Goal: Task Accomplishment & Management: Manage account settings

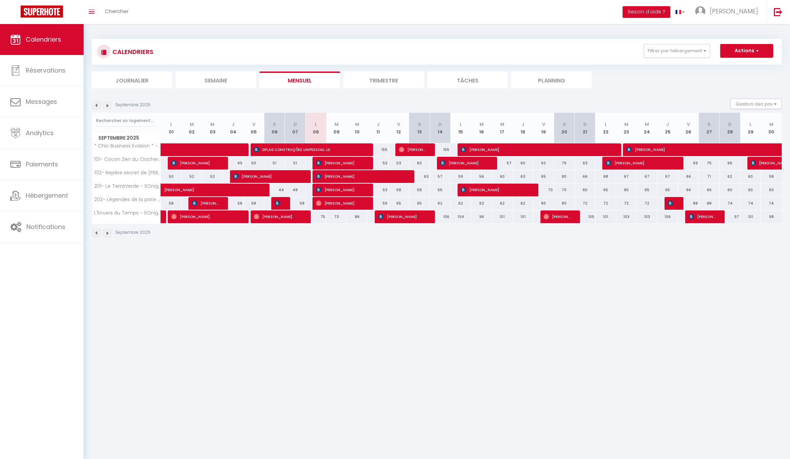
click at [428, 314] on body "🟢 Des questions ou besoin d'assistance pour la migration AirBnB? Connectez-vous…" at bounding box center [395, 253] width 790 height 459
click at [108, 105] on img at bounding box center [107, 106] width 8 height 8
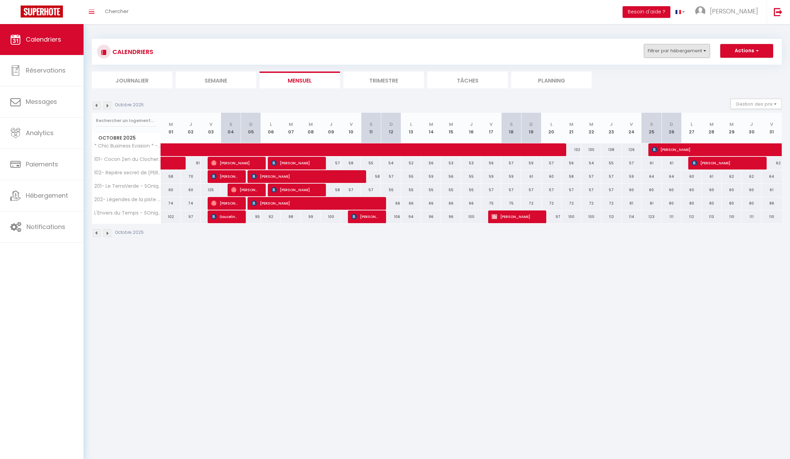
click at [691, 51] on button "Filtrer par hébergement" at bounding box center [677, 51] width 66 height 14
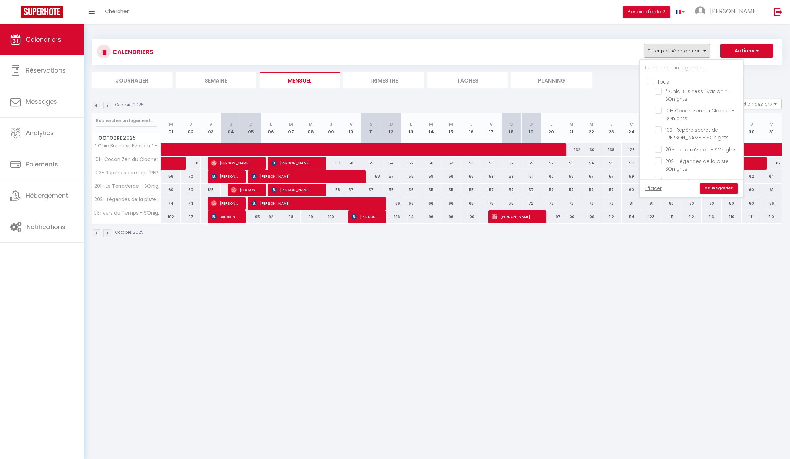
click at [691, 51] on button "Filtrer par hébergement" at bounding box center [677, 51] width 66 height 14
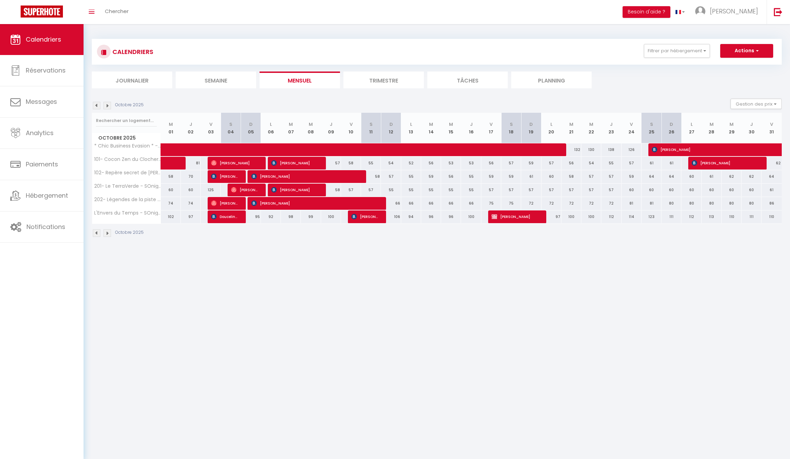
click at [142, 80] on li "Journalier" at bounding box center [132, 79] width 80 height 17
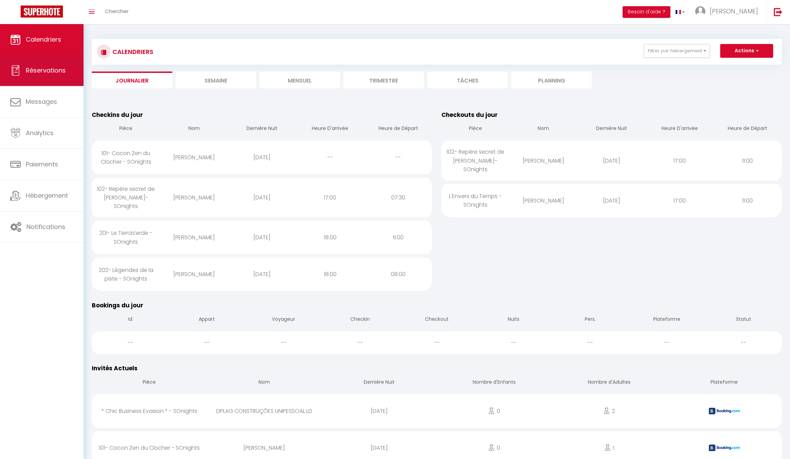
click at [49, 64] on link "Réservations" at bounding box center [41, 70] width 83 height 31
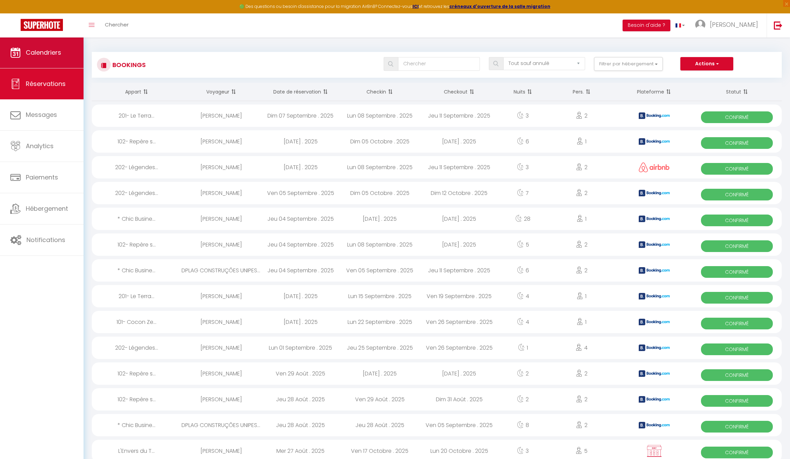
click at [47, 52] on span "Calendriers" at bounding box center [43, 52] width 35 height 9
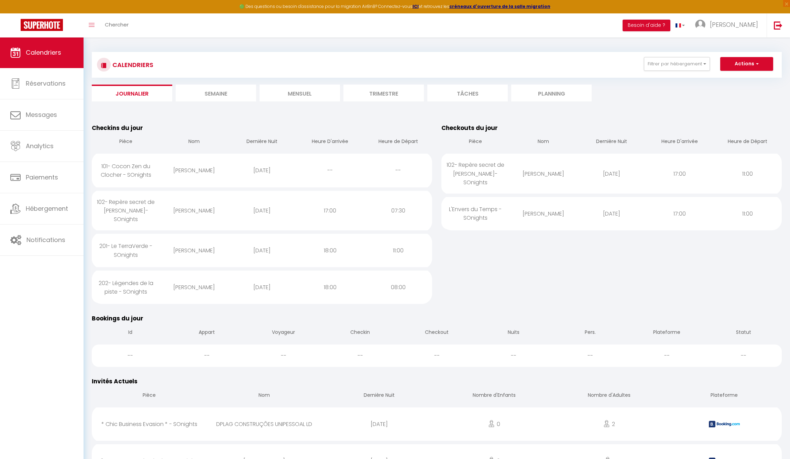
click at [56, 60] on link "Calendriers" at bounding box center [41, 52] width 83 height 31
click at [305, 92] on li "Mensuel" at bounding box center [299, 93] width 80 height 17
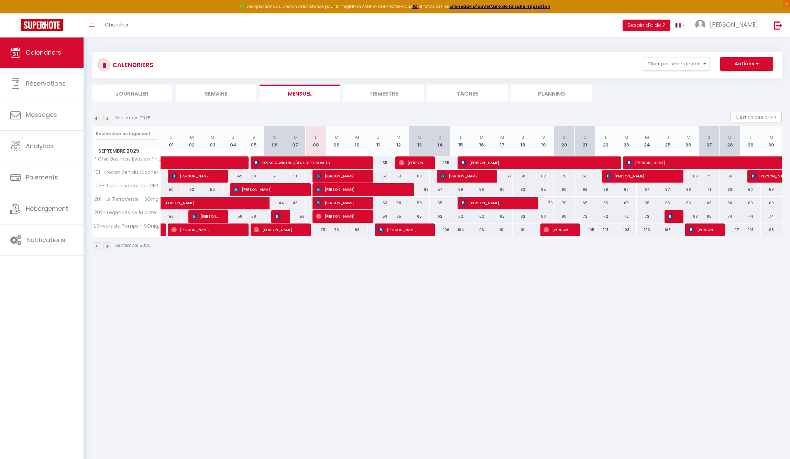
click at [163, 231] on link at bounding box center [162, 229] width 3 height 13
select select "OK"
select select "KO"
select select "1"
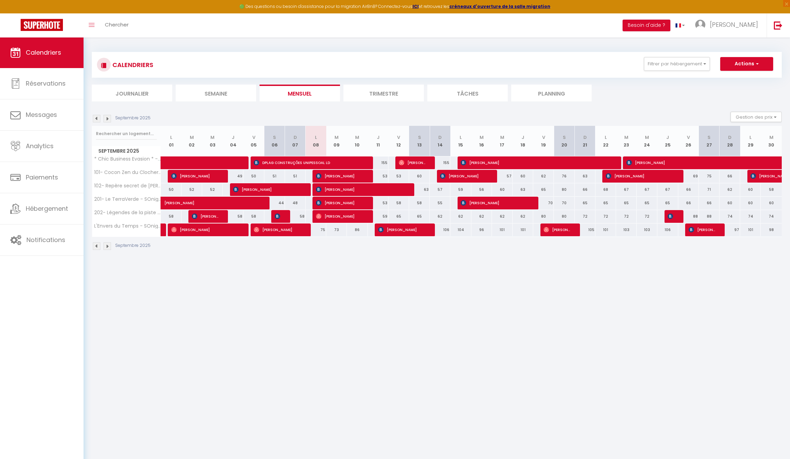
select select "1"
select select
select select "30180"
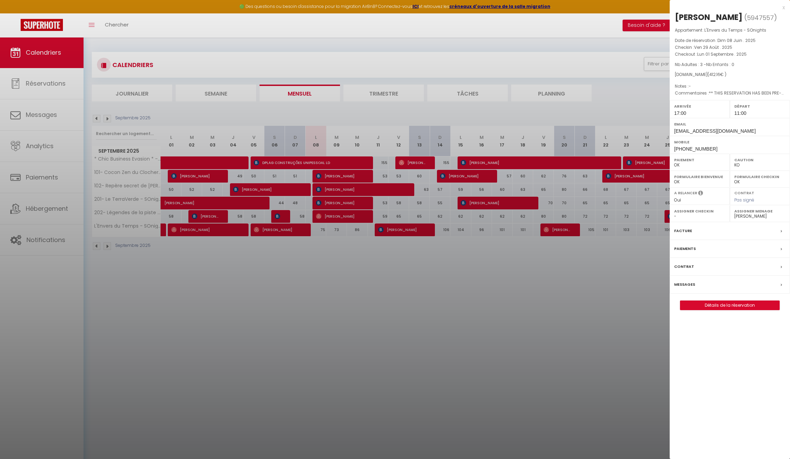
click at [194, 230] on div at bounding box center [395, 229] width 790 height 459
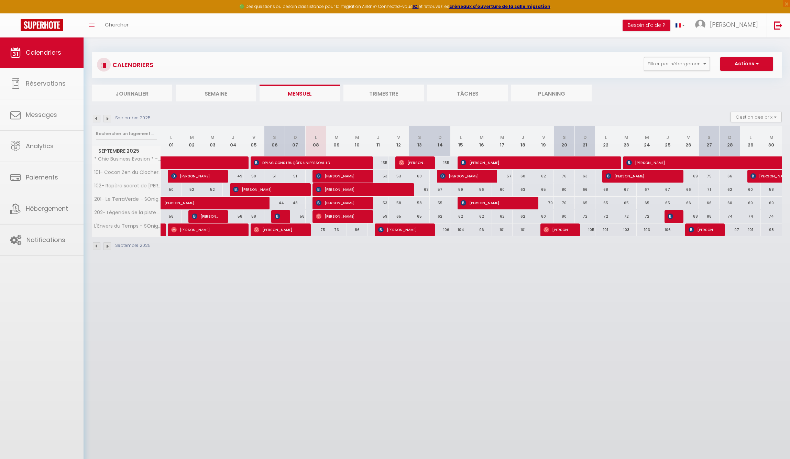
click at [201, 229] on span "[PERSON_NAME]" at bounding box center [205, 229] width 69 height 13
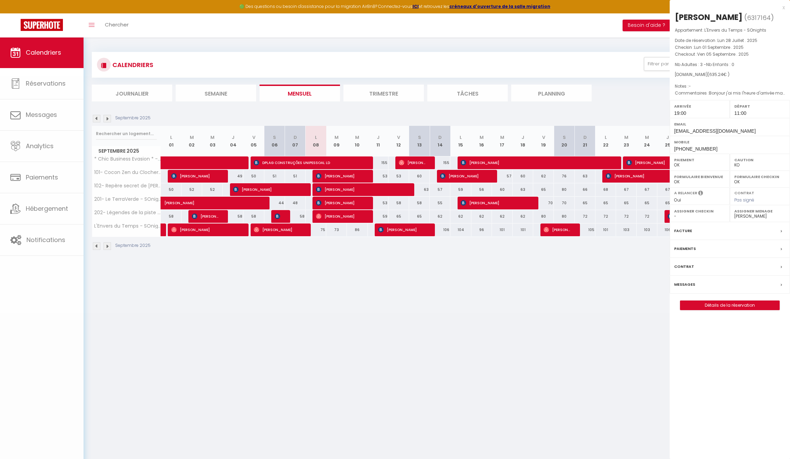
select select "OK"
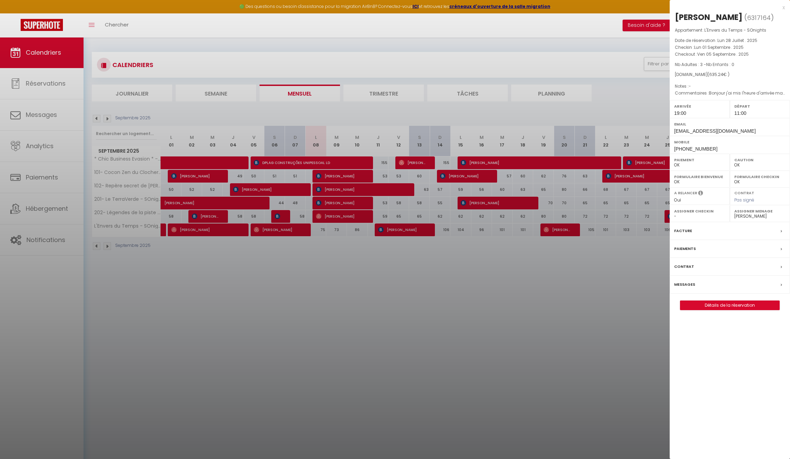
click at [201, 229] on div at bounding box center [395, 229] width 790 height 459
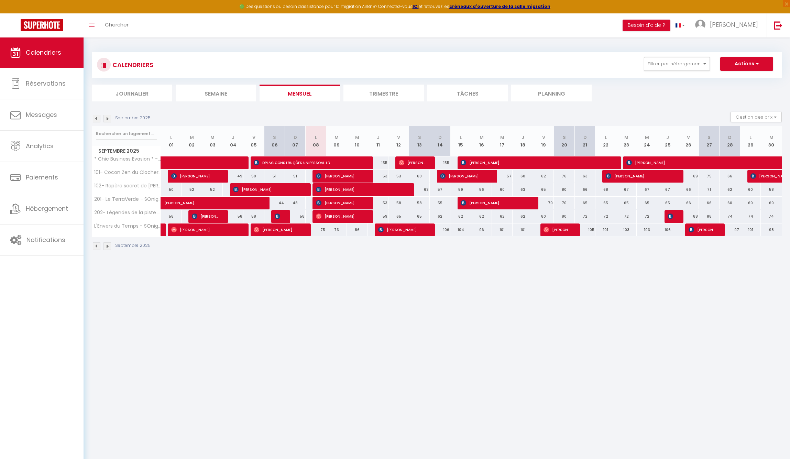
click at [288, 230] on span "[PERSON_NAME]" at bounding box center [278, 229] width 48 height 13
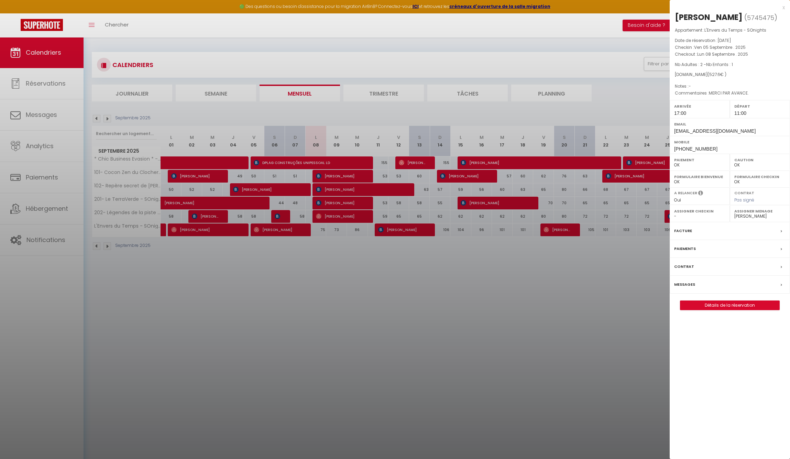
click at [288, 230] on div at bounding box center [395, 229] width 790 height 459
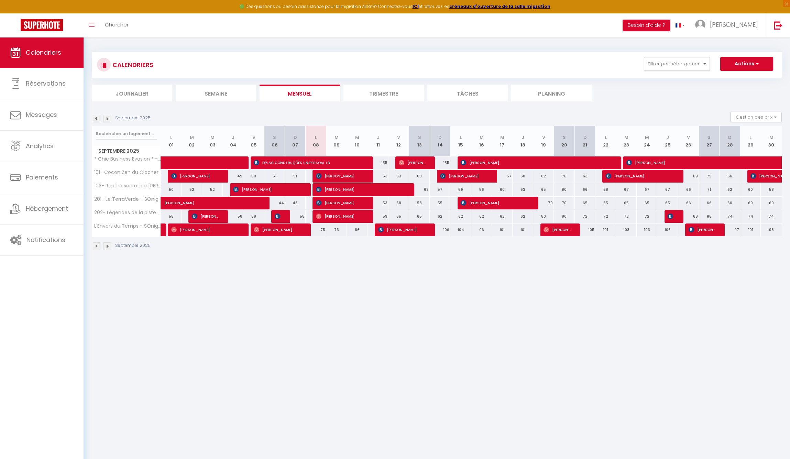
click at [240, 230] on div at bounding box center [233, 229] width 21 height 13
type input "88"
type input "[DATE]"
type input "Ven 05 Septembre 2025"
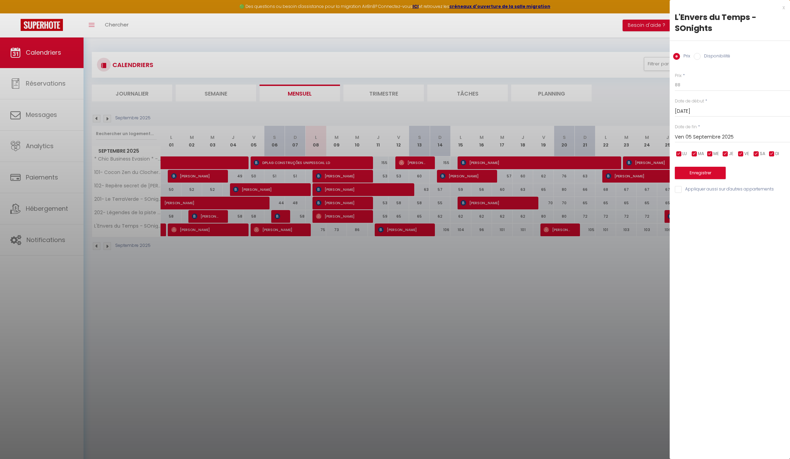
click at [219, 230] on div at bounding box center [395, 229] width 790 height 459
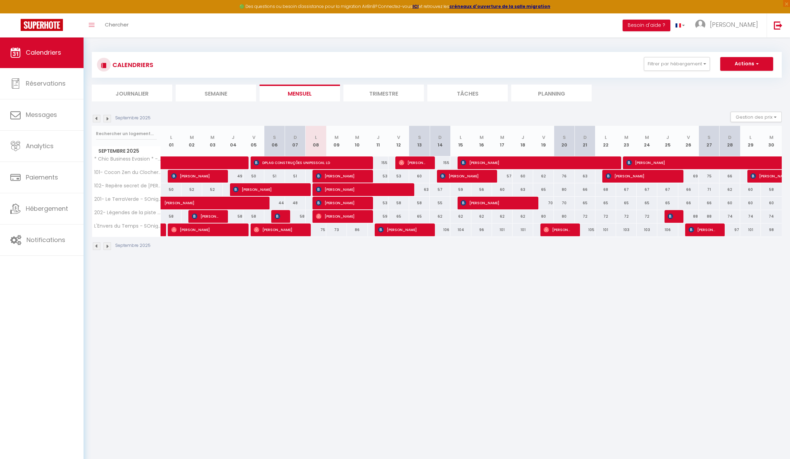
click at [219, 230] on span "[PERSON_NAME]" at bounding box center [205, 229] width 69 height 13
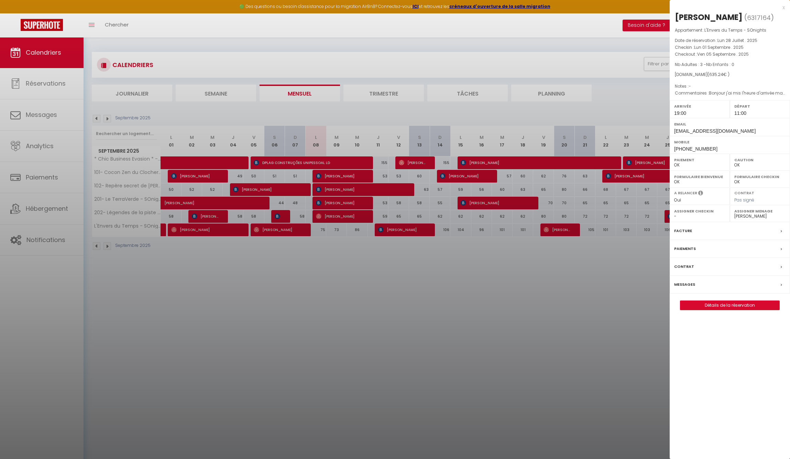
select select "16379"
click at [484, 319] on div at bounding box center [395, 229] width 790 height 459
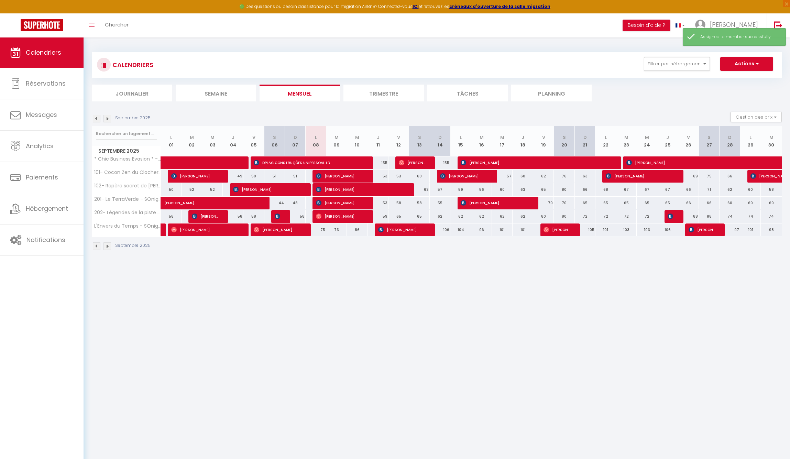
click at [228, 230] on span "[PERSON_NAME]" at bounding box center [205, 229] width 69 height 13
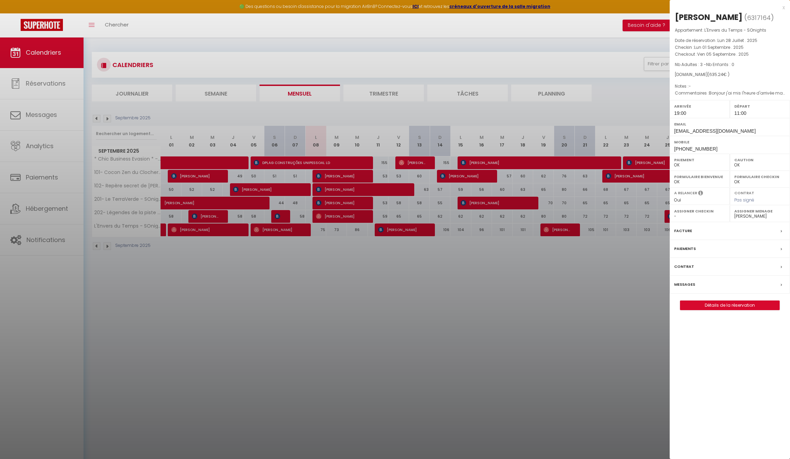
click at [161, 229] on div at bounding box center [395, 229] width 790 height 459
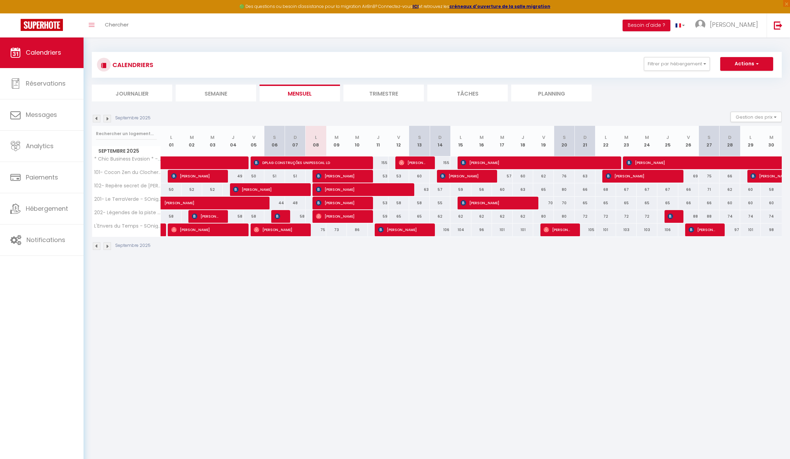
click at [163, 230] on link at bounding box center [162, 229] width 3 height 13
select select "KO"
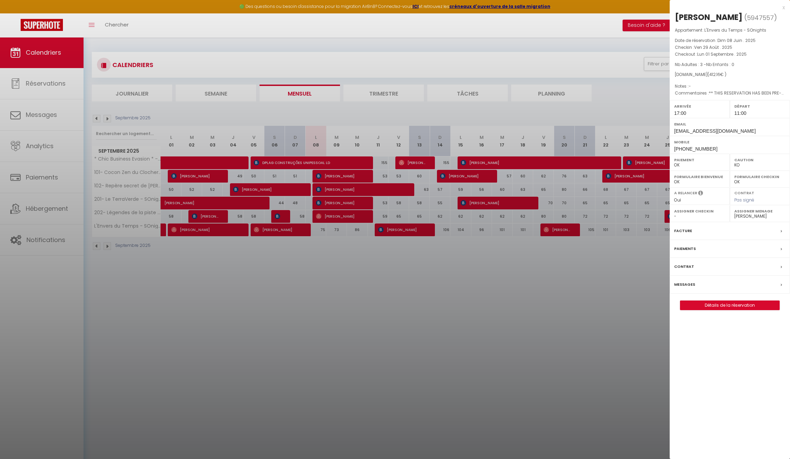
click at [202, 280] on div at bounding box center [395, 229] width 790 height 459
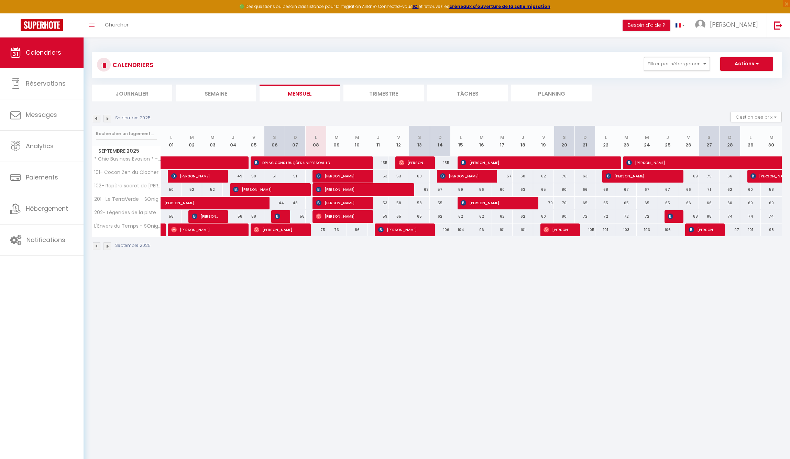
click at [414, 229] on span "[PERSON_NAME]" at bounding box center [402, 229] width 48 height 13
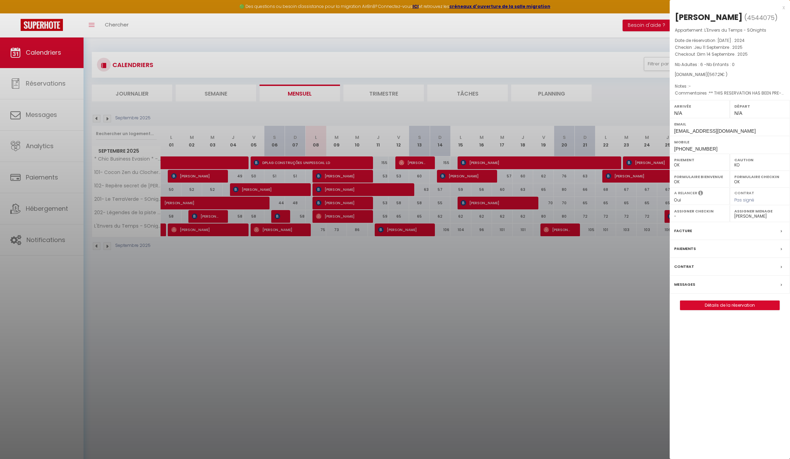
click at [757, 212] on label "Assigner Menage" at bounding box center [759, 211] width 51 height 7
select select "16379"
click at [530, 304] on div at bounding box center [395, 229] width 790 height 459
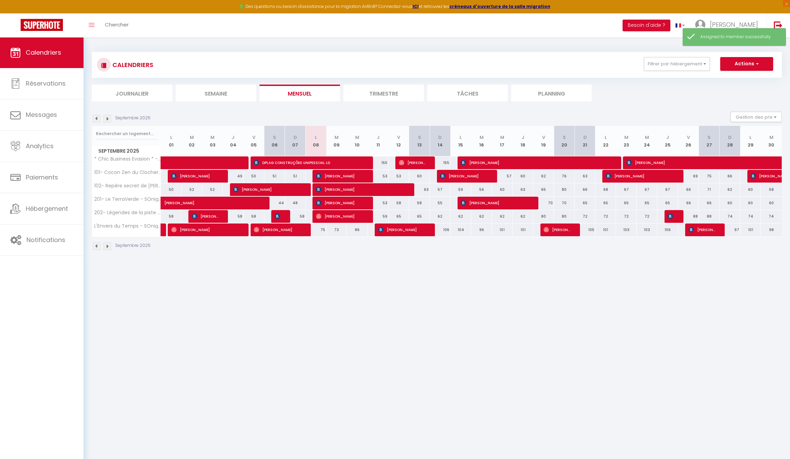
click at [561, 229] on span "[PERSON_NAME]" at bounding box center [556, 229] width 27 height 13
select select "OK"
select select "1"
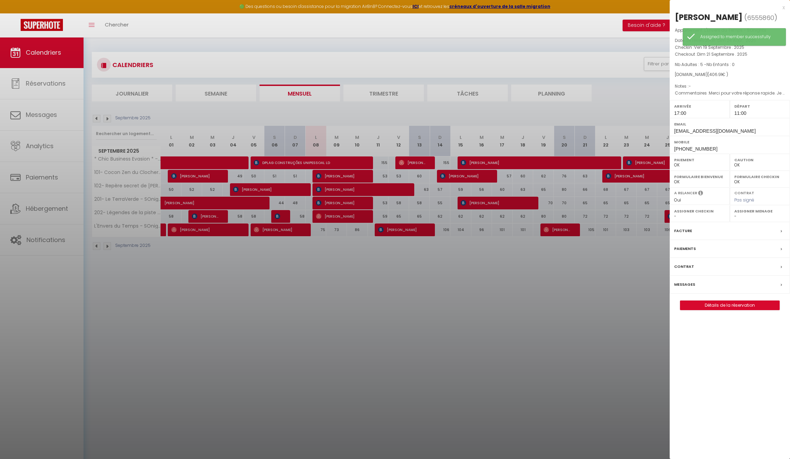
select select "16379"
click at [583, 283] on div at bounding box center [395, 229] width 790 height 459
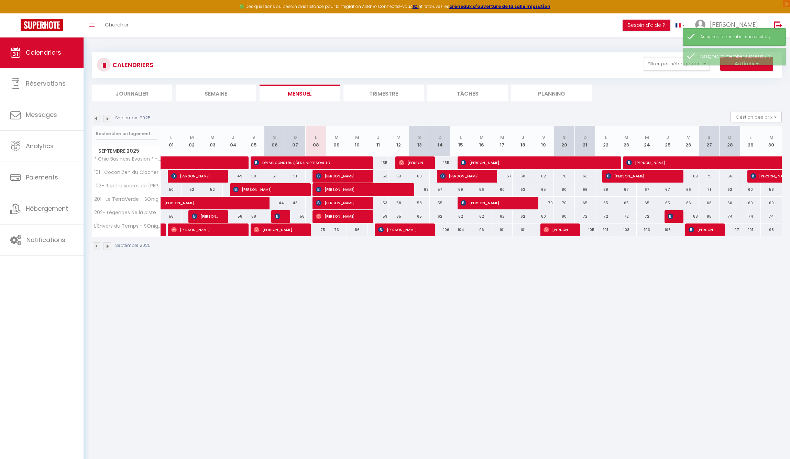
click at [701, 232] on span "[PERSON_NAME]" at bounding box center [701, 229] width 27 height 13
select select "KO"
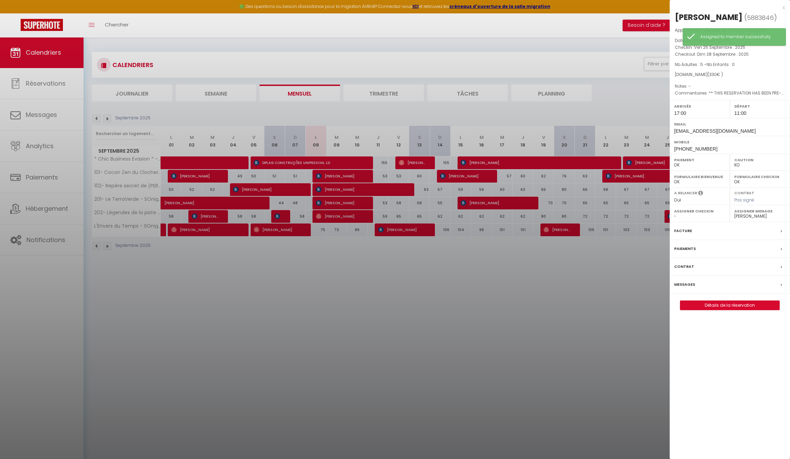
click at [780, 209] on label "Assigner Menage" at bounding box center [759, 211] width 51 height 7
select select "16379"
click at [613, 264] on div at bounding box center [395, 229] width 790 height 459
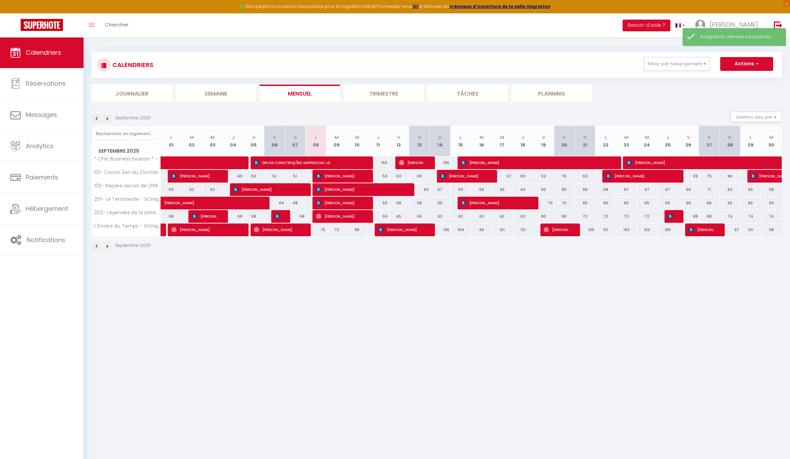
click at [108, 118] on img at bounding box center [107, 119] width 8 height 8
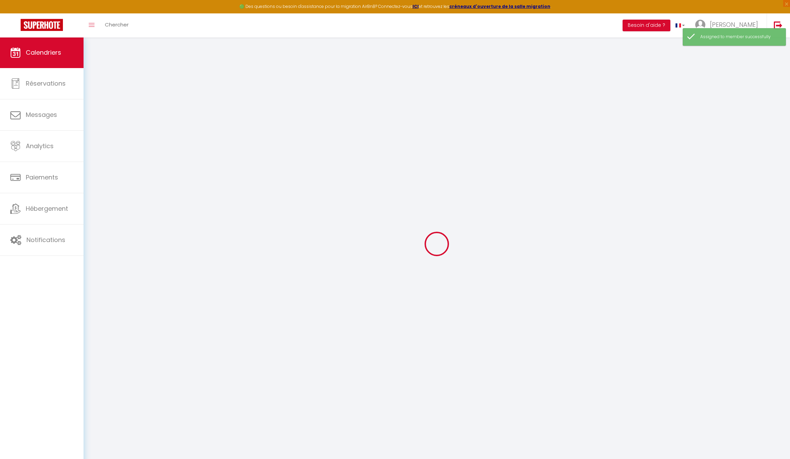
select select "KO"
select select "0"
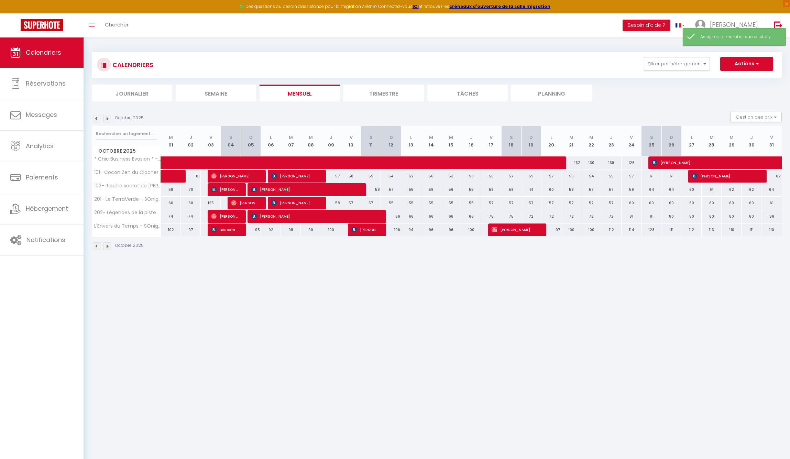
click at [225, 232] on span "Douceline Keophilalay" at bounding box center [224, 229] width 26 height 13
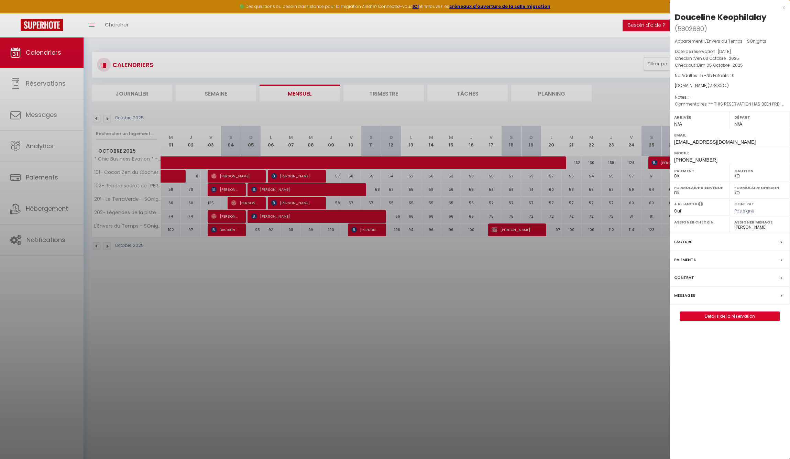
select select "16379"
click at [362, 227] on div at bounding box center [395, 229] width 790 height 459
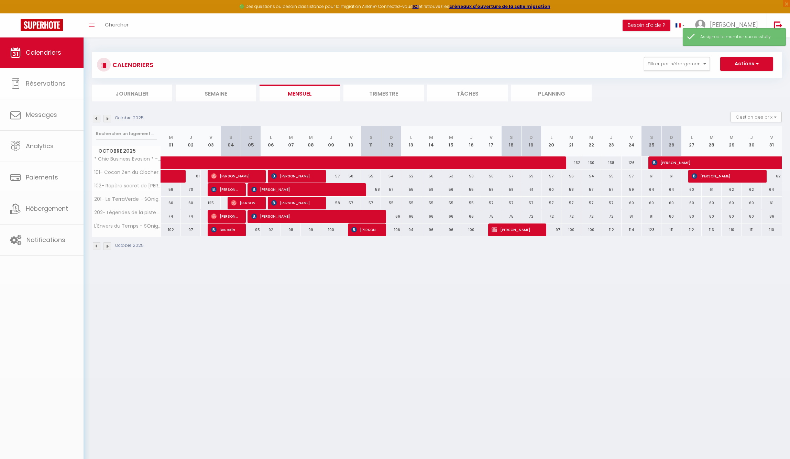
click at [363, 230] on span "[PERSON_NAME]" at bounding box center [364, 229] width 26 height 13
select select "1"
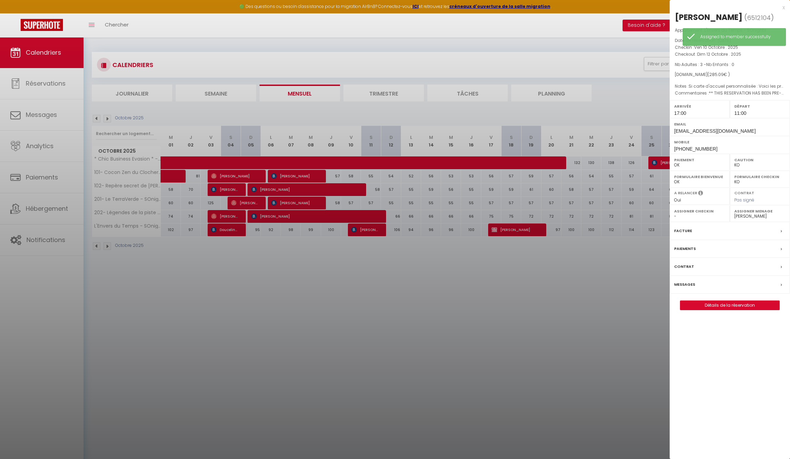
click at [738, 214] on label "Assigner Menage" at bounding box center [759, 211] width 51 height 7
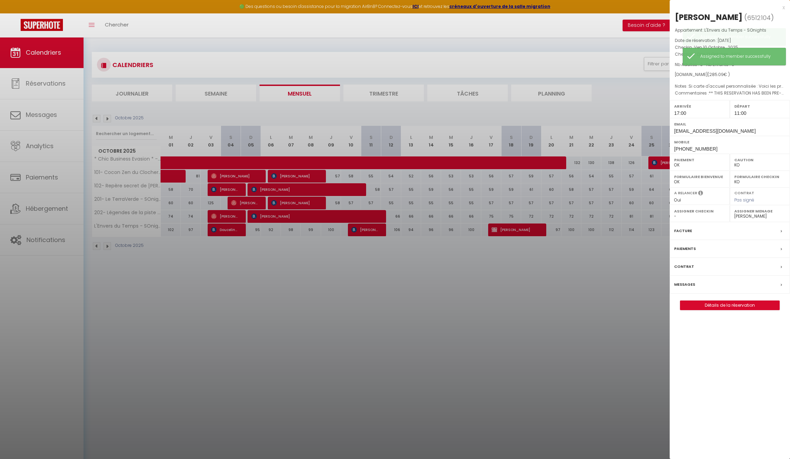
click at [526, 275] on div at bounding box center [395, 229] width 790 height 459
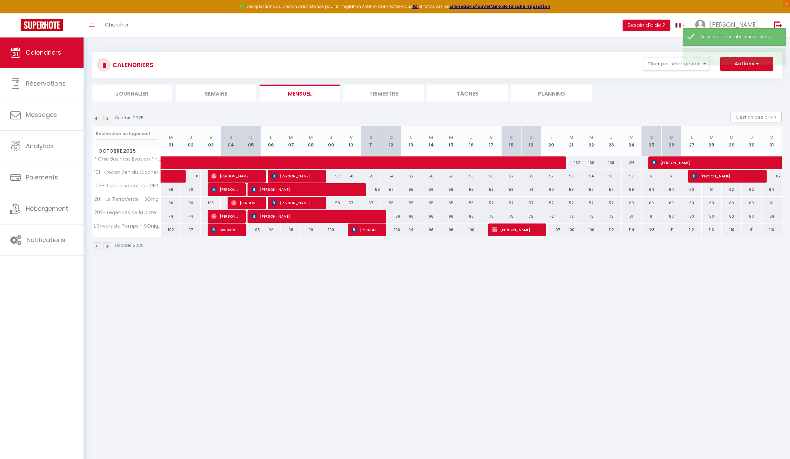
click at [518, 231] on span "[PERSON_NAME]" at bounding box center [514, 229] width 46 height 13
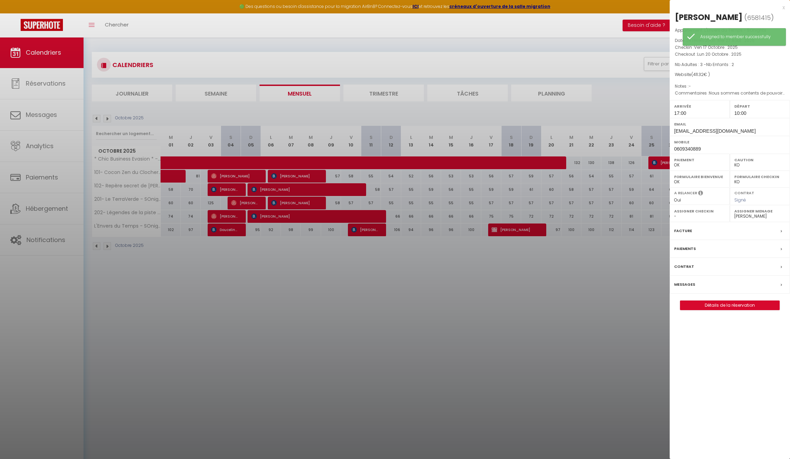
select select "16379"
click at [402, 287] on div at bounding box center [395, 229] width 790 height 459
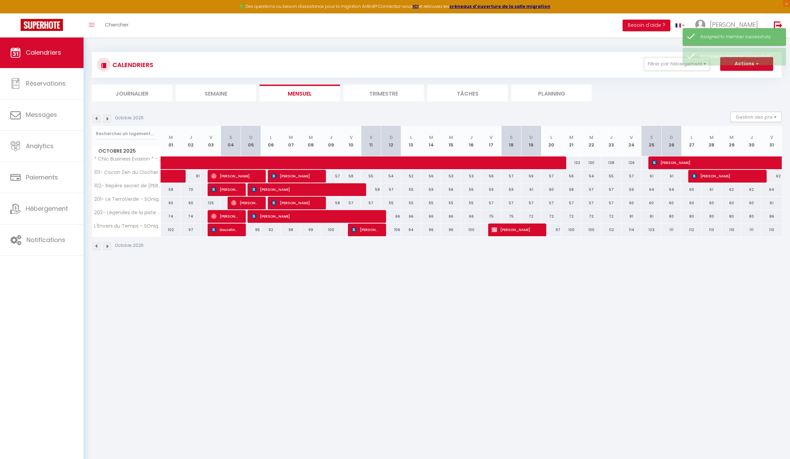
click at [106, 118] on img at bounding box center [107, 119] width 8 height 8
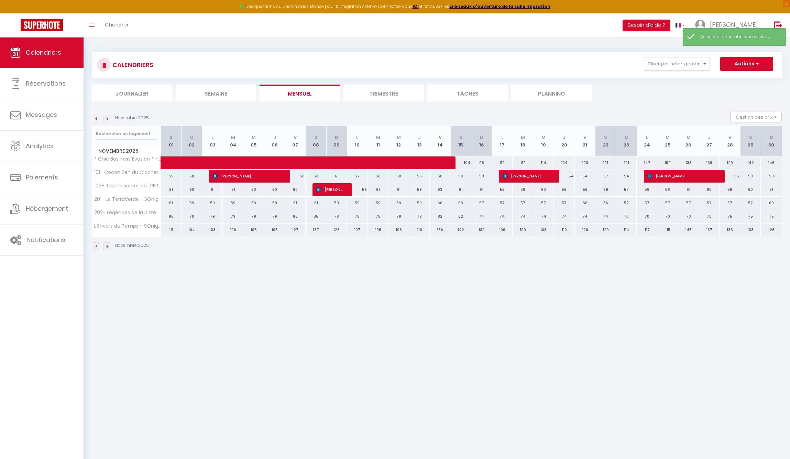
click at [104, 117] on img at bounding box center [107, 119] width 8 height 8
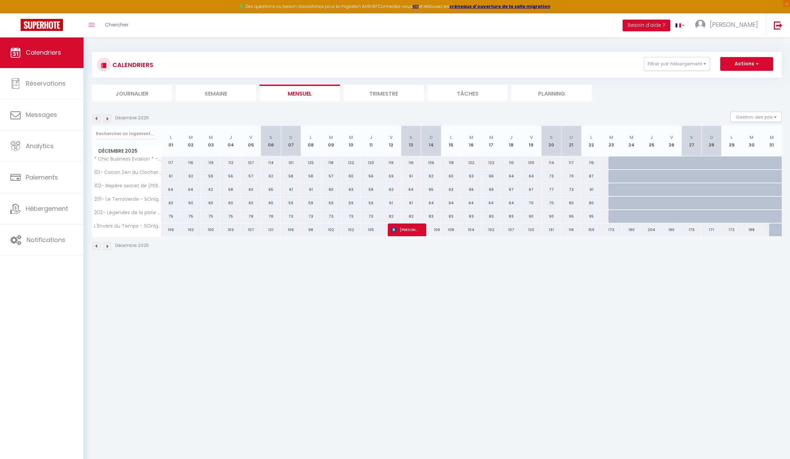
click at [411, 225] on span "[PERSON_NAME] Et [PERSON_NAME] Et Poupon" at bounding box center [404, 229] width 26 height 13
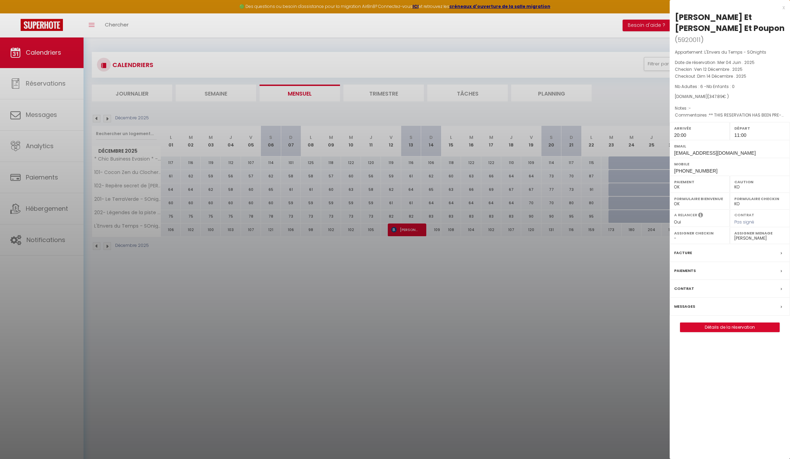
click at [746, 234] on label "Assigner Menage" at bounding box center [759, 233] width 51 height 7
select select "16379"
click at [106, 120] on div at bounding box center [395, 229] width 790 height 459
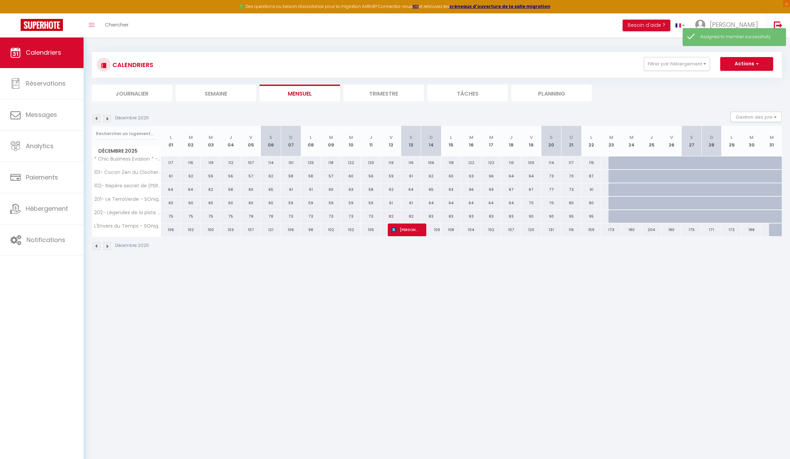
click at [107, 119] on img at bounding box center [107, 119] width 8 height 8
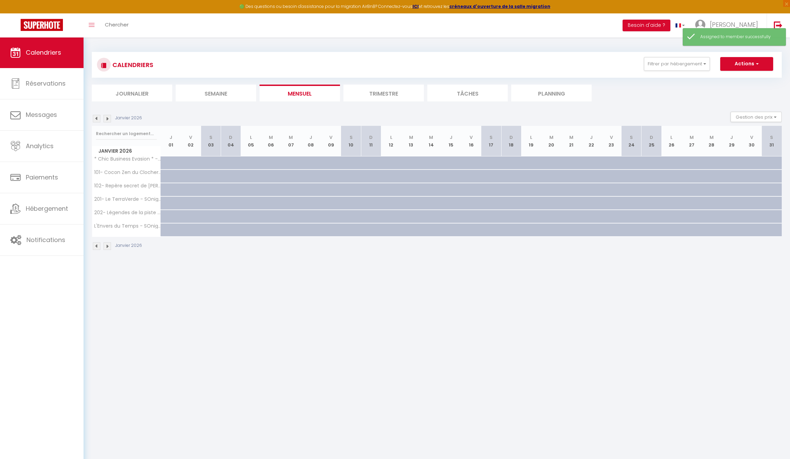
click at [107, 119] on img at bounding box center [107, 119] width 8 height 8
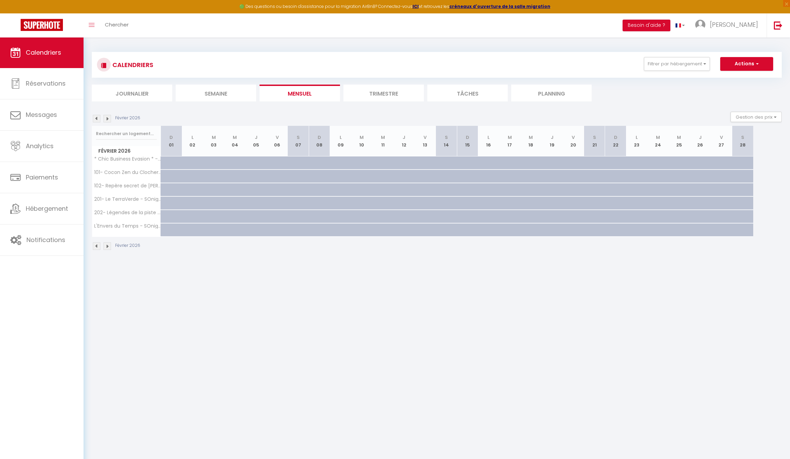
click at [96, 119] on img at bounding box center [97, 119] width 8 height 8
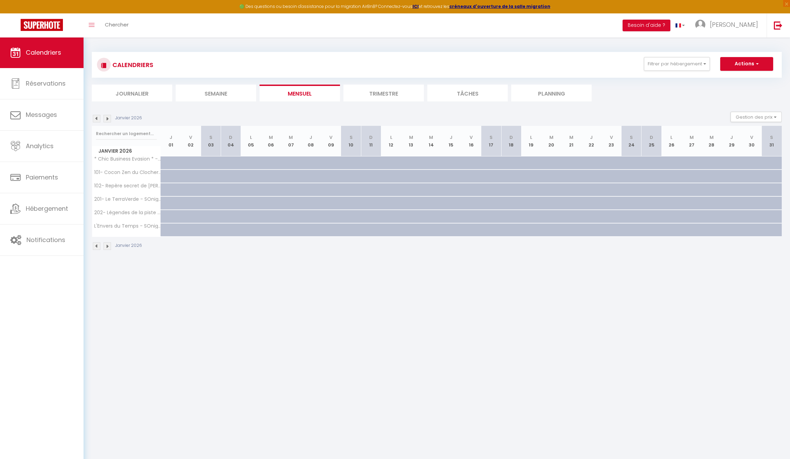
click at [96, 119] on img at bounding box center [97, 119] width 8 height 8
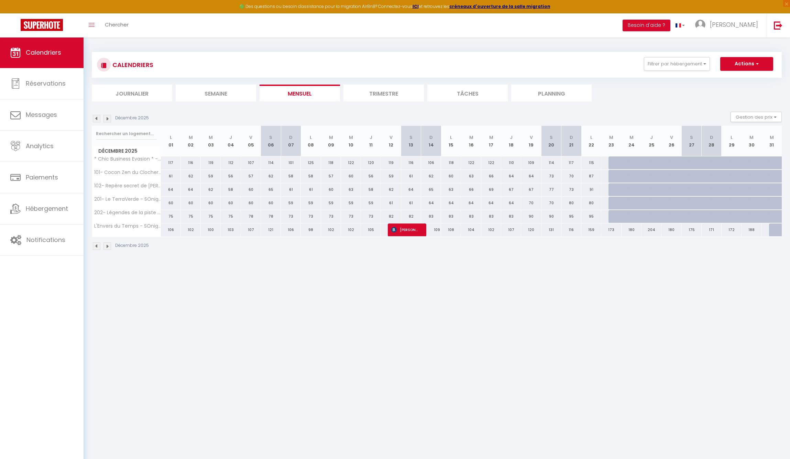
click at [107, 119] on img at bounding box center [107, 119] width 8 height 8
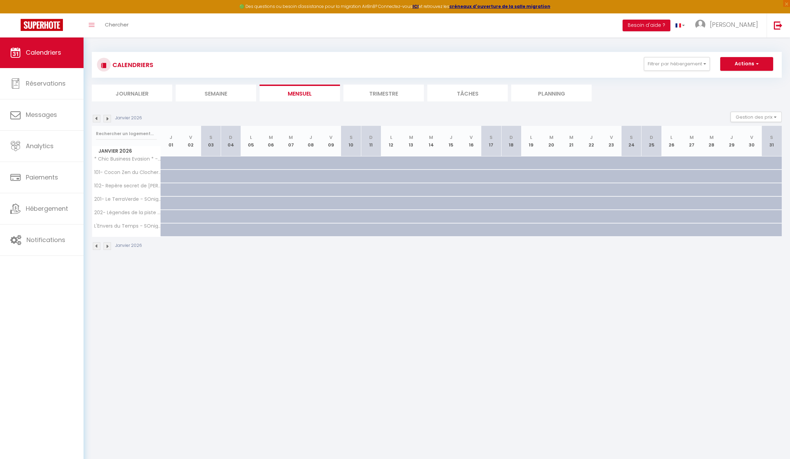
click at [191, 230] on div at bounding box center [198, 233] width 20 height 13
type input "186"
type input "[DATE]"
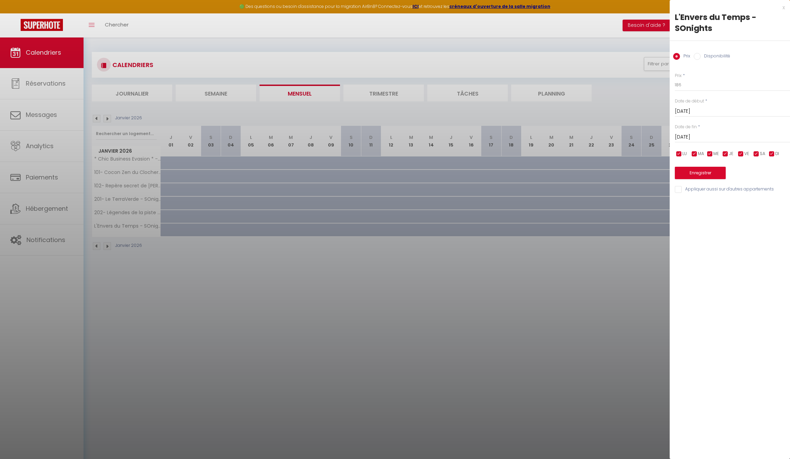
click at [715, 57] on label "Disponibilité" at bounding box center [715, 57] width 30 height 8
click at [700, 57] on input "Disponibilité" at bounding box center [696, 56] width 7 height 7
radio input "true"
radio input "false"
click at [702, 109] on input "[DATE]" at bounding box center [731, 112] width 115 height 9
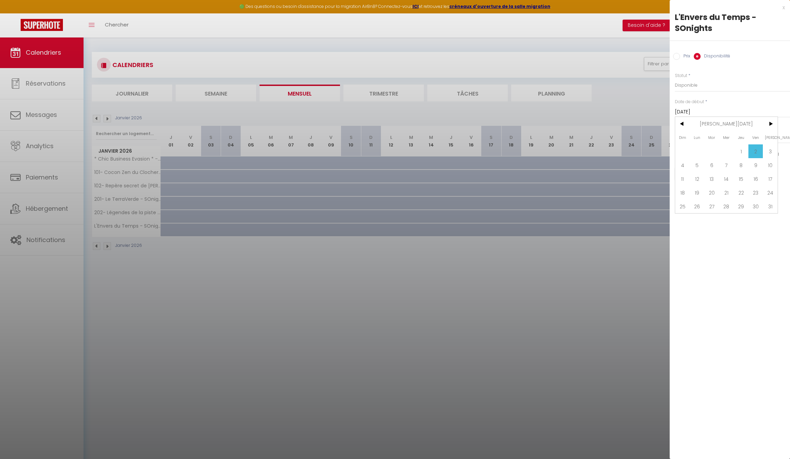
click at [754, 152] on span "2" at bounding box center [755, 151] width 15 height 14
click at [700, 138] on input "[DATE]" at bounding box center [731, 137] width 115 height 9
click at [770, 147] on span ">" at bounding box center [769, 150] width 15 height 14
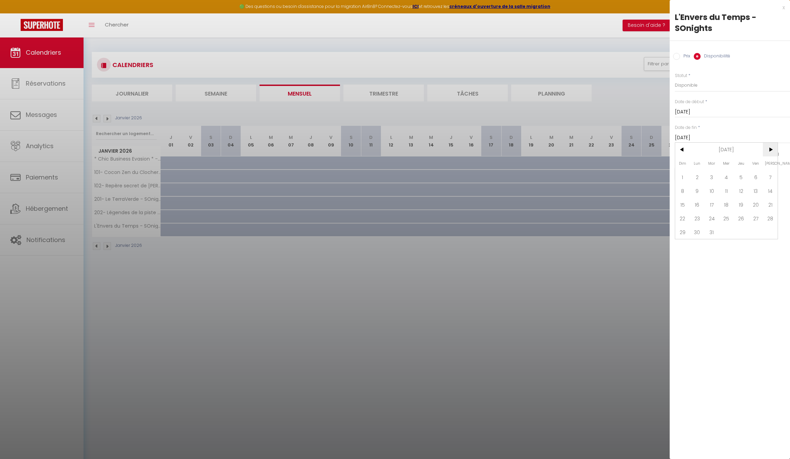
click at [770, 147] on span ">" at bounding box center [769, 150] width 15 height 14
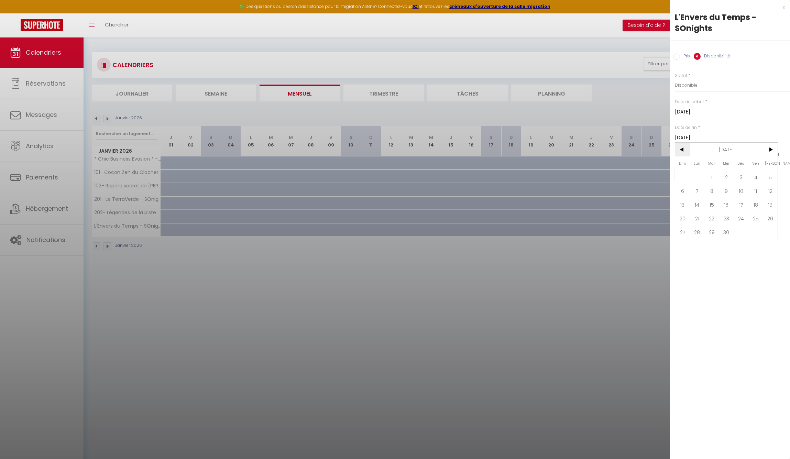
click at [682, 150] on span "<" at bounding box center [682, 150] width 15 height 14
click at [695, 244] on span "31" at bounding box center [697, 246] width 15 height 14
type input "[DATE]"
click at [693, 173] on button "Enregistrer" at bounding box center [699, 173] width 51 height 12
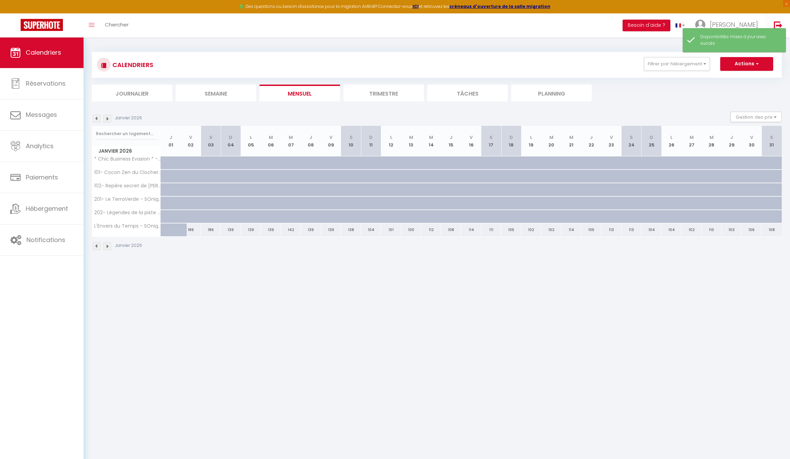
click at [94, 246] on img at bounding box center [97, 246] width 8 height 8
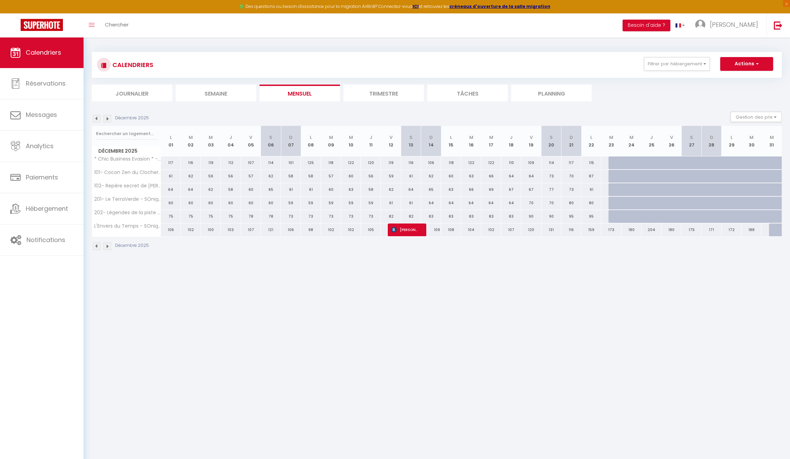
click at [715, 161] on div at bounding box center [718, 166] width 20 height 13
select select "1"
type input "Dim 28 Décembre 2025"
type input "Lun 29 Décembre 2025"
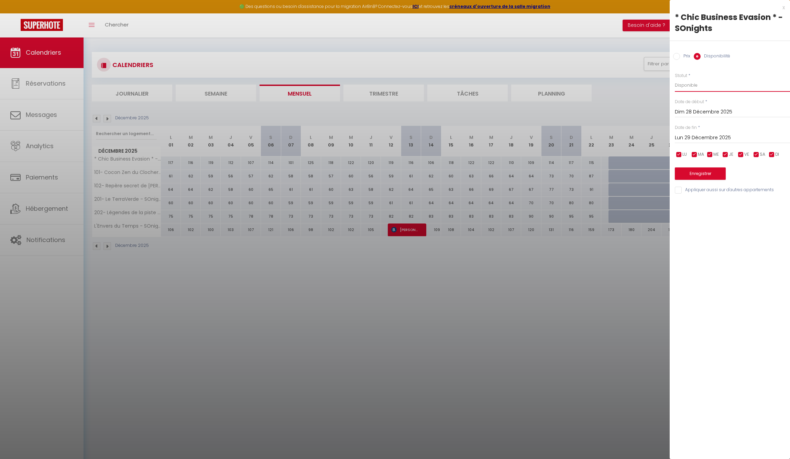
click at [705, 110] on input "Dim 28 Décembre 2025" at bounding box center [731, 112] width 115 height 9
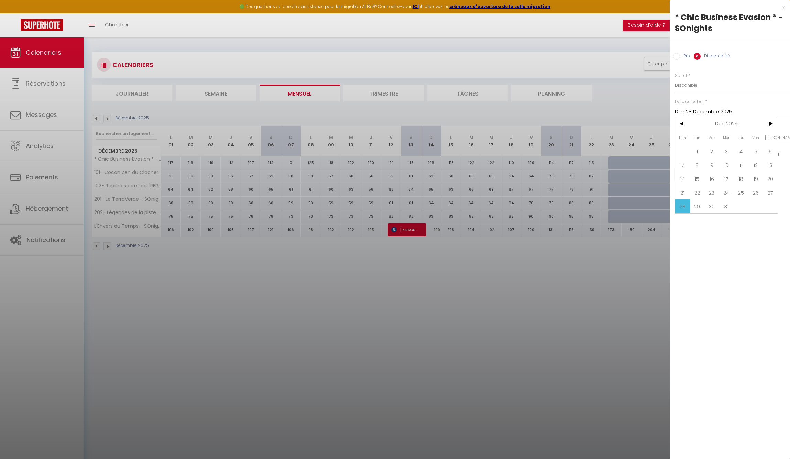
click at [765, 97] on div "Prix * 143 Statut * Disponible Indisponible Date de début * [DATE] < [DATE] > D…" at bounding box center [729, 129] width 120 height 131
click at [717, 282] on div "x * Chic Business Evasion * - SOnights Prix Disponibilité Prix * 143 Statut * D…" at bounding box center [729, 229] width 120 height 459
click at [681, 208] on span "28" at bounding box center [682, 206] width 15 height 14
click at [696, 111] on input "Dim 28 Décembre 2025" at bounding box center [731, 112] width 115 height 9
click at [712, 193] on span "23" at bounding box center [711, 193] width 15 height 14
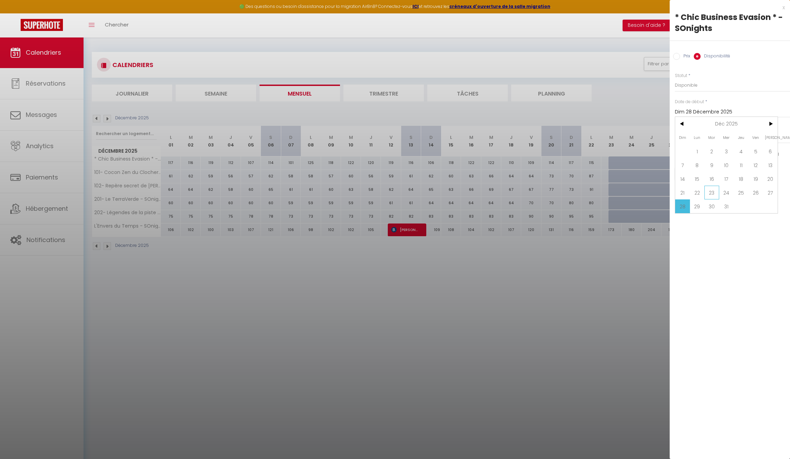
type input "[DATE]"
click at [705, 138] on input "Lun 29 Décembre 2025" at bounding box center [731, 137] width 115 height 9
click at [771, 150] on span ">" at bounding box center [769, 150] width 15 height 14
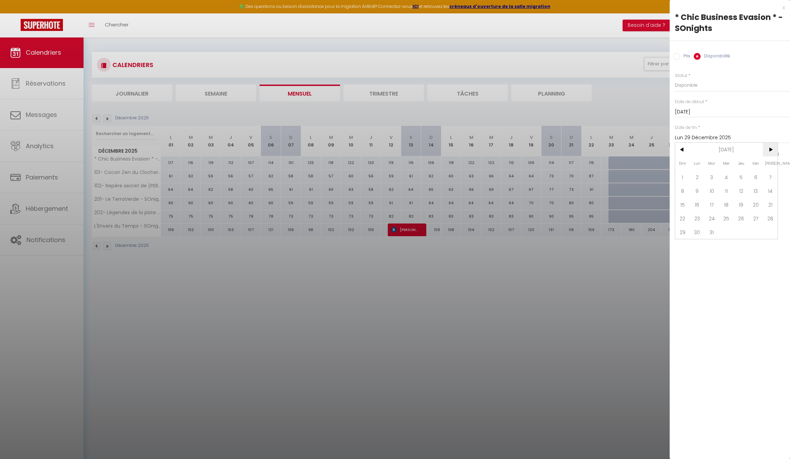
click at [771, 150] on span ">" at bounding box center [769, 150] width 15 height 14
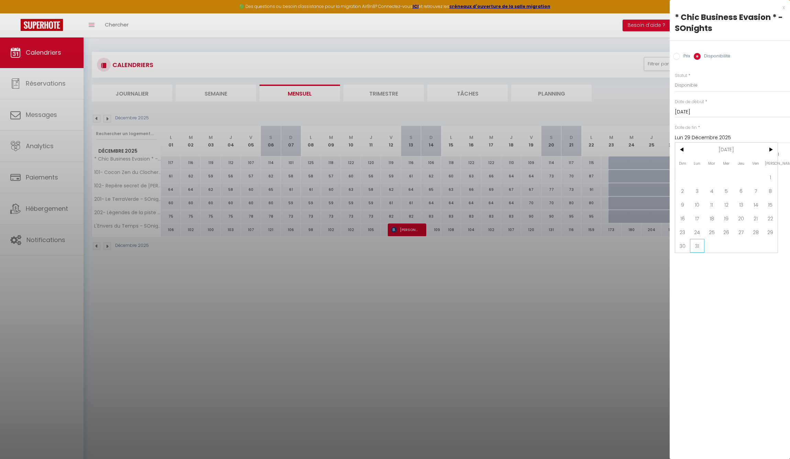
click at [698, 245] on span "31" at bounding box center [697, 246] width 15 height 14
type input "[DATE]"
click at [702, 172] on button "Enregistrer" at bounding box center [699, 173] width 51 height 12
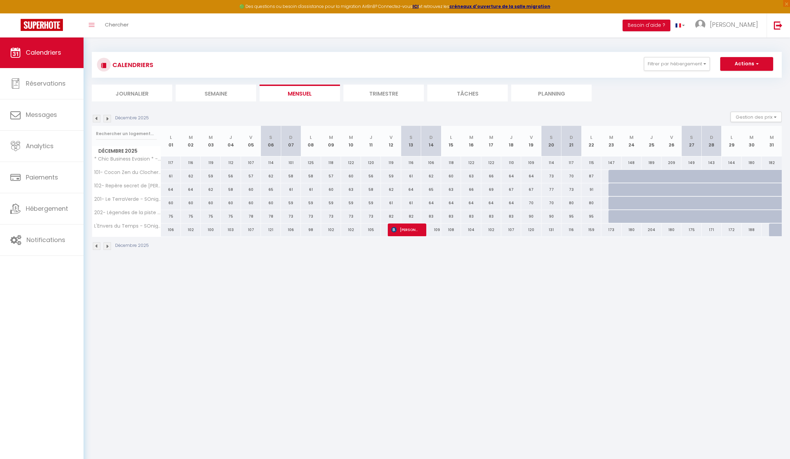
click at [672, 177] on div at bounding box center [678, 180] width 20 height 13
select select "1"
type input "[DATE]"
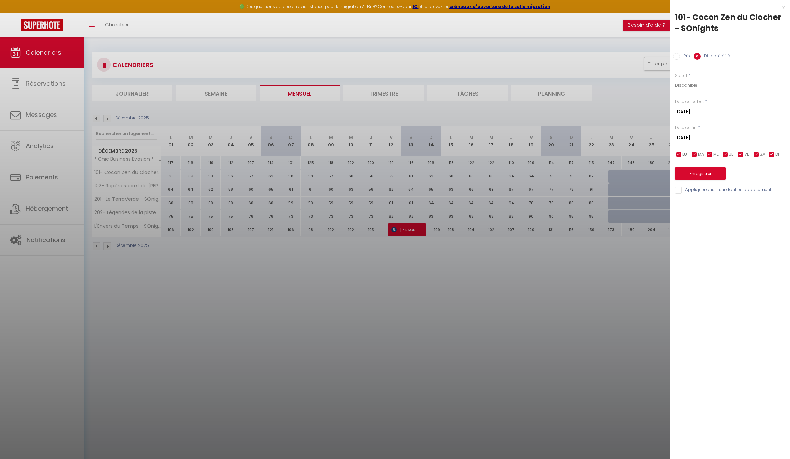
click at [697, 111] on input "[DATE]" at bounding box center [731, 112] width 115 height 9
click at [708, 191] on span "23" at bounding box center [711, 193] width 15 height 14
type input "[DATE]"
click at [711, 135] on input "[DATE]" at bounding box center [731, 137] width 115 height 9
click at [773, 150] on span ">" at bounding box center [769, 150] width 15 height 14
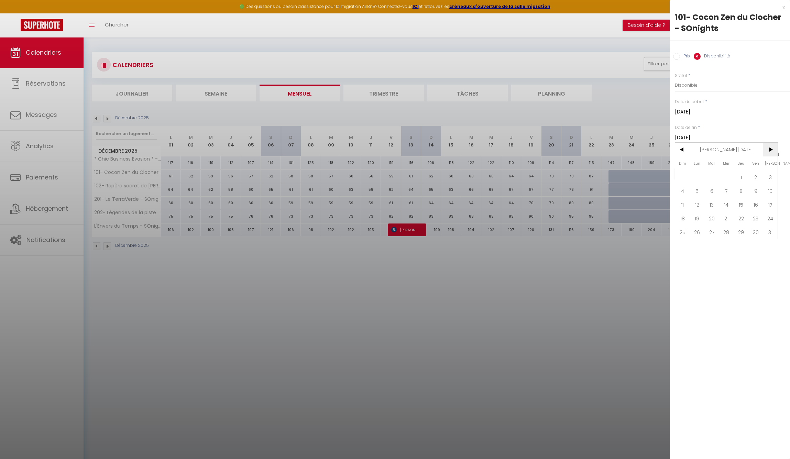
click at [773, 150] on span ">" at bounding box center [769, 150] width 15 height 14
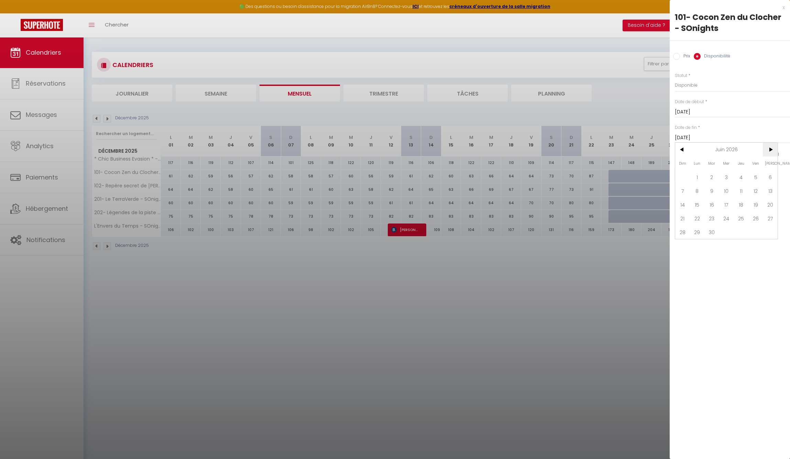
click at [773, 150] on span ">" at bounding box center [769, 150] width 15 height 14
click at [694, 245] on span "31" at bounding box center [697, 246] width 15 height 14
type input "[DATE]"
click at [705, 172] on button "Enregistrer" at bounding box center [699, 173] width 51 height 12
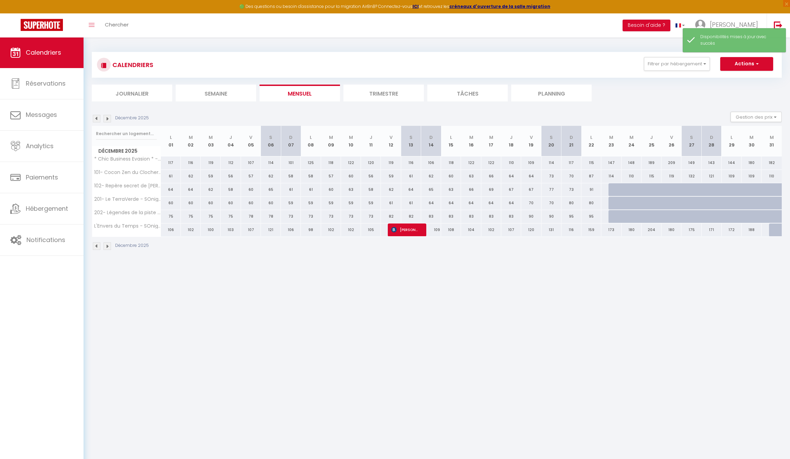
click at [676, 188] on div at bounding box center [678, 193] width 20 height 13
select select "1"
type input "[DATE]"
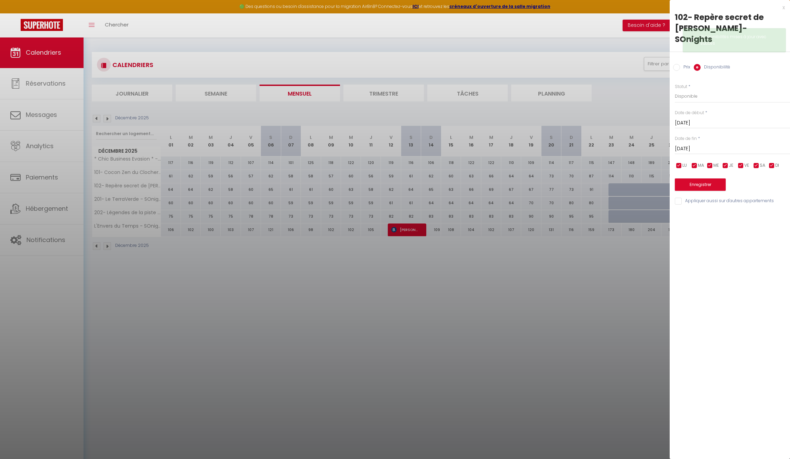
click at [650, 265] on div at bounding box center [395, 229] width 790 height 459
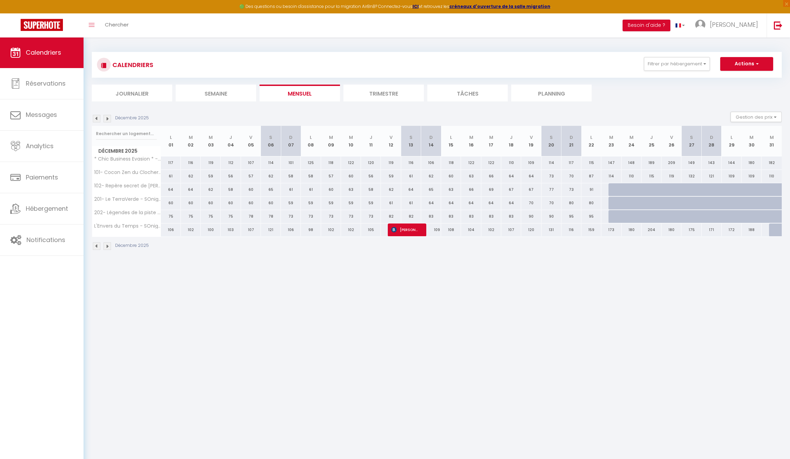
click at [667, 183] on div at bounding box center [671, 189] width 20 height 13
select select "1"
type input "[DATE]"
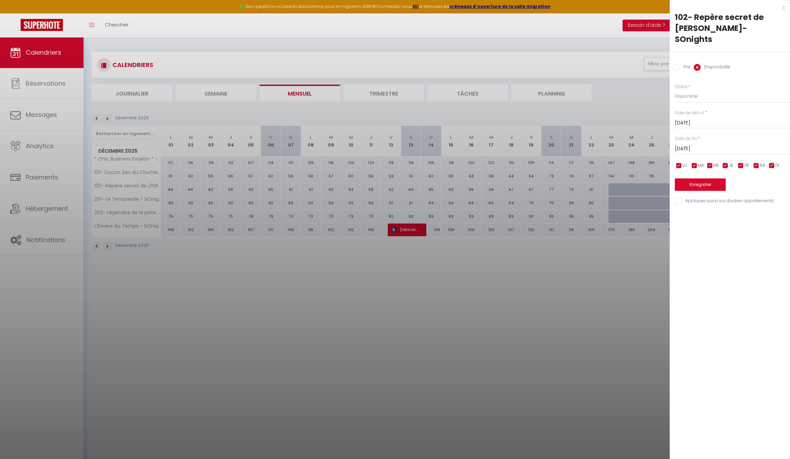
click at [686, 119] on input "[DATE]" at bounding box center [731, 123] width 115 height 9
click at [712, 197] on span "23" at bounding box center [711, 204] width 15 height 14
type input "[DATE]"
click at [699, 144] on input "[DATE]" at bounding box center [731, 148] width 115 height 9
click at [770, 154] on span ">" at bounding box center [769, 161] width 15 height 14
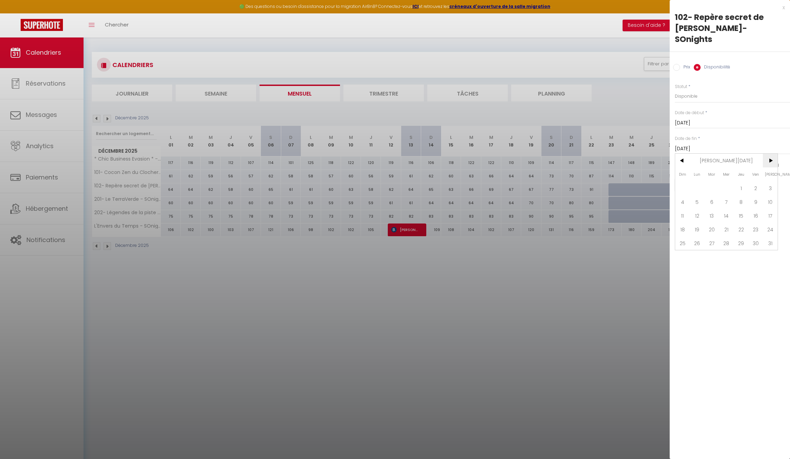
click at [770, 154] on span ">" at bounding box center [769, 161] width 15 height 14
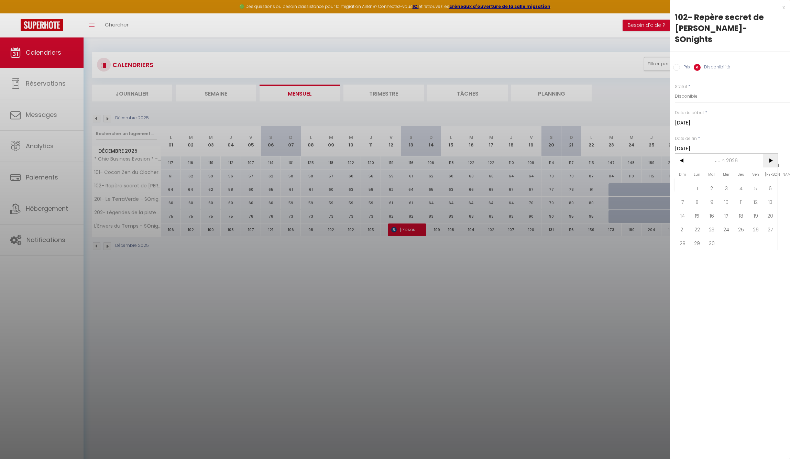
click at [770, 154] on span ">" at bounding box center [769, 161] width 15 height 14
click at [697, 250] on span "31" at bounding box center [697, 257] width 15 height 14
type input "[DATE]"
click at [709, 178] on button "Enregistrer" at bounding box center [699, 184] width 51 height 12
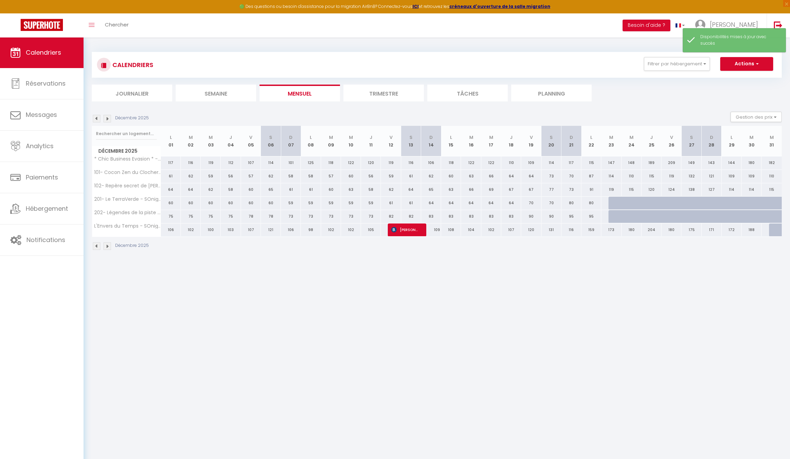
click at [665, 202] on div at bounding box center [671, 203] width 20 height 13
select select "1"
type input "[DATE]"
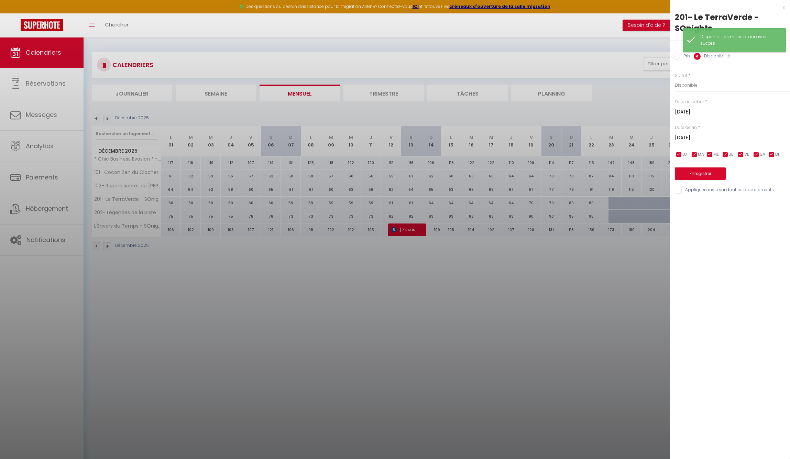
click at [701, 112] on input "[DATE]" at bounding box center [731, 112] width 115 height 9
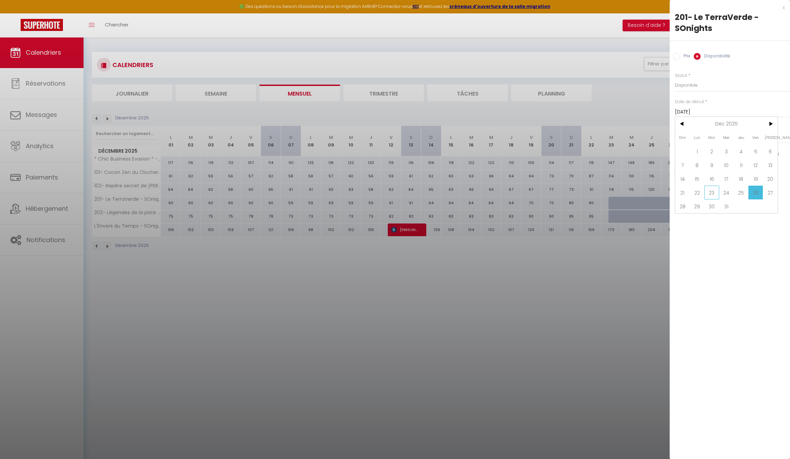
click at [714, 192] on span "23" at bounding box center [711, 193] width 15 height 14
type input "[DATE]"
click at [695, 133] on input "[DATE]" at bounding box center [731, 137] width 115 height 9
click at [768, 148] on span ">" at bounding box center [769, 150] width 15 height 14
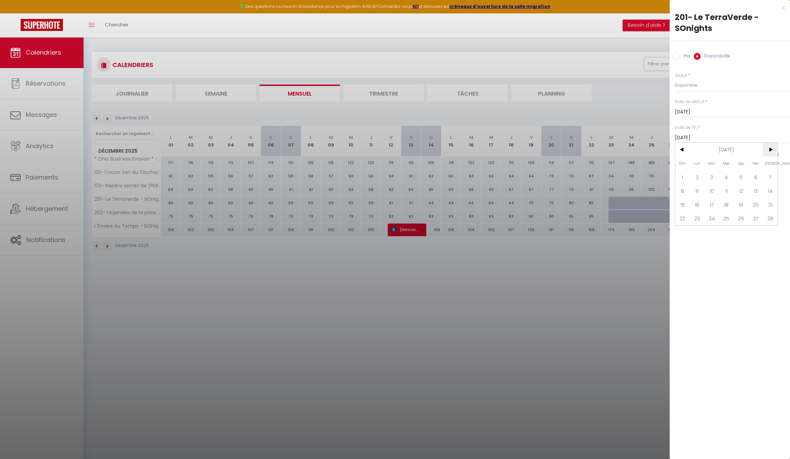
click at [768, 148] on span ">" at bounding box center [769, 150] width 15 height 14
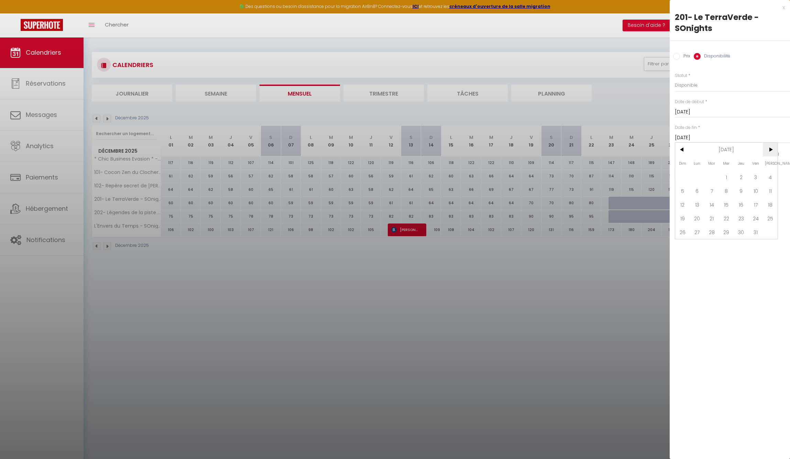
click at [768, 148] on span ">" at bounding box center [769, 150] width 15 height 14
click at [694, 247] on span "31" at bounding box center [697, 246] width 15 height 14
type input "[DATE]"
click at [704, 172] on button "Enregistrer" at bounding box center [699, 173] width 51 height 12
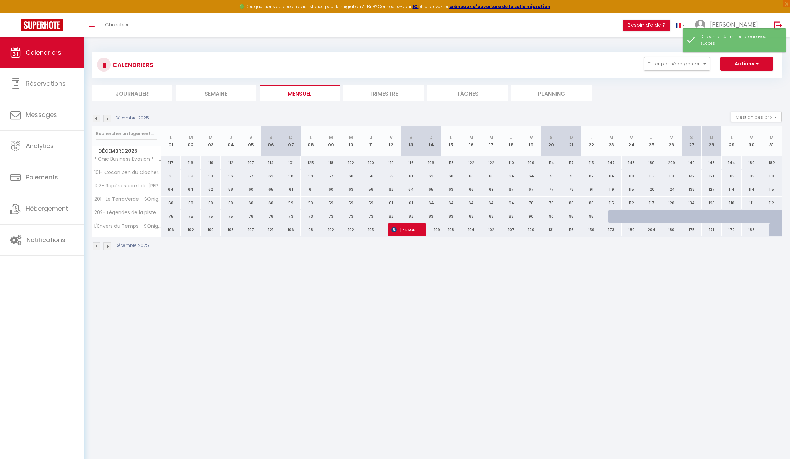
click at [680, 217] on div at bounding box center [678, 220] width 20 height 13
select select "1"
type input "[DATE]"
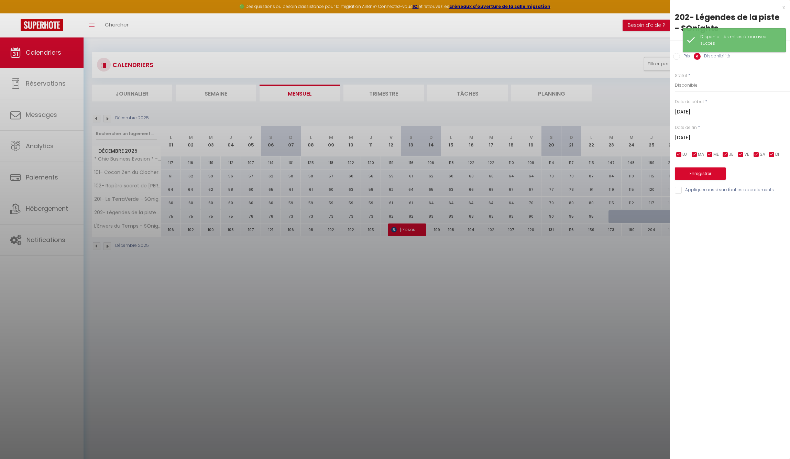
click at [691, 111] on input "[DATE]" at bounding box center [731, 112] width 115 height 9
click at [706, 192] on span "23" at bounding box center [711, 193] width 15 height 14
type input "[DATE]"
click at [703, 136] on input "[DATE]" at bounding box center [731, 137] width 115 height 9
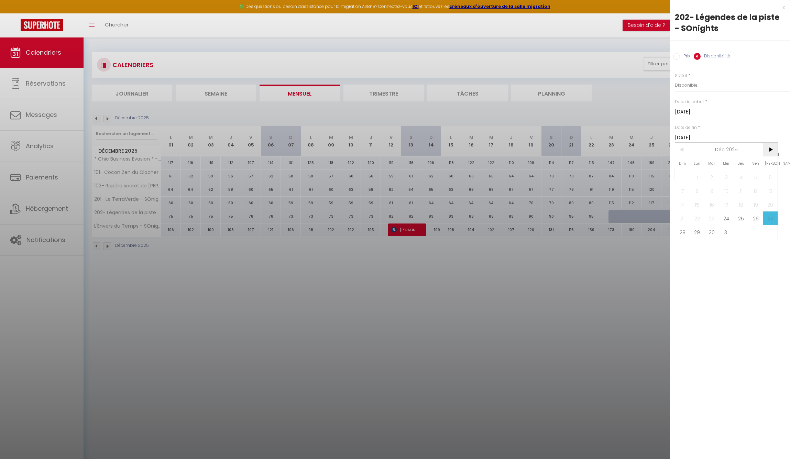
click at [768, 149] on span ">" at bounding box center [769, 150] width 15 height 14
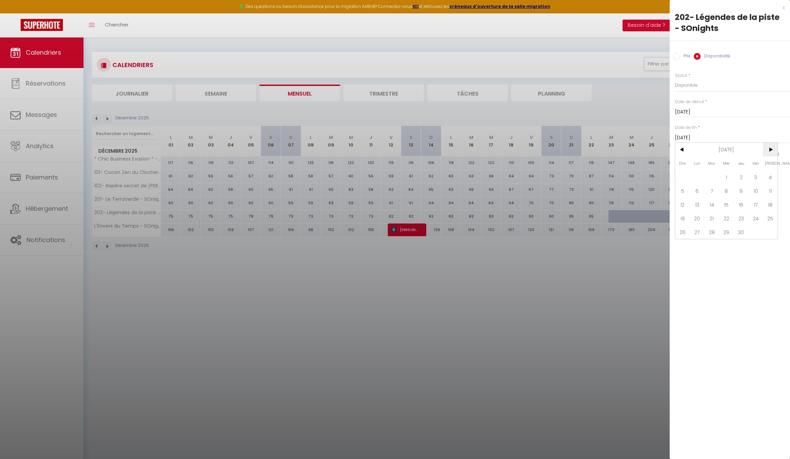
click at [768, 149] on span ">" at bounding box center [769, 150] width 15 height 14
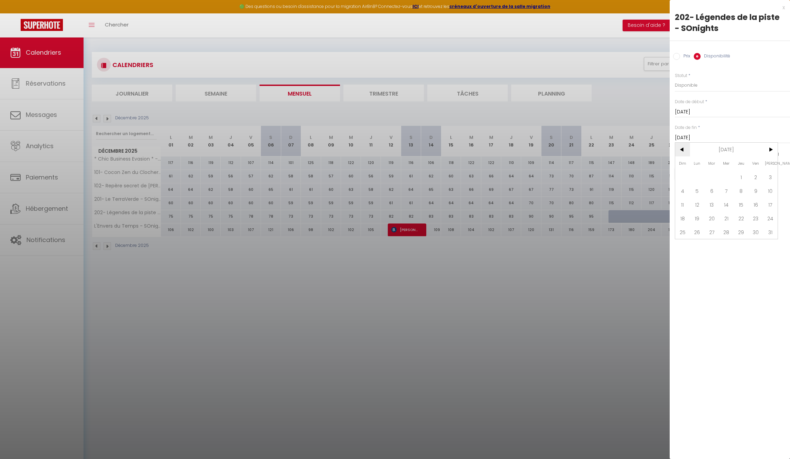
click at [681, 148] on span "<" at bounding box center [682, 150] width 15 height 14
click at [699, 243] on span "31" at bounding box center [697, 246] width 15 height 14
type input "[DATE]"
click at [707, 168] on button "Enregistrer" at bounding box center [699, 173] width 51 height 12
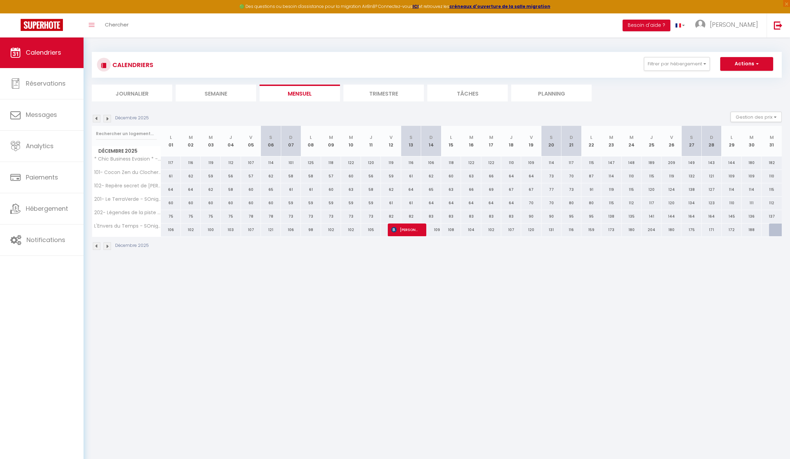
click at [753, 61] on button "Actions" at bounding box center [746, 64] width 53 height 14
click at [749, 25] on span "[PERSON_NAME]" at bounding box center [733, 24] width 48 height 9
click at [734, 61] on link "Équipe" at bounding box center [738, 60] width 51 height 12
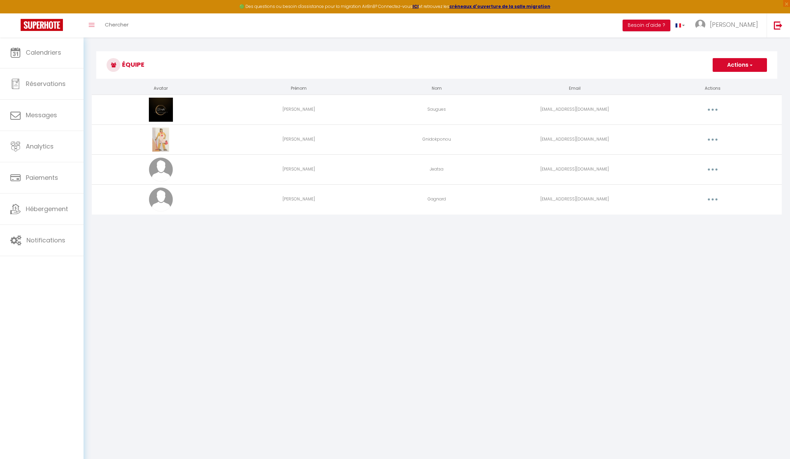
click at [748, 64] on button "Actions" at bounding box center [739, 65] width 54 height 14
click at [727, 81] on link "Ajouter un nouvel utilisateur" at bounding box center [725, 80] width 81 height 9
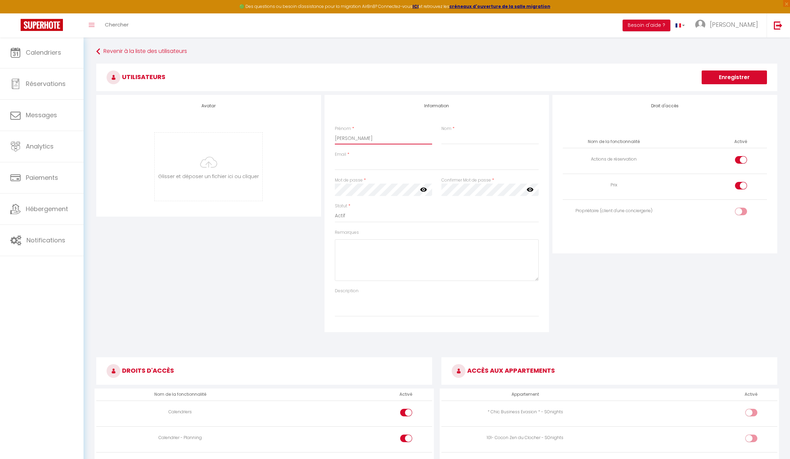
type input "[PERSON_NAME]"
click at [452, 137] on input "Maiungault" at bounding box center [490, 138] width 98 height 12
type input "Maingault"
paste input "[EMAIL_ADDRESS][DOMAIN_NAME]"
type input "[EMAIL_ADDRESS][DOMAIN_NAME]"
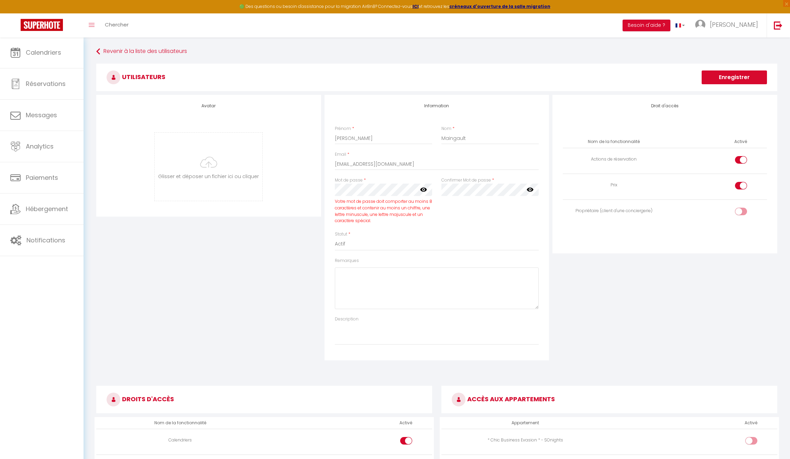
click at [424, 189] on icon at bounding box center [423, 190] width 7 height 4
click at [461, 231] on div "Statut * Actif Inactif" at bounding box center [437, 241] width 204 height 20
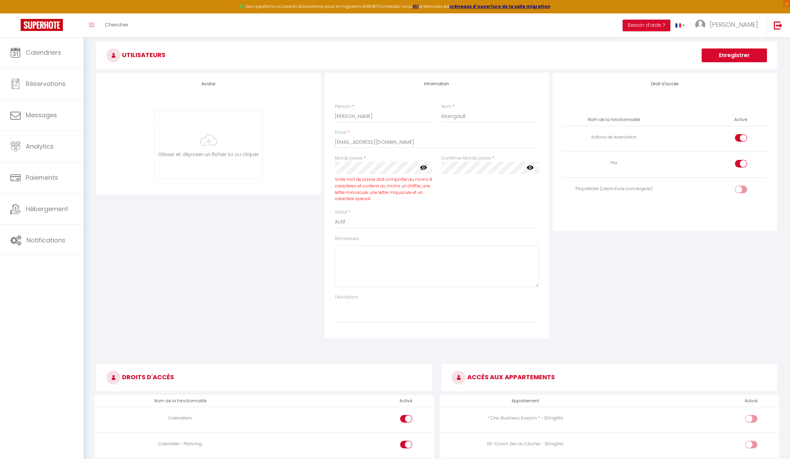
scroll to position [43, 0]
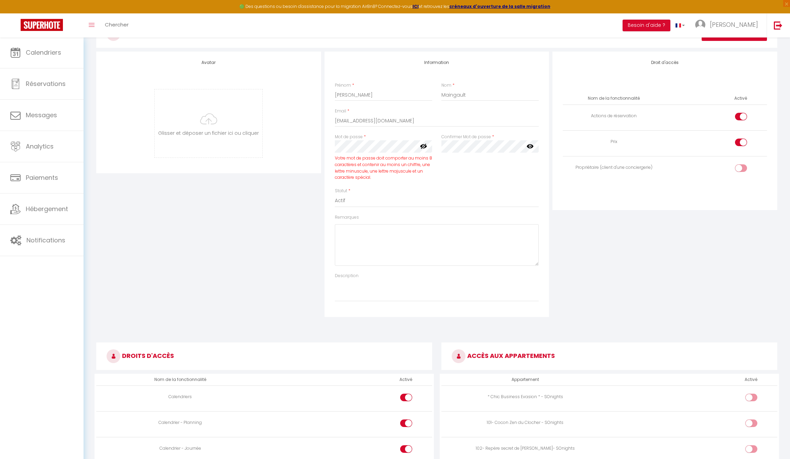
click at [362, 208] on div "Statut * Actif Inactif" at bounding box center [436, 201] width 213 height 26
click at [371, 232] on textarea "Remarques" at bounding box center [437, 245] width 204 height 42
click at [369, 227] on textarea "Remarques" at bounding box center [437, 245] width 204 height 42
click at [639, 198] on div "Nom de la fonctionnalité Activé Actions de réservation Prix Propriétaire (clien…" at bounding box center [664, 141] width 213 height 119
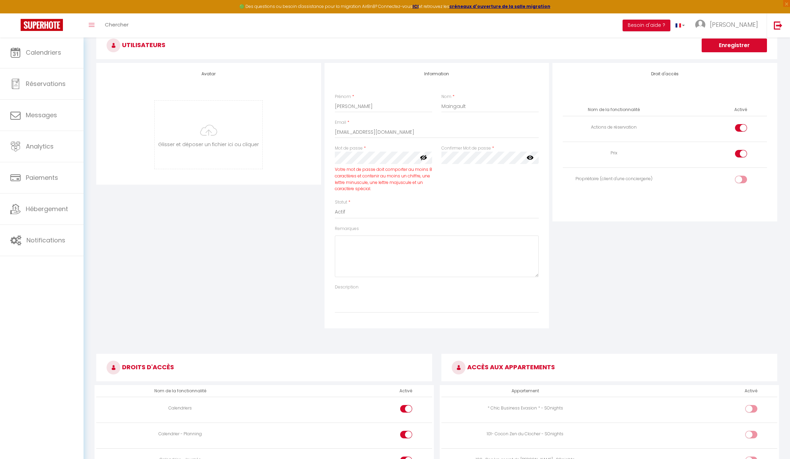
scroll to position [3, 0]
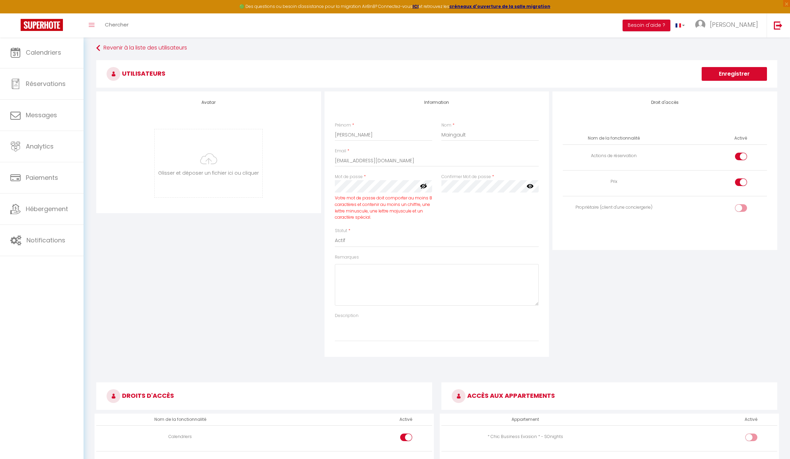
click at [737, 181] on div at bounding box center [741, 182] width 12 height 8
click at [740, 181] on input "checkbox" at bounding box center [746, 183] width 12 height 10
checkbox input "false"
click at [639, 244] on div "Droit d'accès Nom de la fonctionnalité Activé Actions de réservation Prix Propr…" at bounding box center [664, 170] width 225 height 158
click at [740, 154] on div at bounding box center [741, 157] width 12 height 8
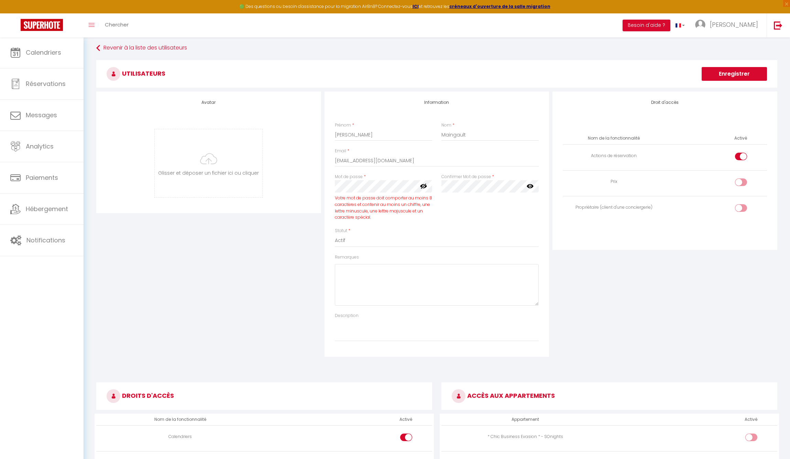
click at [740, 154] on input "checkbox" at bounding box center [746, 158] width 12 height 10
checkbox input "false"
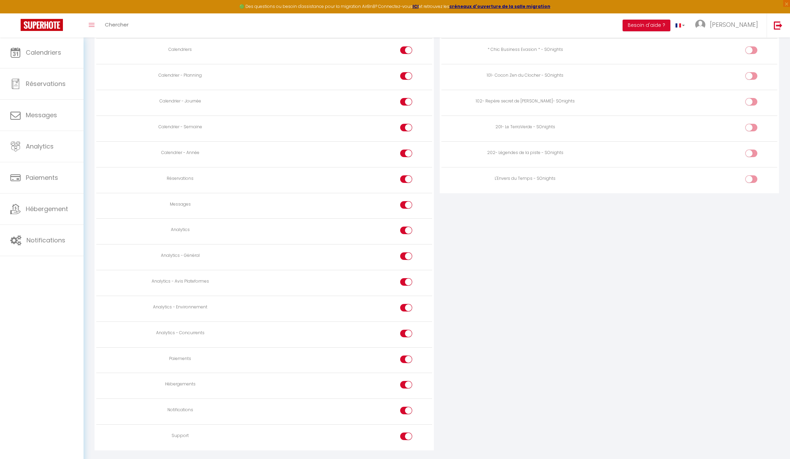
scroll to position [392, 0]
click at [405, 225] on div at bounding box center [406, 229] width 12 height 8
click at [406, 225] on input "checkbox" at bounding box center [412, 230] width 12 height 10
checkbox input "false"
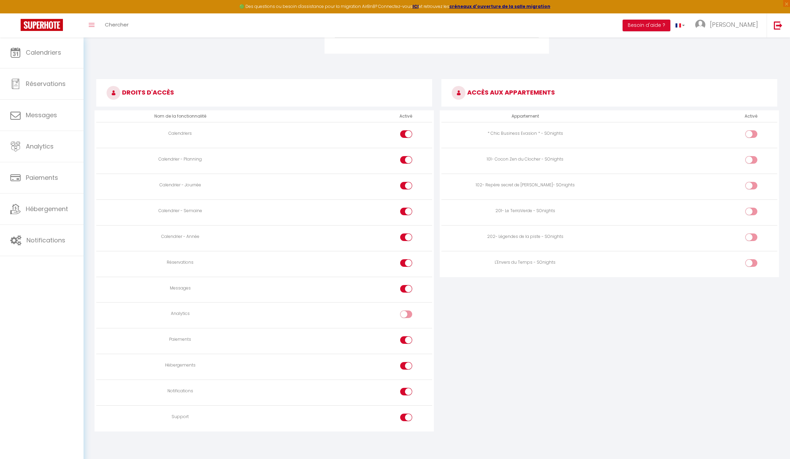
scroll to position [300, 0]
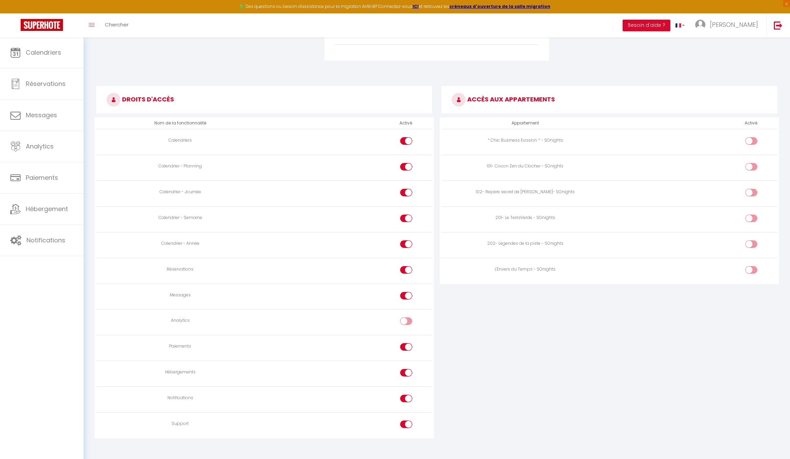
click at [404, 343] on div at bounding box center [406, 347] width 12 height 8
click at [406, 343] on input "checkbox" at bounding box center [412, 348] width 12 height 10
checkbox input "false"
click at [404, 369] on div at bounding box center [406, 373] width 12 height 8
click at [406, 369] on input "checkbox" at bounding box center [412, 374] width 12 height 10
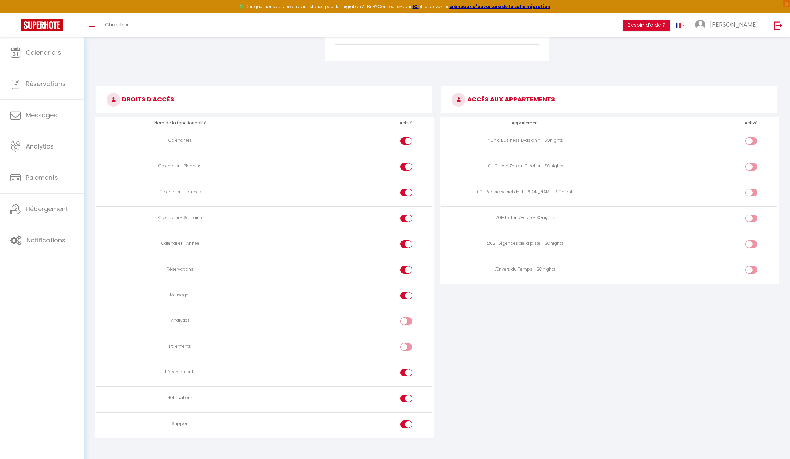
checkbox input "false"
click at [405, 394] on div at bounding box center [406, 398] width 12 height 8
click at [406, 394] on input "checkbox" at bounding box center [412, 399] width 12 height 10
checkbox input "false"
click at [405, 420] on div at bounding box center [406, 424] width 12 height 8
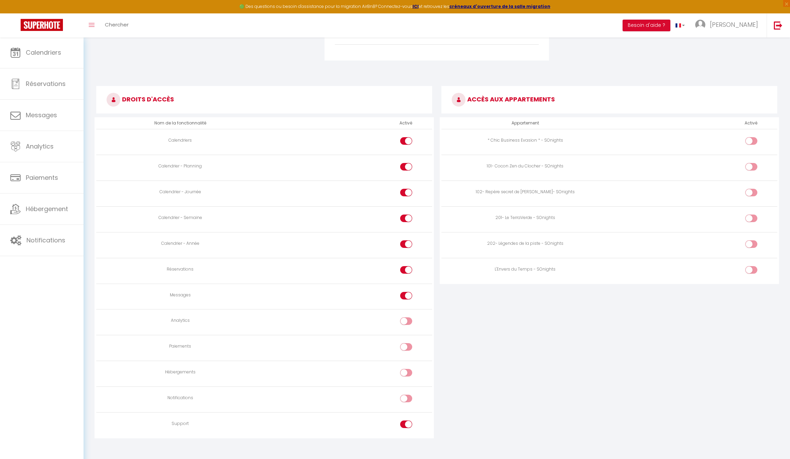
click at [406, 420] on input "checkbox" at bounding box center [412, 425] width 12 height 10
checkbox input "false"
click at [405, 394] on div at bounding box center [406, 398] width 12 height 8
click at [406, 394] on input "checkbox" at bounding box center [412, 399] width 12 height 10
checkbox input "true"
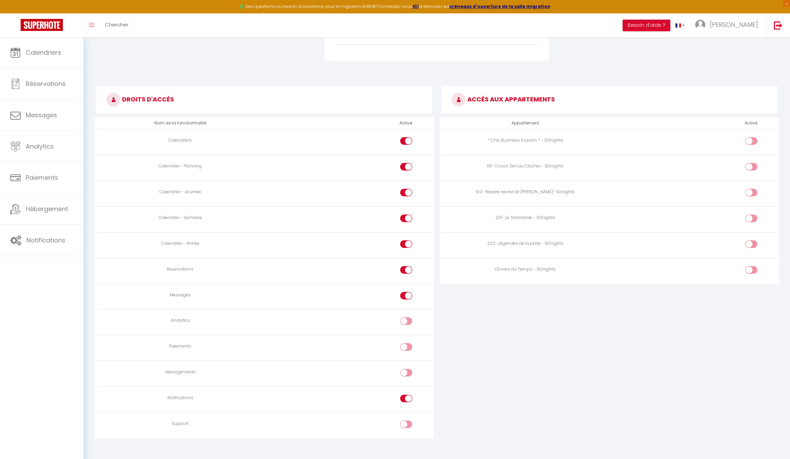
click at [750, 266] on div at bounding box center [751, 270] width 12 height 8
click at [751, 266] on input "checkbox" at bounding box center [757, 271] width 12 height 10
checkbox input "true"
click at [698, 301] on div "ACCÈS AUX APPARTEMENTS Appartement Activé * Chic Business Evasion * - SOnights …" at bounding box center [609, 268] width 345 height 377
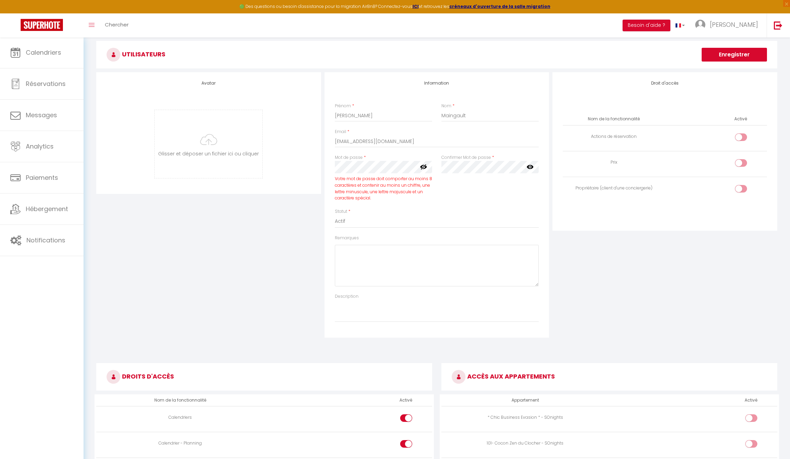
scroll to position [0, 0]
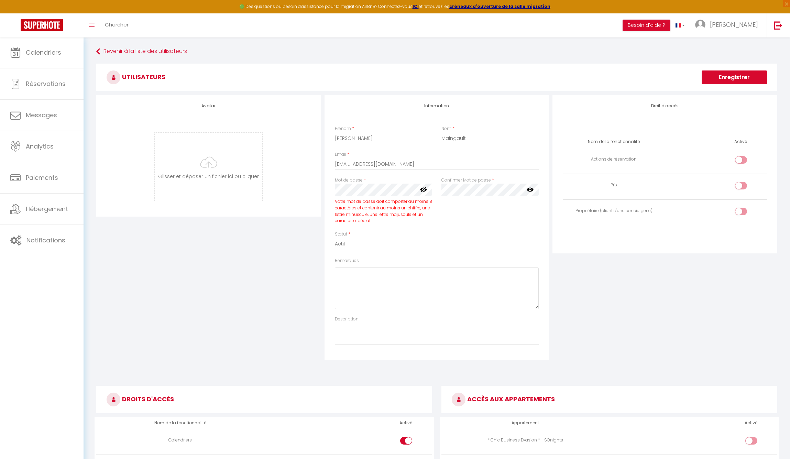
click at [727, 77] on button "Enregistrer" at bounding box center [733, 77] width 65 height 14
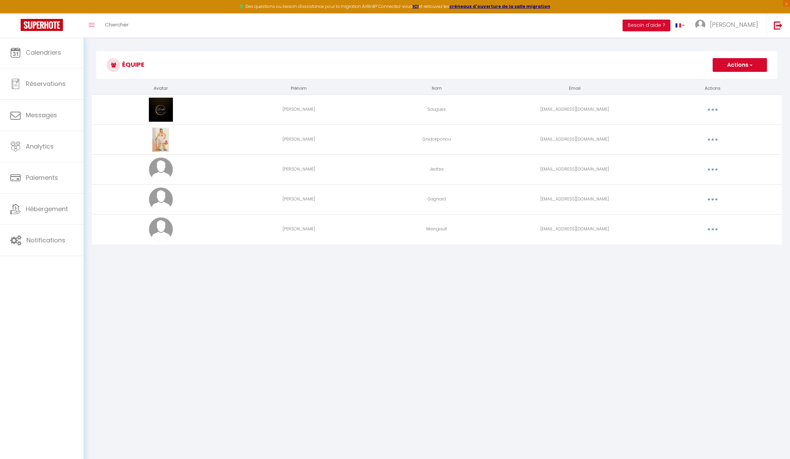
click at [711, 198] on icon "button" at bounding box center [712, 199] width 2 height 2
click at [680, 214] on link "Editer" at bounding box center [694, 215] width 51 height 12
select select
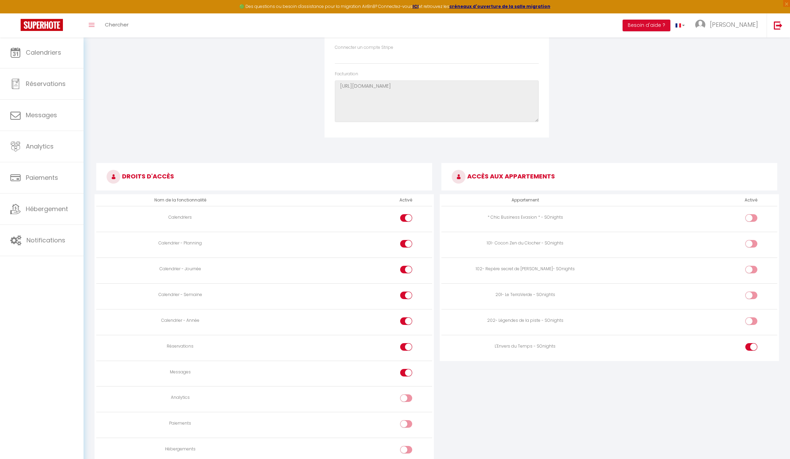
scroll to position [310, 0]
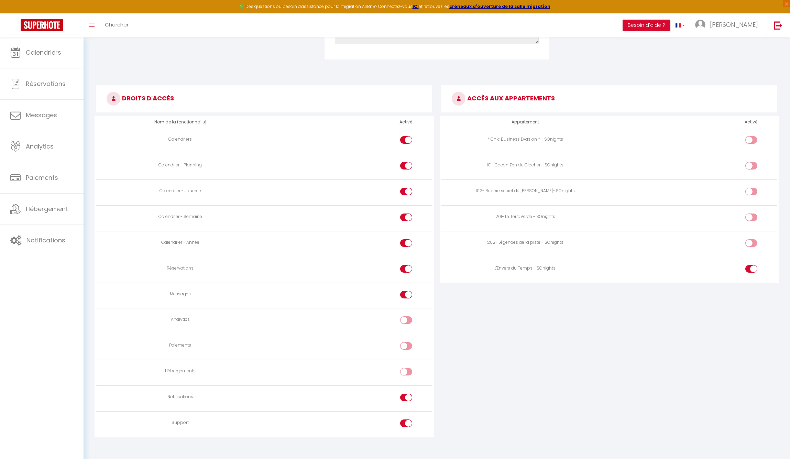
click at [405, 419] on div at bounding box center [406, 423] width 12 height 8
click at [406, 419] on input "checkbox" at bounding box center [412, 424] width 12 height 10
checkbox input "false"
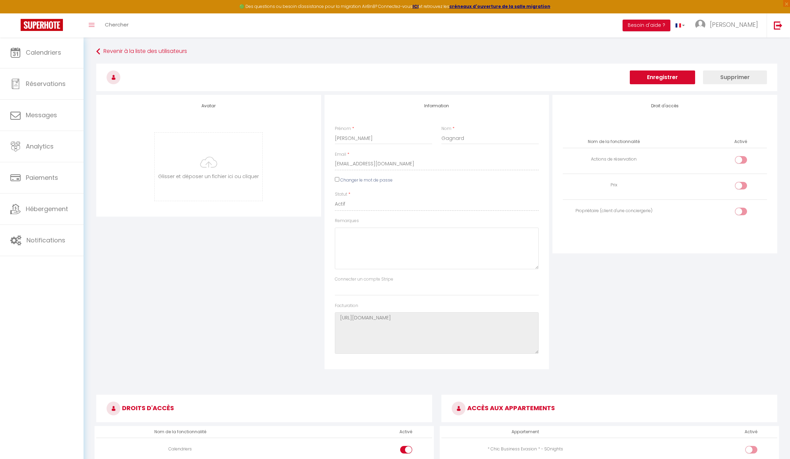
click at [658, 77] on button "Enregistrer" at bounding box center [661, 77] width 65 height 14
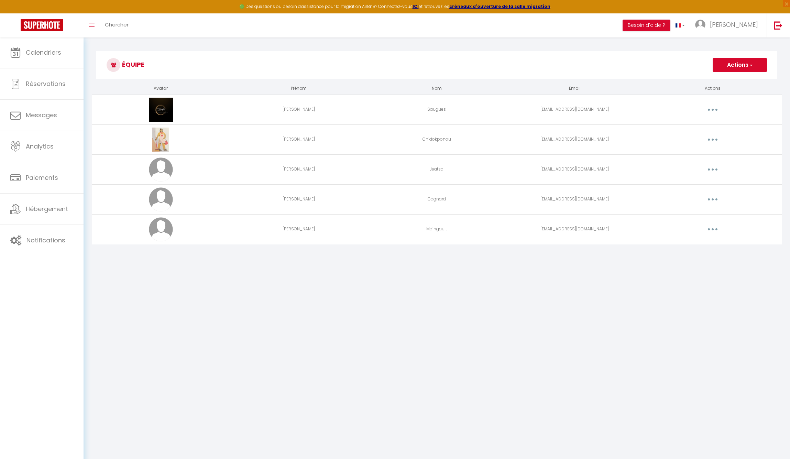
click at [712, 198] on icon "button" at bounding box center [712, 199] width 2 height 2
click at [680, 215] on link "Editer" at bounding box center [694, 215] width 51 height 12
select select
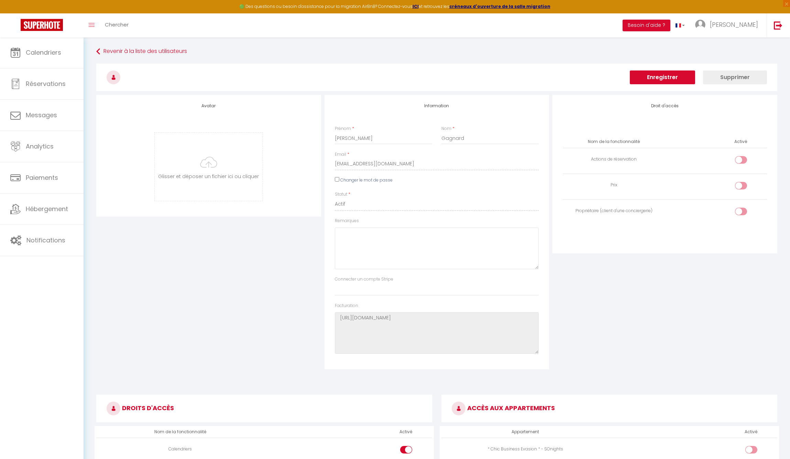
click at [589, 248] on div "Droit d'accès Nom de la fonctionnalité Activé Actions de réservation Prix Propr…" at bounding box center [664, 174] width 225 height 158
click at [355, 143] on input "[PERSON_NAME]" at bounding box center [384, 138] width 98 height 12
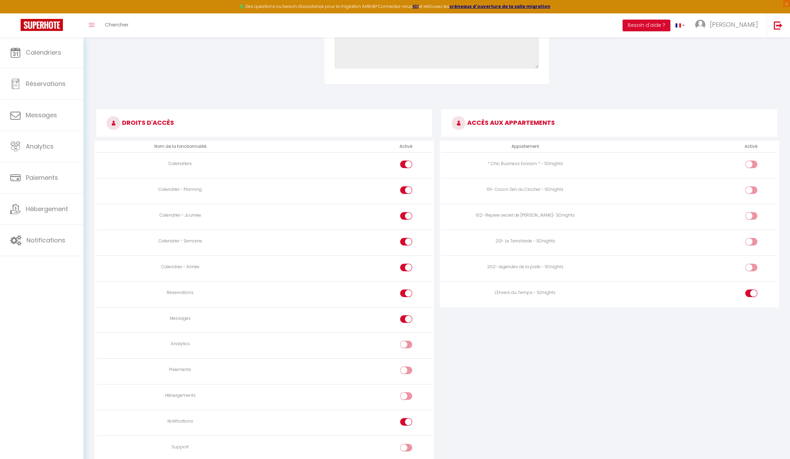
scroll to position [310, 0]
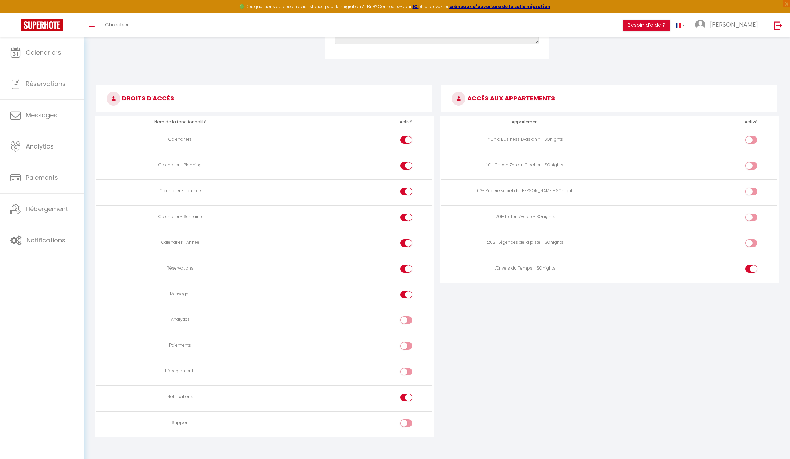
click at [405, 393] on div at bounding box center [406, 397] width 12 height 8
click at [406, 393] on input "checkbox" at bounding box center [412, 398] width 12 height 10
click at [409, 393] on input "checkbox" at bounding box center [412, 398] width 12 height 10
checkbox input "true"
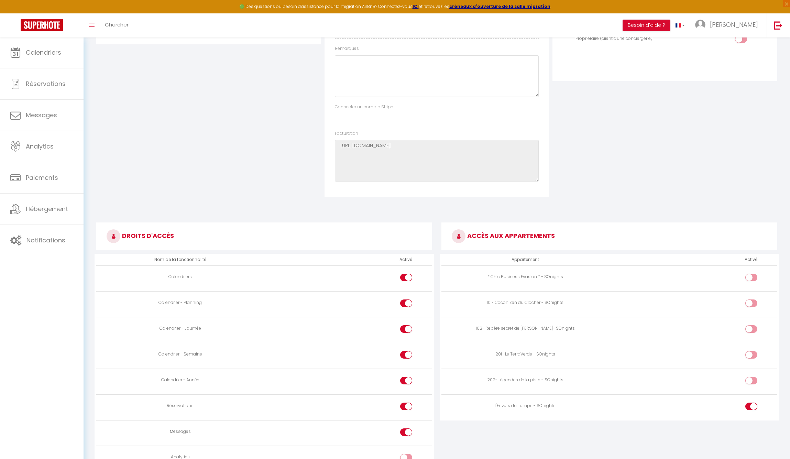
scroll to position [0, 0]
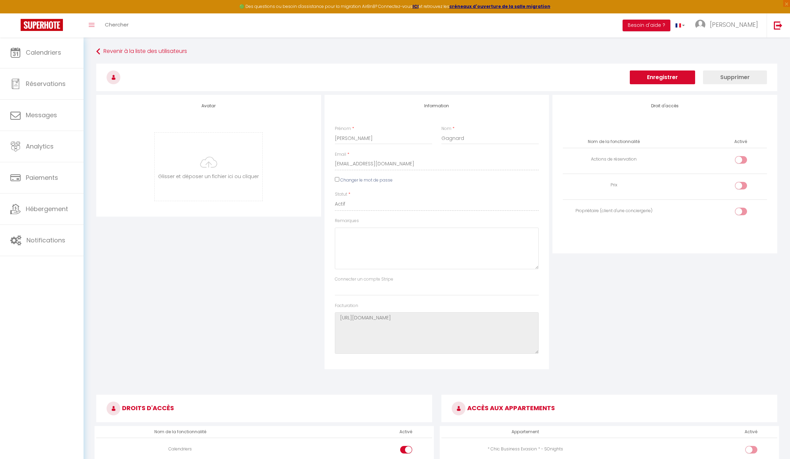
click at [667, 79] on button "Enregistrer" at bounding box center [661, 77] width 65 height 14
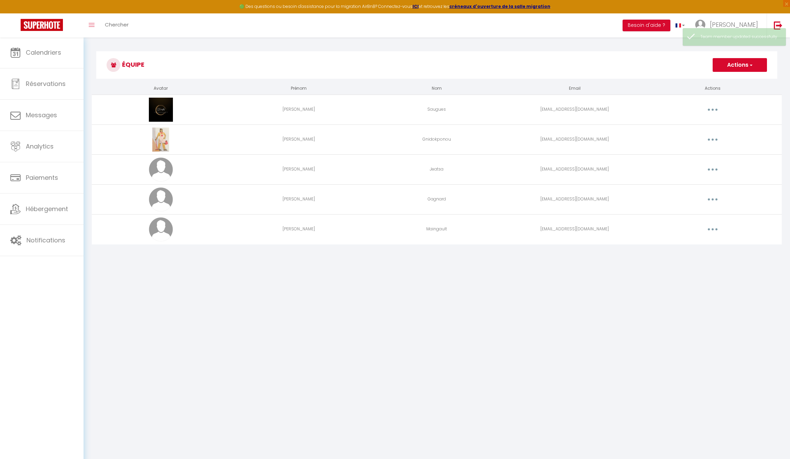
click at [711, 199] on button "button" at bounding box center [712, 199] width 19 height 11
click at [672, 215] on link "Editer" at bounding box center [694, 215] width 51 height 12
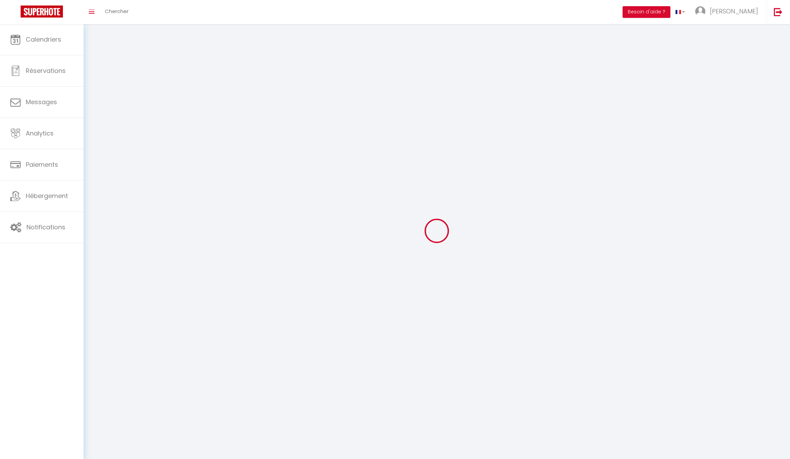
type input "[PERSON_NAME]"
type input "Gagnard"
type input "[EMAIL_ADDRESS][DOMAIN_NAME]"
type textarea "[URL][DOMAIN_NAME]"
checkbox input "false"
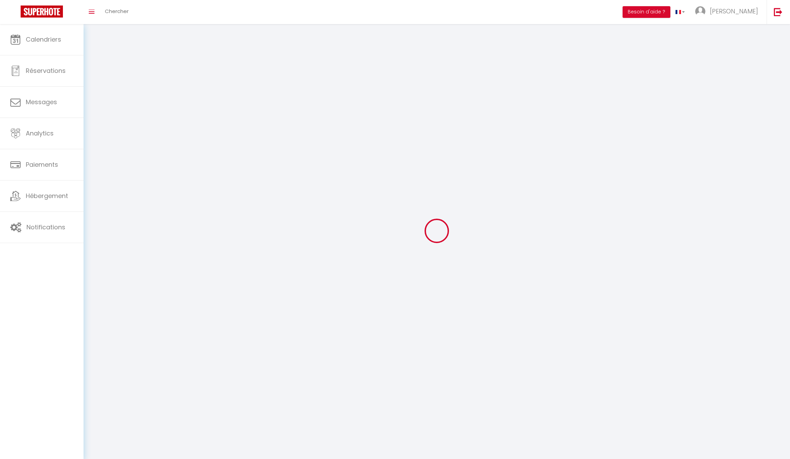
checkbox input "false"
checkbox input "true"
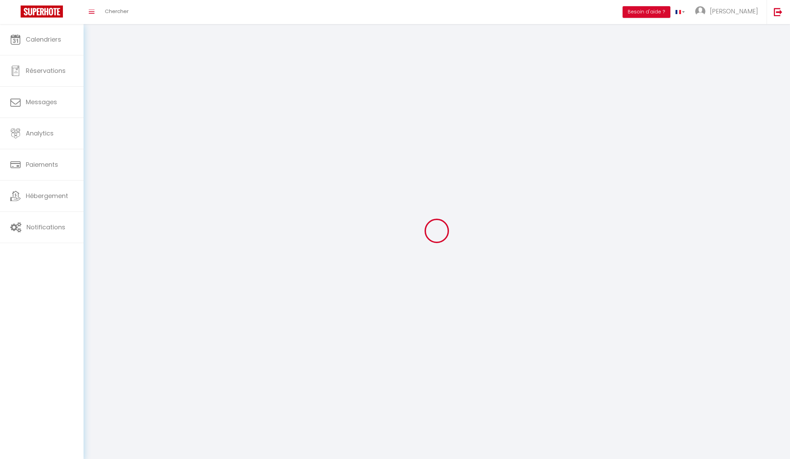
checkbox input "true"
checkbox input "false"
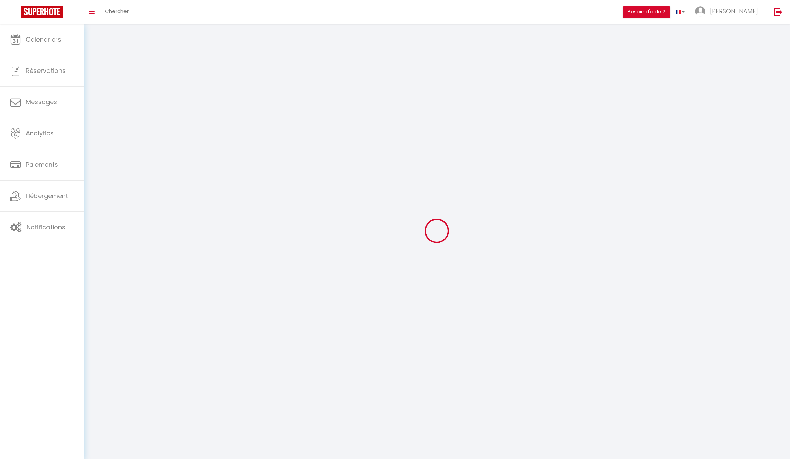
checkbox input "false"
checkbox input "true"
checkbox input "false"
select select
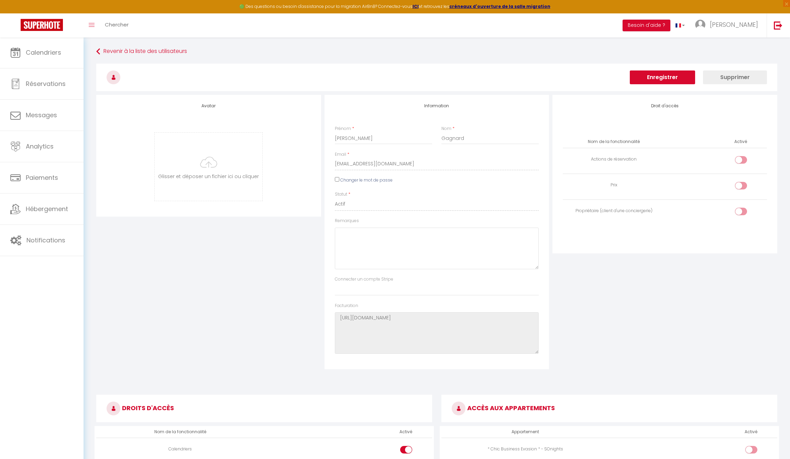
click at [337, 178] on input "Changer le mot de passe" at bounding box center [337, 179] width 4 height 4
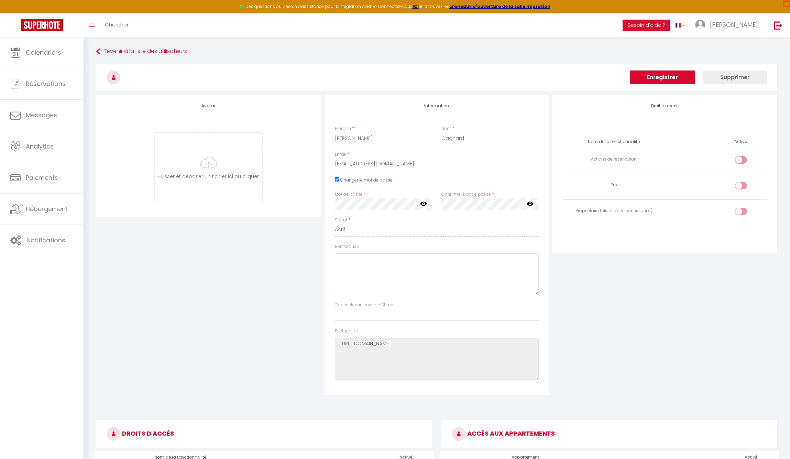
click at [337, 179] on input "Changer le mot de passe" at bounding box center [337, 179] width 4 height 4
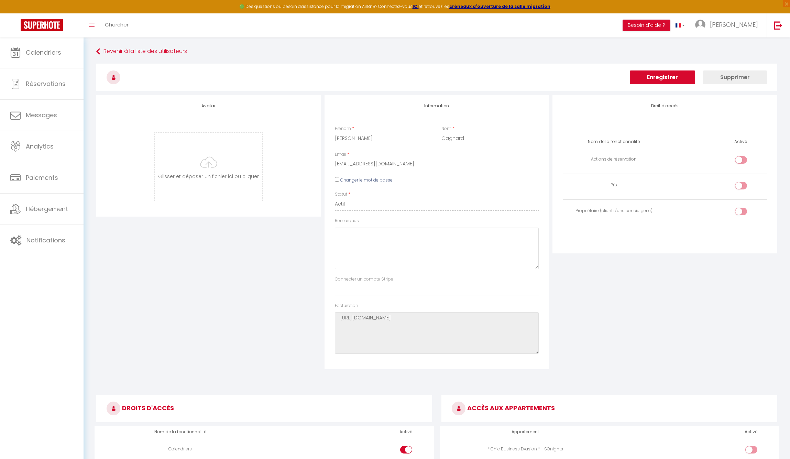
click at [336, 181] on input "Changer le mot de passe" at bounding box center [337, 179] width 4 height 4
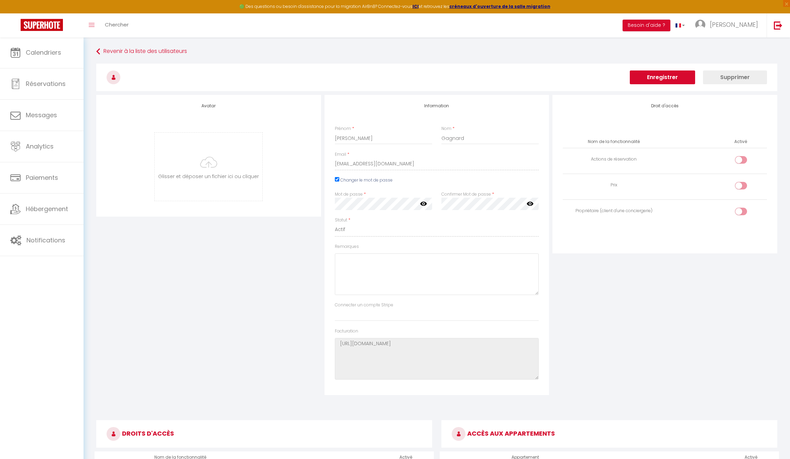
click at [337, 179] on input "Changer le mot de passe" at bounding box center [337, 179] width 4 height 4
checkbox input "false"
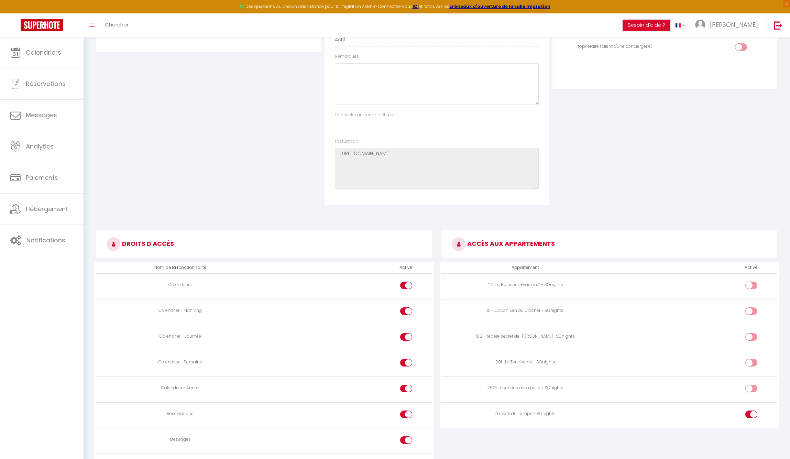
scroll to position [310, 0]
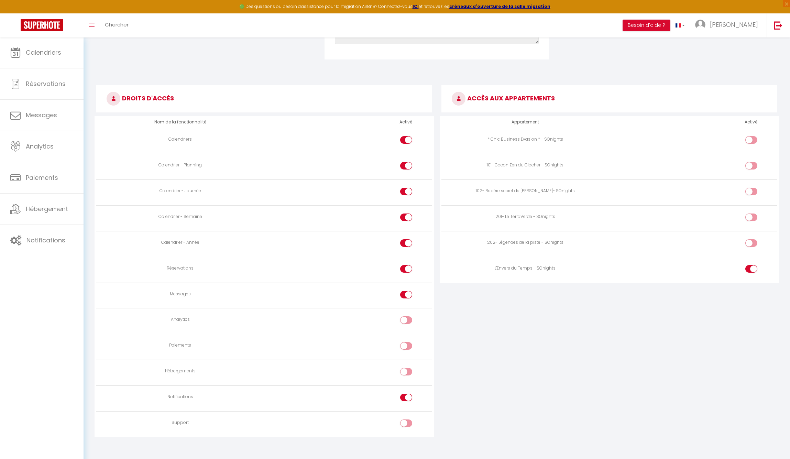
click at [406, 136] on input "checkbox" at bounding box center [412, 141] width 12 height 10
checkbox input "false"
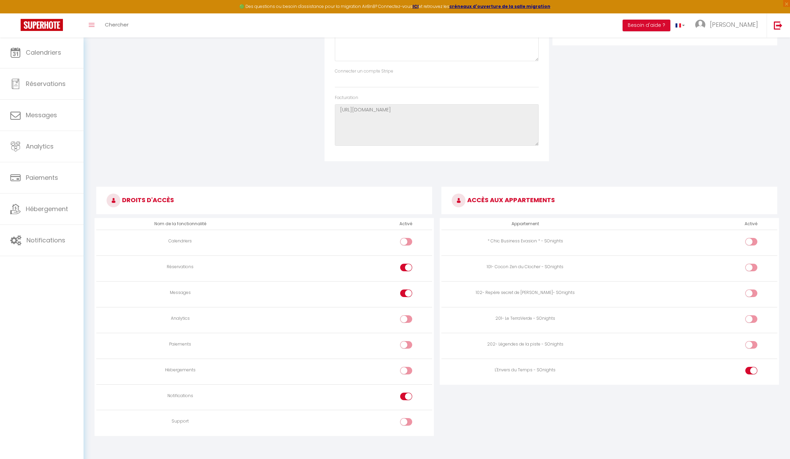
click at [406, 264] on input "checkbox" at bounding box center [412, 269] width 12 height 10
checkbox input "false"
click at [404, 289] on div at bounding box center [406, 293] width 12 height 8
click at [406, 289] on input "checkbox" at bounding box center [412, 294] width 12 height 10
checkbox input "false"
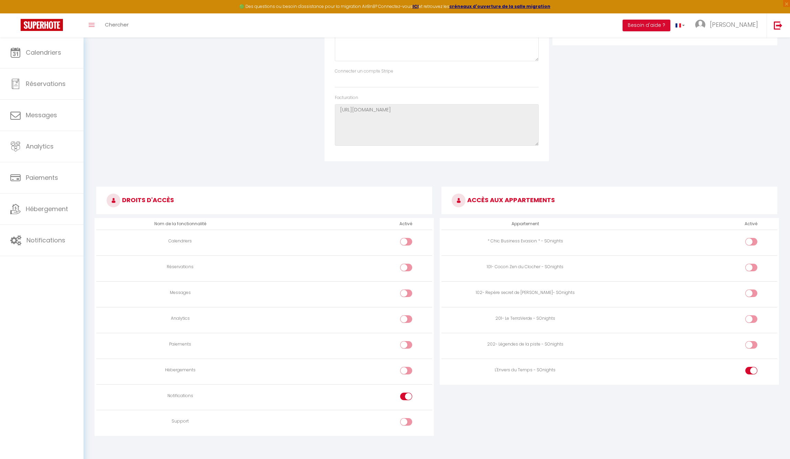
click at [405, 394] on div at bounding box center [406, 396] width 12 height 8
click at [406, 394] on input "checkbox" at bounding box center [412, 397] width 12 height 10
checkbox input "false"
click at [750, 367] on div at bounding box center [751, 371] width 12 height 8
click at [751, 367] on input "checkbox" at bounding box center [757, 372] width 12 height 10
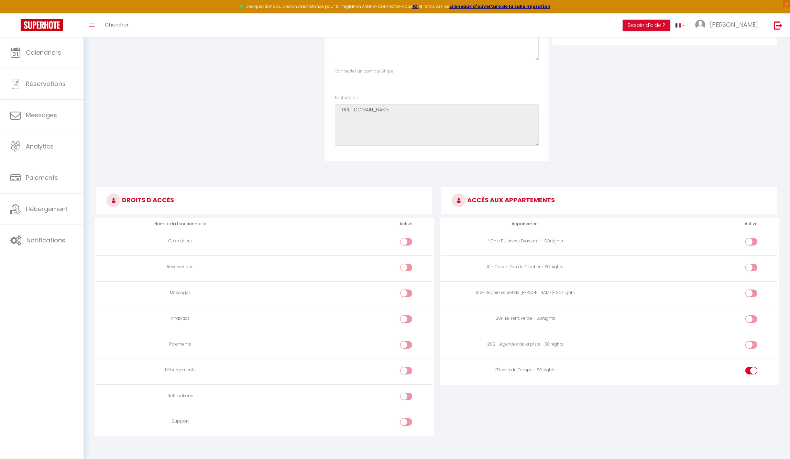
checkbox input "false"
click at [405, 238] on div at bounding box center [406, 242] width 12 height 8
click at [406, 238] on input "checkbox" at bounding box center [412, 243] width 12 height 10
checkbox input "true"
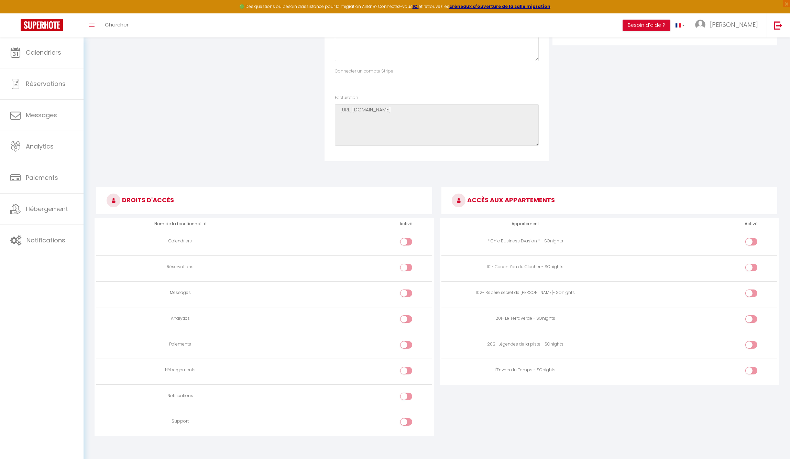
checkbox input "true"
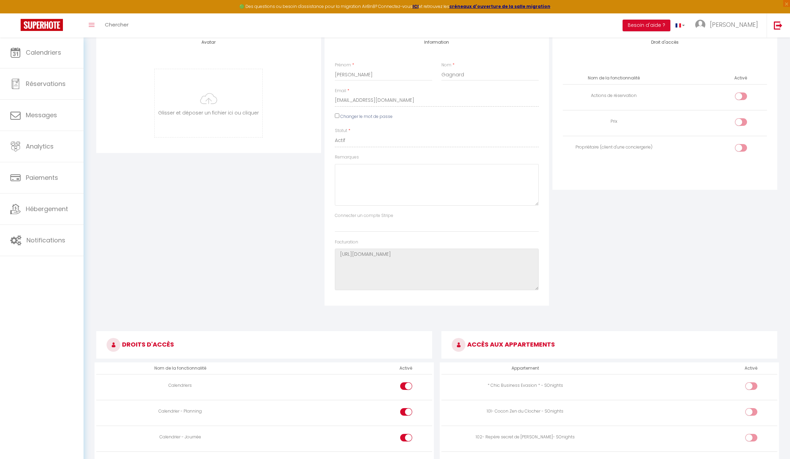
scroll to position [0, 0]
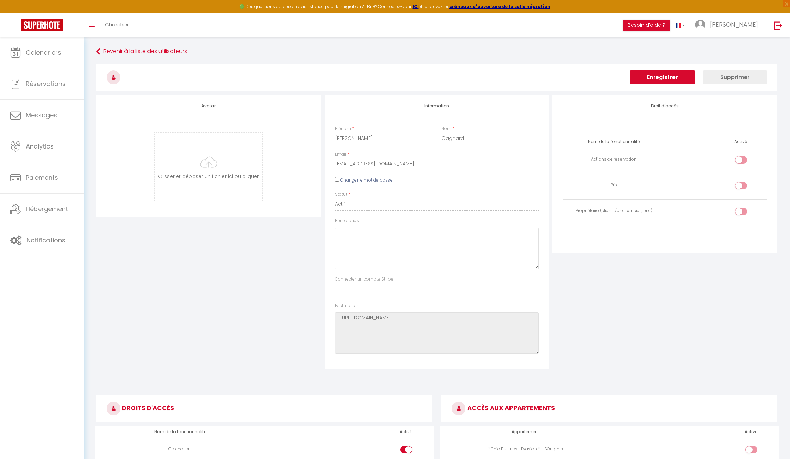
click at [657, 77] on button "Enregistrer" at bounding box center [661, 77] width 65 height 14
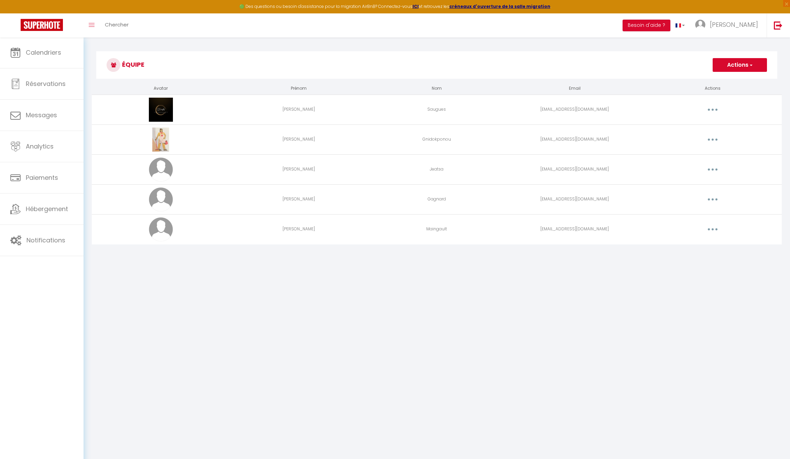
click at [712, 198] on button "button" at bounding box center [712, 199] width 19 height 11
click at [570, 274] on body "🟢 Des questions ou besoin d'assistance pour la migration AirBnB? Connectez-vous…" at bounding box center [395, 266] width 790 height 459
click at [59, 62] on link "Calendriers" at bounding box center [41, 52] width 83 height 31
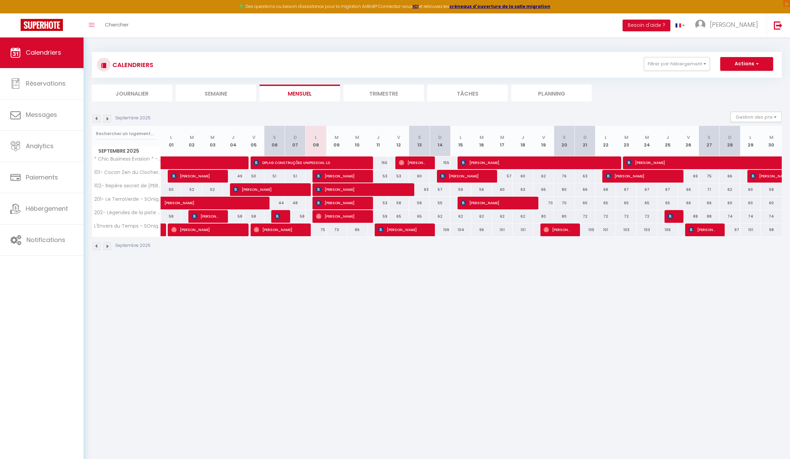
scroll to position [37, 0]
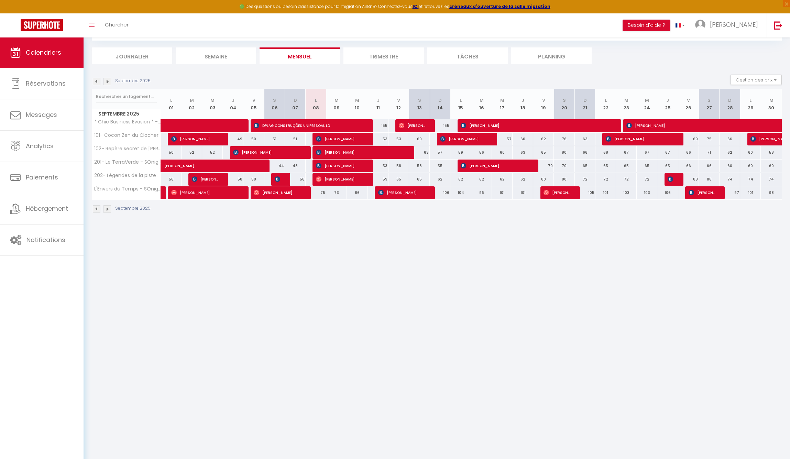
click at [412, 196] on span "[PERSON_NAME]" at bounding box center [402, 192] width 48 height 13
select select "OK"
select select "KO"
select select "0"
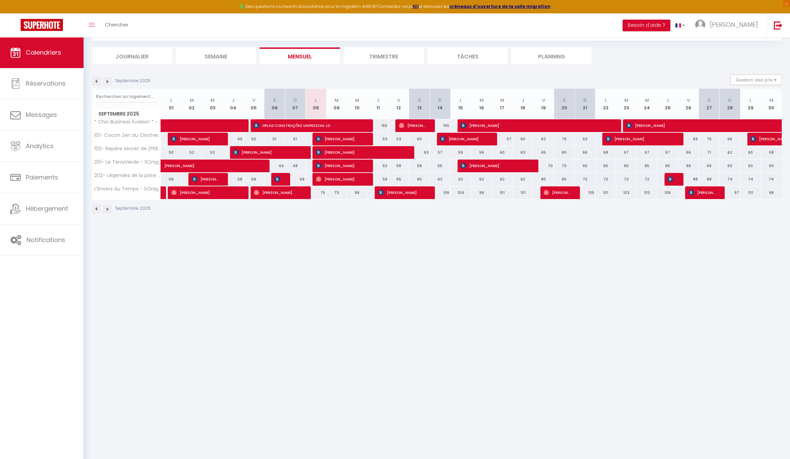
select select "1"
select select
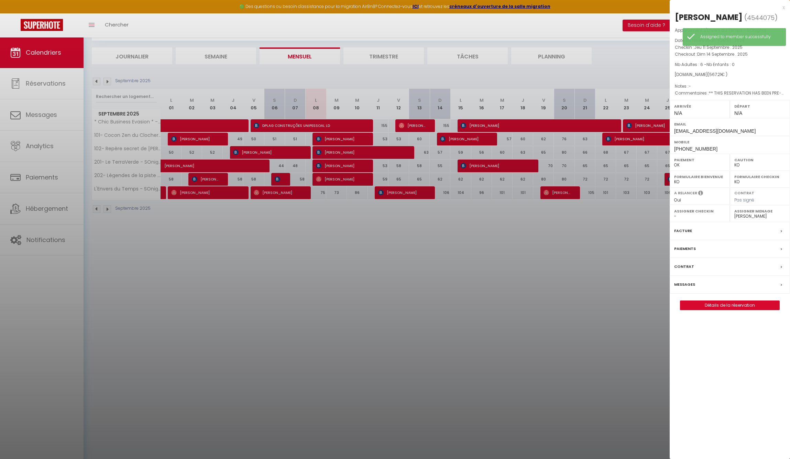
click at [632, 240] on div at bounding box center [395, 229] width 790 height 459
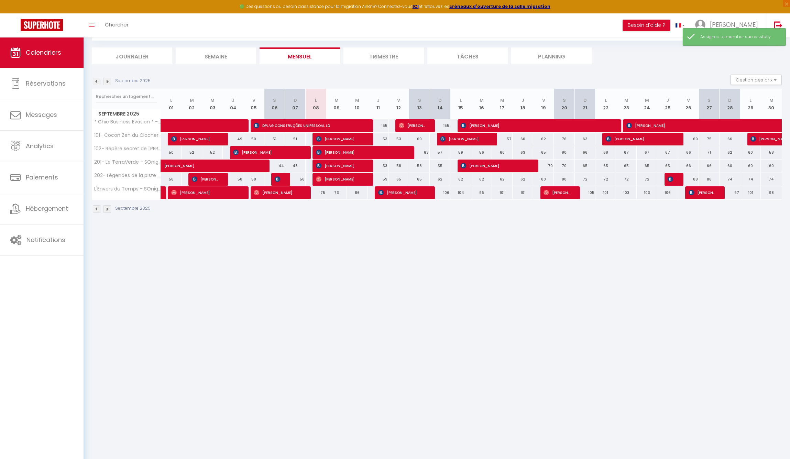
click at [711, 192] on span "[PERSON_NAME]" at bounding box center [701, 192] width 27 height 13
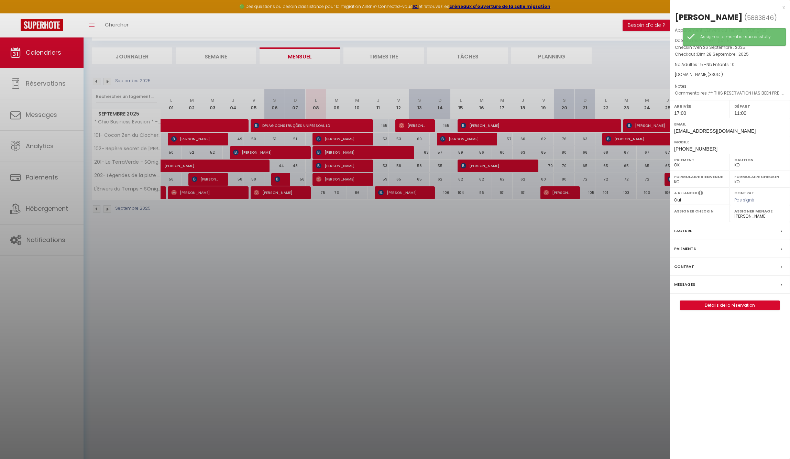
select select "52405"
click at [593, 261] on div at bounding box center [395, 229] width 790 height 459
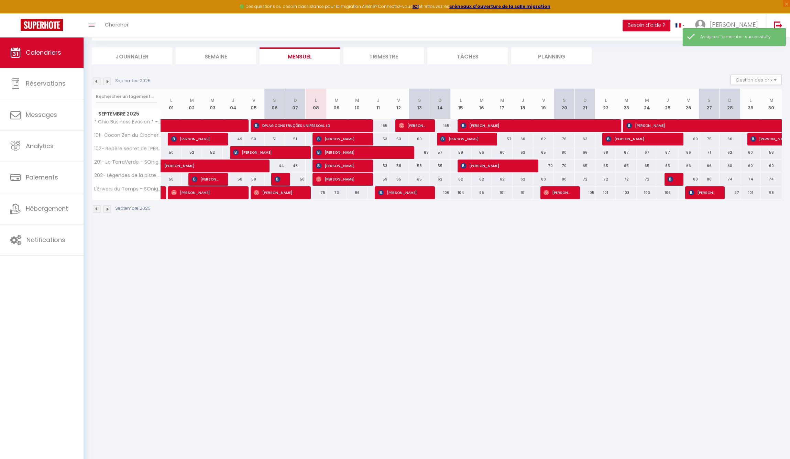
click at [405, 193] on span "[PERSON_NAME]" at bounding box center [402, 192] width 48 height 13
select select "0"
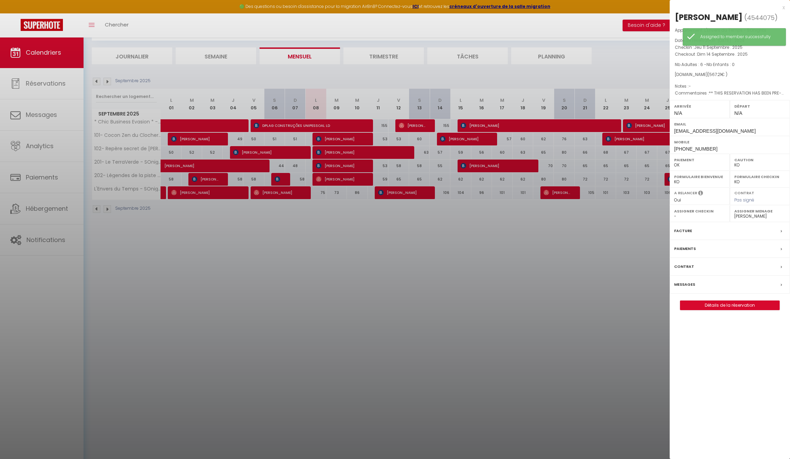
click at [552, 190] on div at bounding box center [395, 229] width 790 height 459
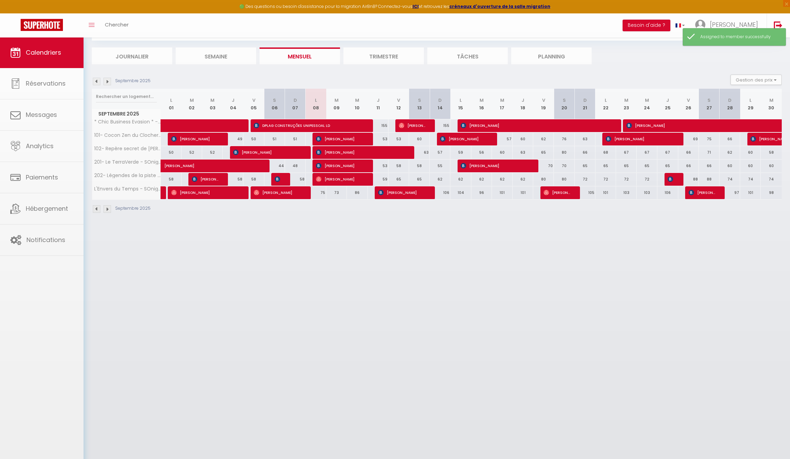
click at [558, 192] on body "🟢 Des questions ou besoin d'assistance pour la migration AirBnB? Connectez-vous…" at bounding box center [395, 229] width 790 height 459
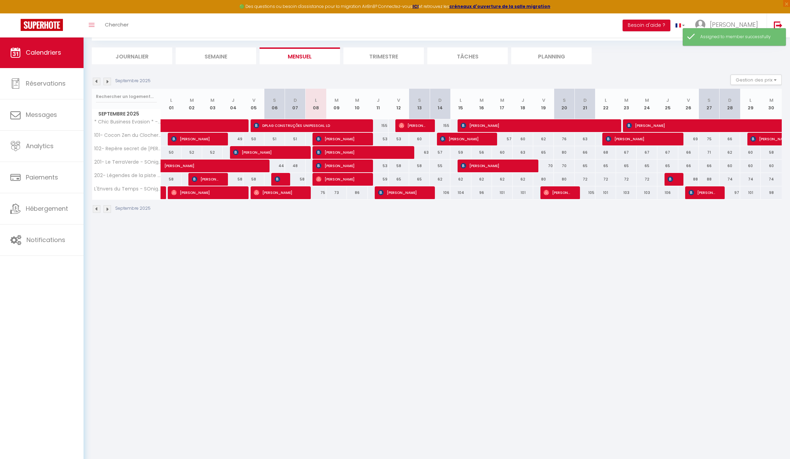
click at [558, 192] on span "[PERSON_NAME]" at bounding box center [556, 192] width 27 height 13
select select "OK"
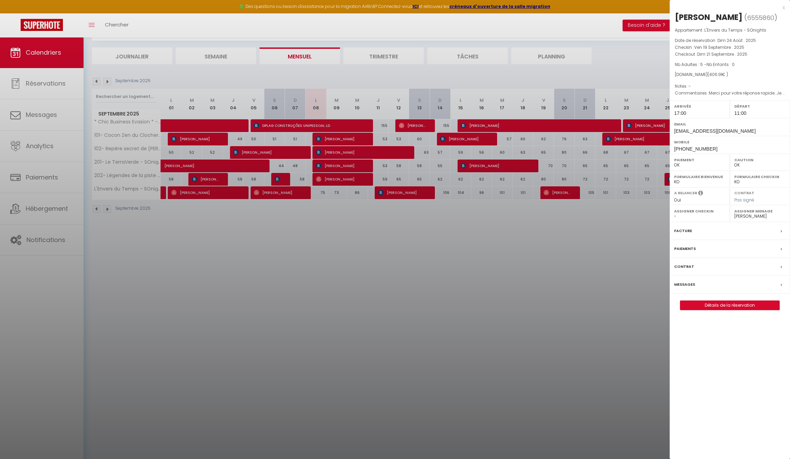
click at [759, 212] on label "Assigner Menage" at bounding box center [759, 211] width 51 height 7
select select "52405"
click at [594, 230] on div at bounding box center [395, 229] width 790 height 459
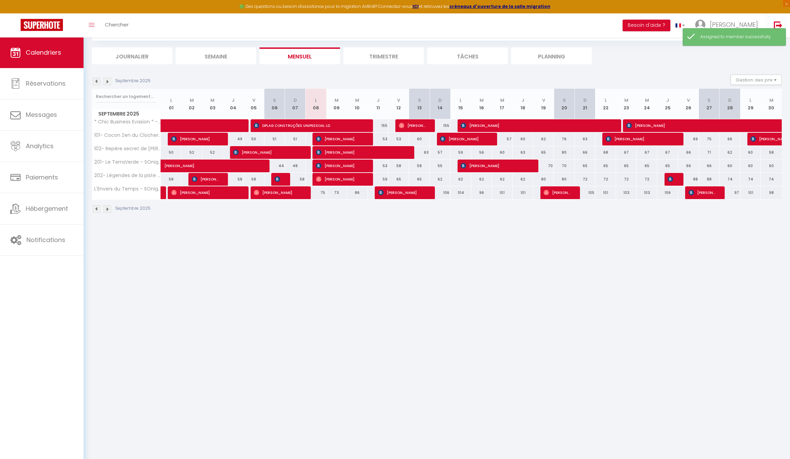
click at [708, 193] on span "[PERSON_NAME]" at bounding box center [701, 192] width 27 height 13
select select "KO"
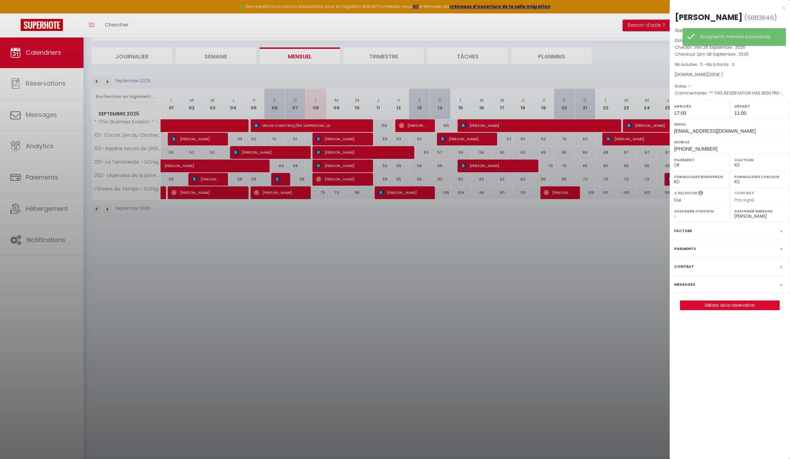
click at [575, 249] on div at bounding box center [395, 229] width 790 height 459
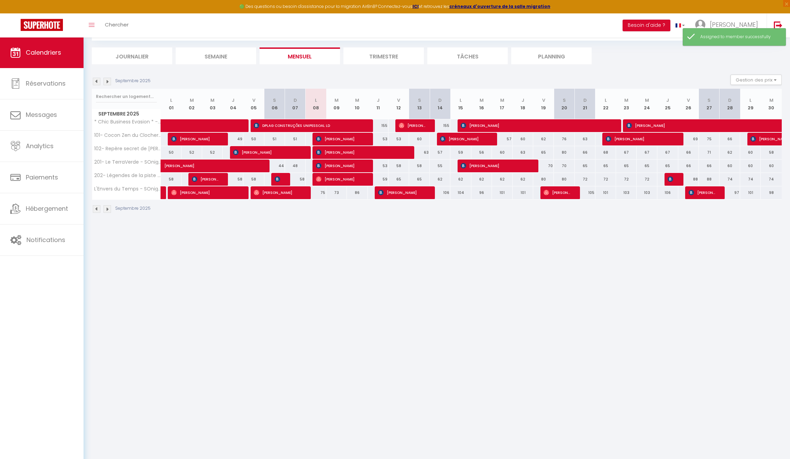
click at [107, 207] on img at bounding box center [107, 209] width 8 height 8
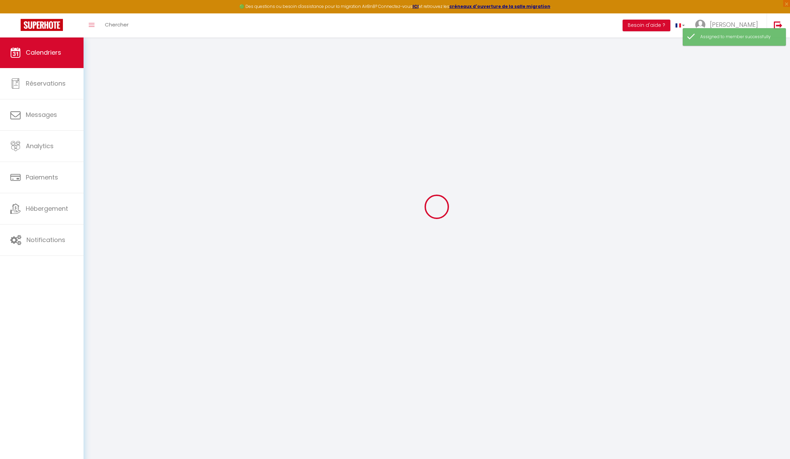
select select "KO"
select select "0"
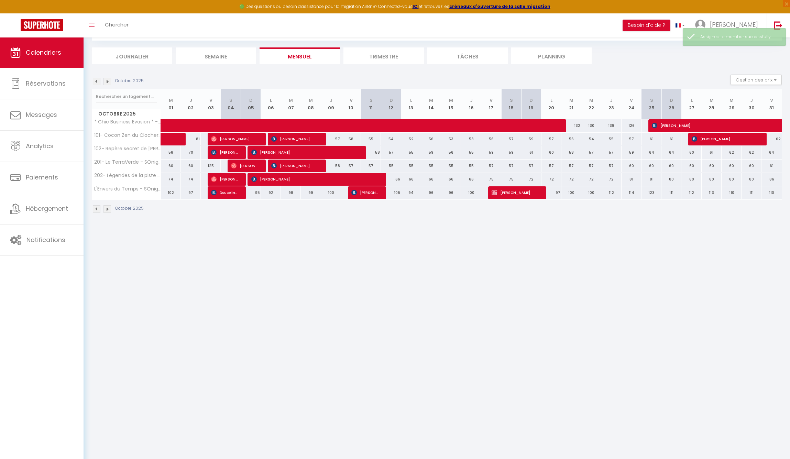
click at [230, 191] on span "Douceline Keophilalay" at bounding box center [224, 192] width 26 height 13
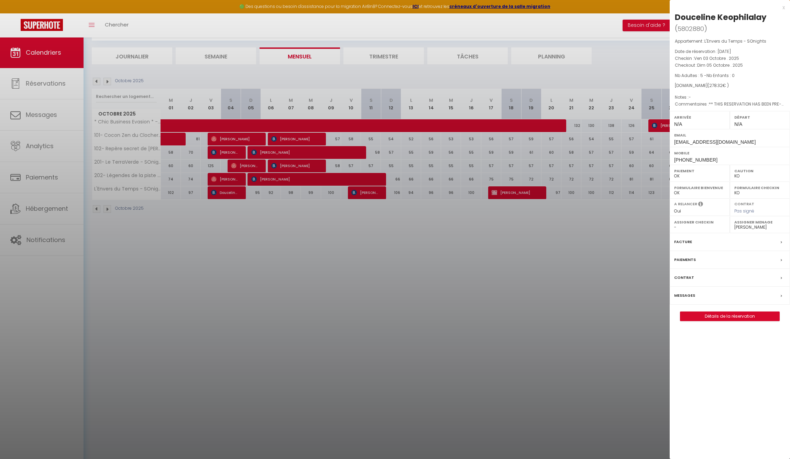
select select "52405"
click at [366, 195] on div at bounding box center [395, 229] width 790 height 459
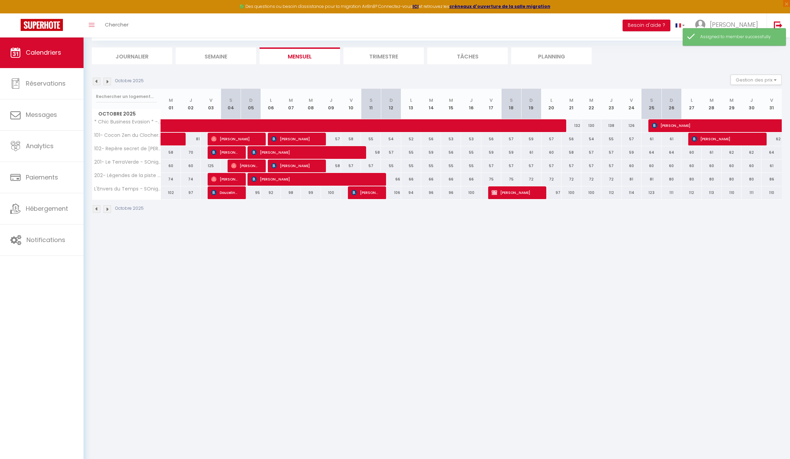
click at [373, 194] on span "[PERSON_NAME]" at bounding box center [364, 192] width 26 height 13
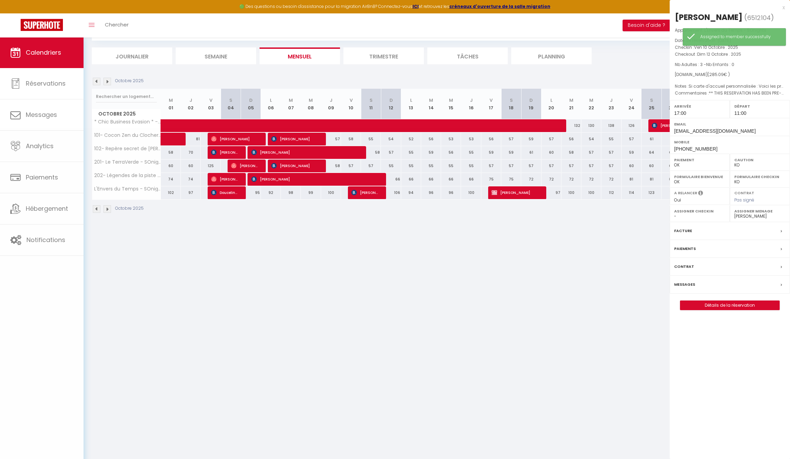
select select "1"
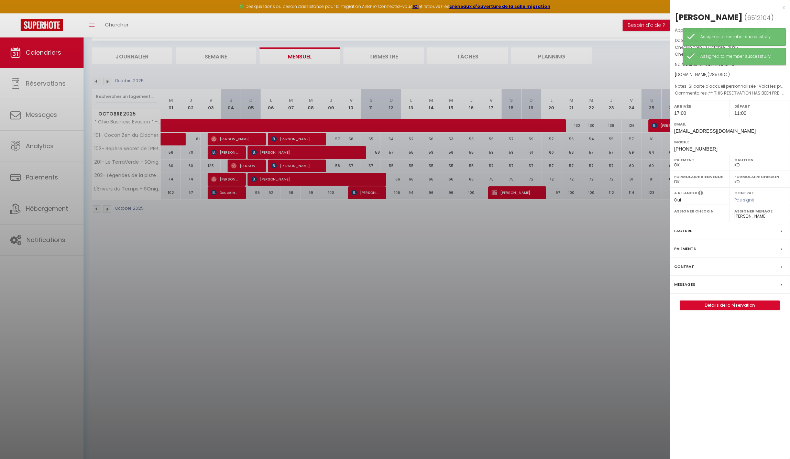
click at [518, 193] on div at bounding box center [395, 229] width 790 height 459
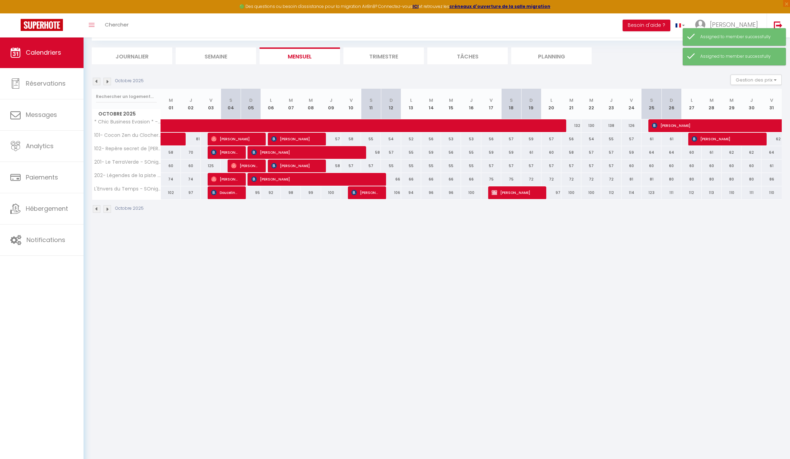
click at [512, 192] on span "[PERSON_NAME]" at bounding box center [514, 192] width 46 height 13
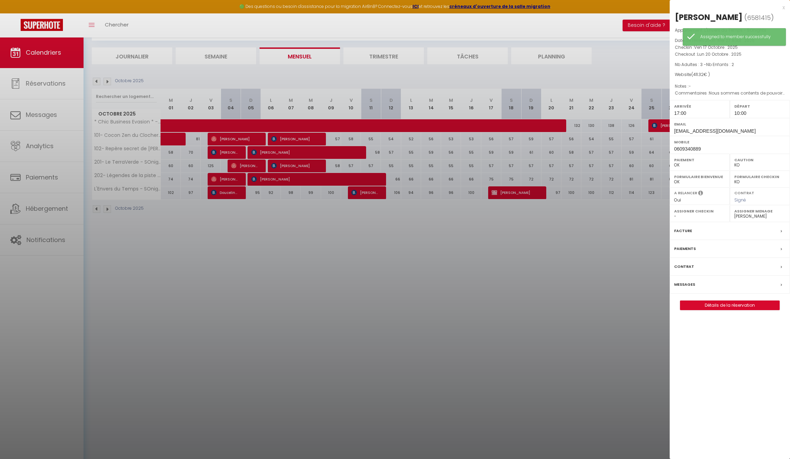
select select "52405"
click at [513, 247] on div at bounding box center [395, 229] width 790 height 459
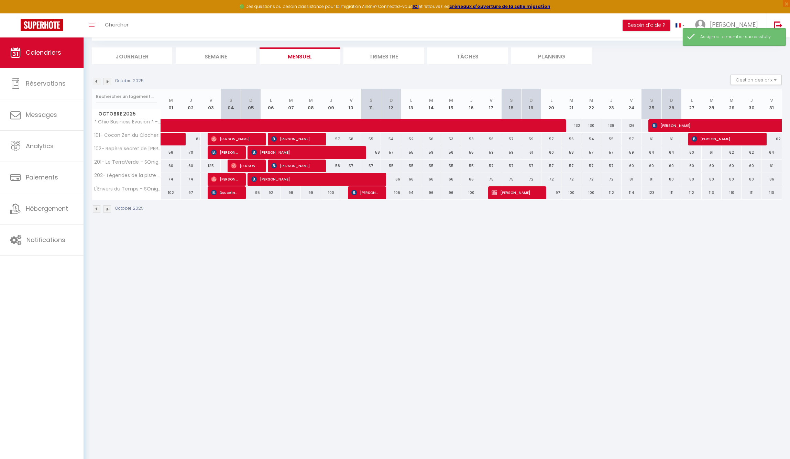
click at [107, 209] on img at bounding box center [107, 209] width 8 height 8
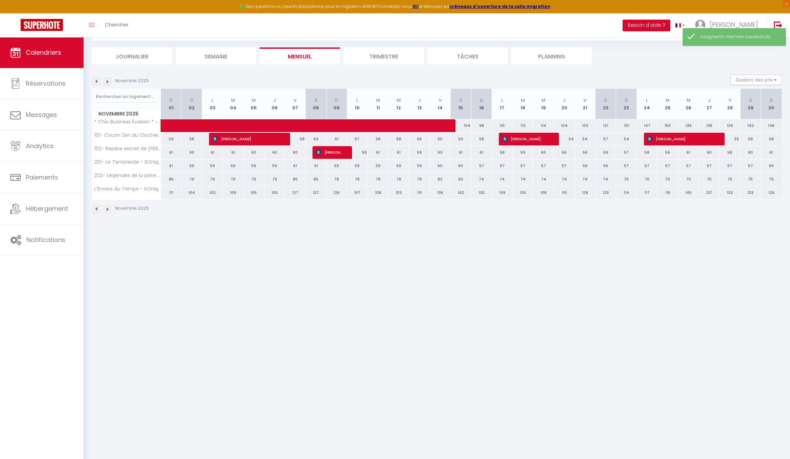
click at [107, 208] on img at bounding box center [107, 209] width 8 height 8
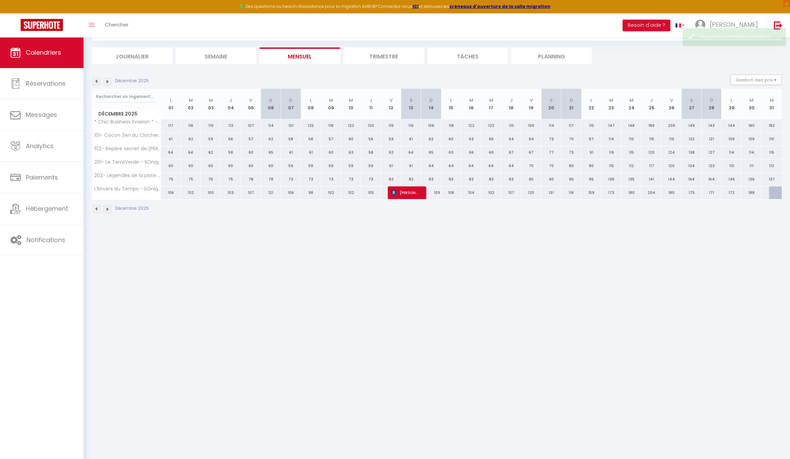
click at [404, 192] on span "[PERSON_NAME] Et [PERSON_NAME] Et Poupon" at bounding box center [404, 192] width 26 height 13
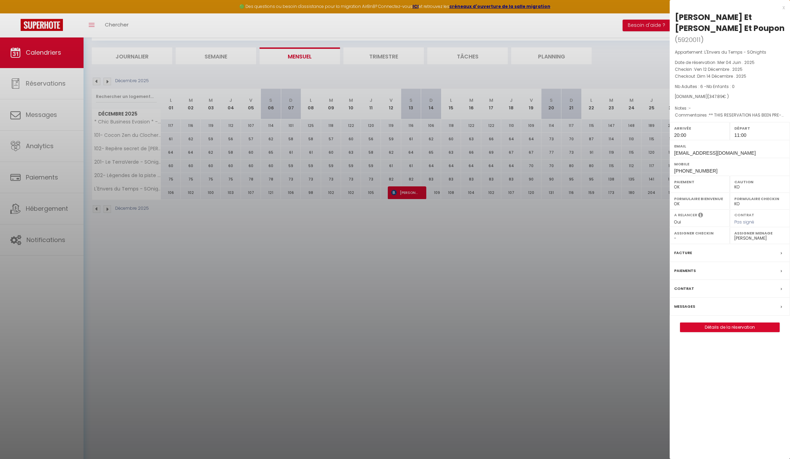
select select "52405"
click at [108, 206] on div at bounding box center [395, 229] width 790 height 459
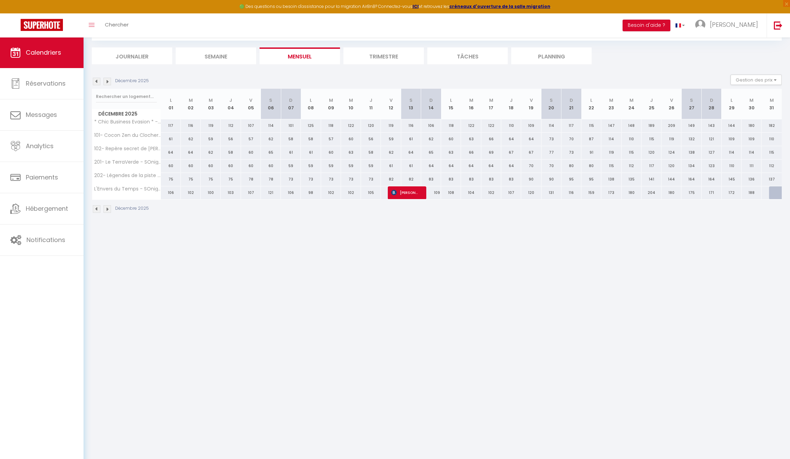
click at [108, 206] on img at bounding box center [107, 209] width 8 height 8
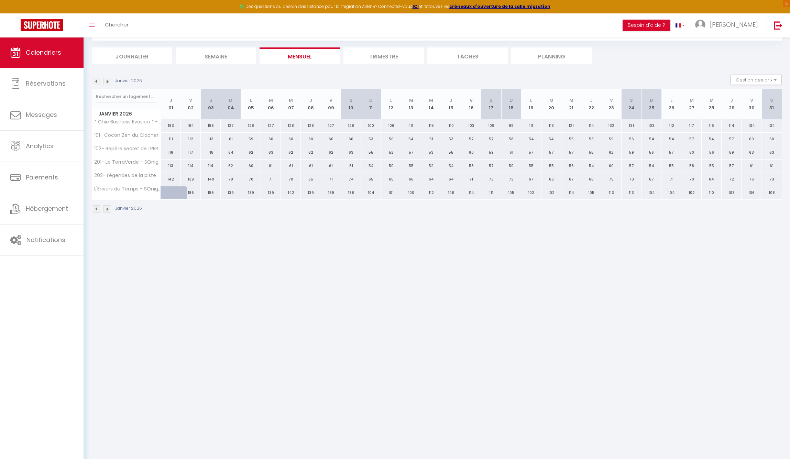
click at [95, 209] on img at bounding box center [97, 209] width 8 height 8
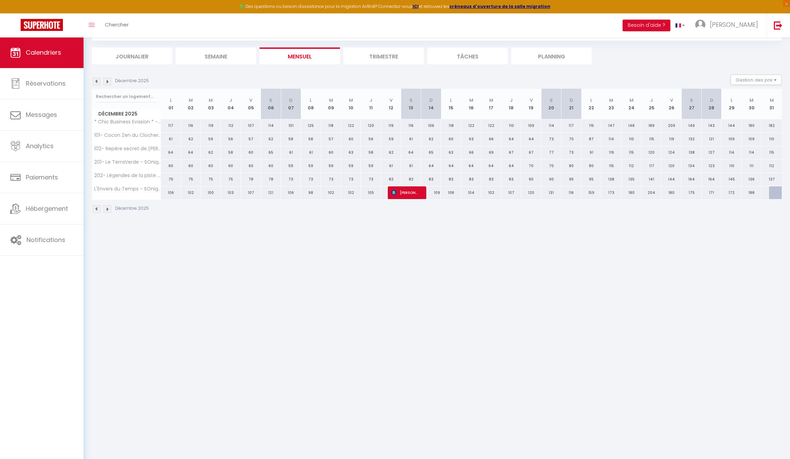
click at [777, 193] on div at bounding box center [779, 192] width 20 height 13
type input "187"
type input "Mer 31 Décembre 2025"
type input "[DATE]"
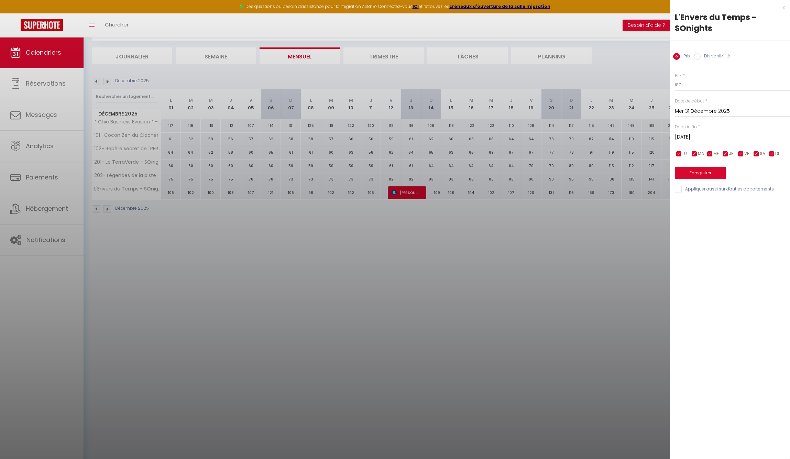
click at [711, 55] on label "Disponibilité" at bounding box center [715, 57] width 30 height 8
click at [700, 55] on input "Disponibilité" at bounding box center [696, 56] width 7 height 7
radio input "true"
radio input "false"
click at [694, 111] on input "Mer 31 Décembre 2025" at bounding box center [731, 112] width 115 height 9
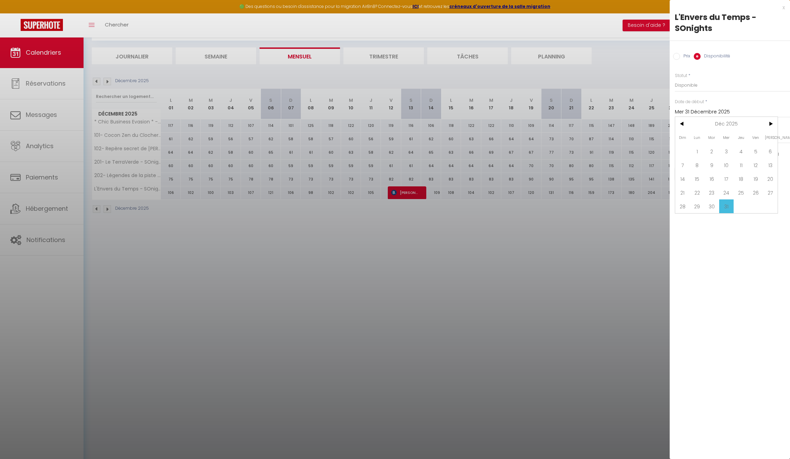
click at [727, 204] on span "31" at bounding box center [726, 206] width 15 height 14
click at [701, 137] on input "[DATE]" at bounding box center [731, 137] width 115 height 9
click at [756, 178] on span "2" at bounding box center [755, 177] width 15 height 14
type input "[DATE]"
click at [705, 172] on button "Enregistrer" at bounding box center [699, 173] width 51 height 12
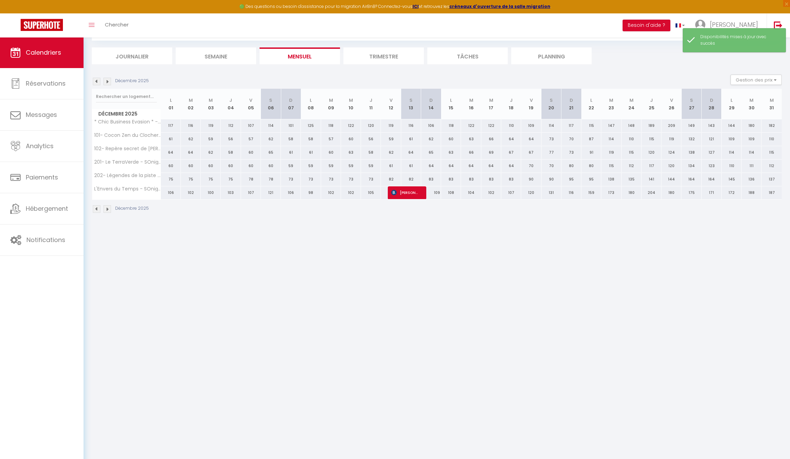
click at [109, 80] on img at bounding box center [107, 82] width 8 height 8
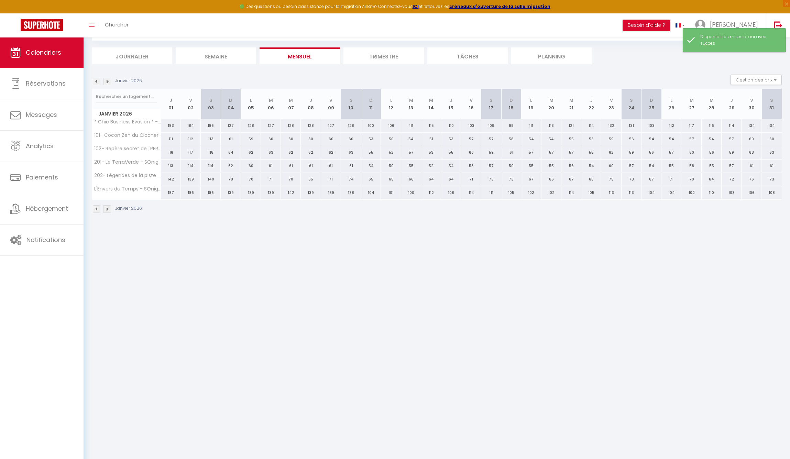
click at [105, 83] on img at bounding box center [107, 82] width 8 height 8
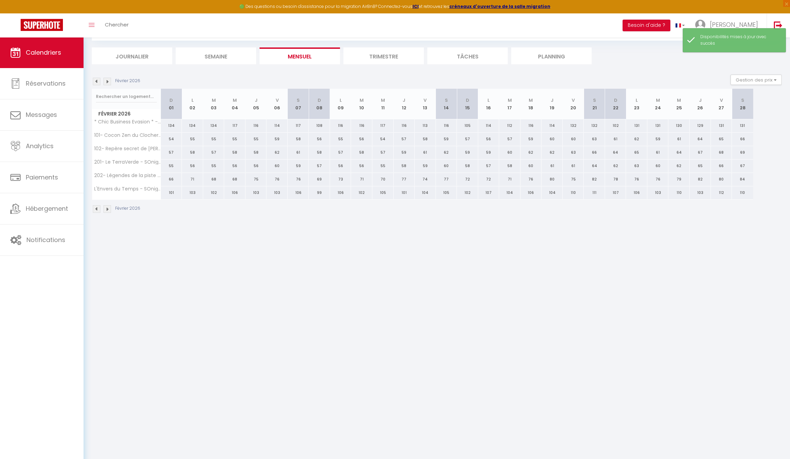
click at [105, 83] on img at bounding box center [107, 82] width 8 height 8
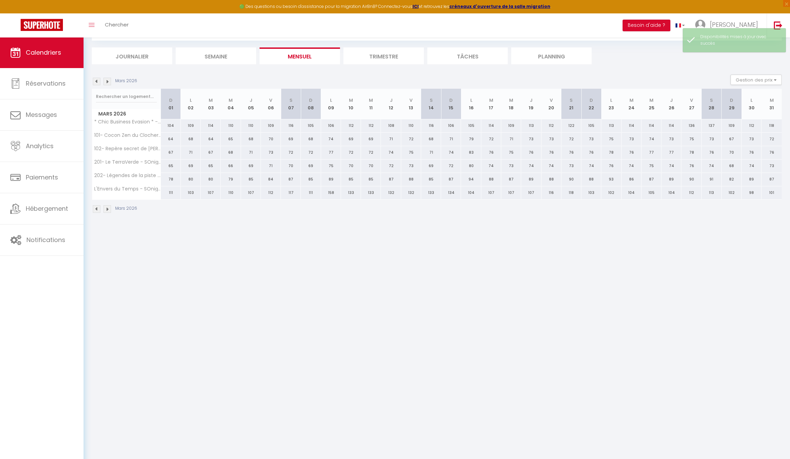
click at [105, 83] on img at bounding box center [107, 82] width 8 height 8
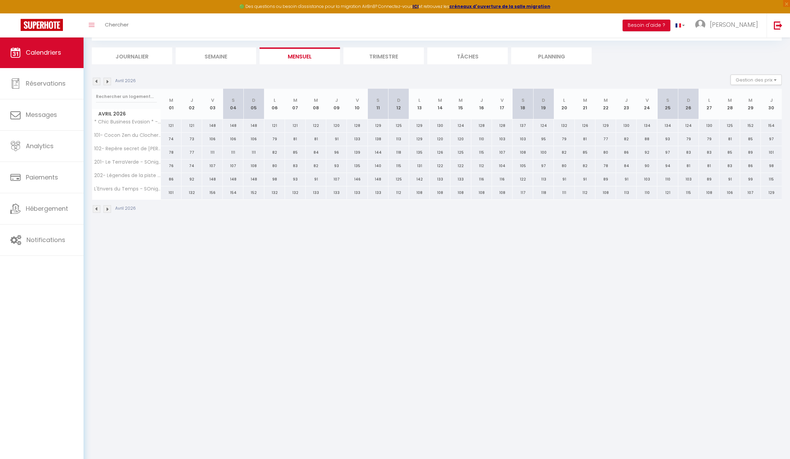
click at [105, 83] on img at bounding box center [107, 82] width 8 height 8
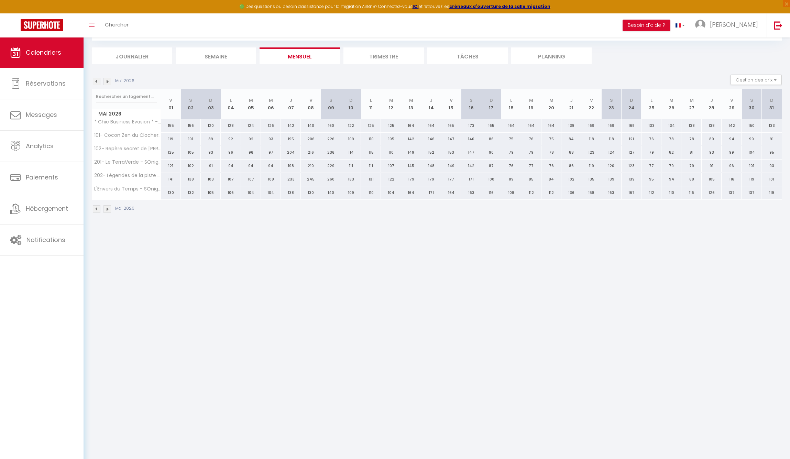
click at [105, 83] on img at bounding box center [107, 82] width 8 height 8
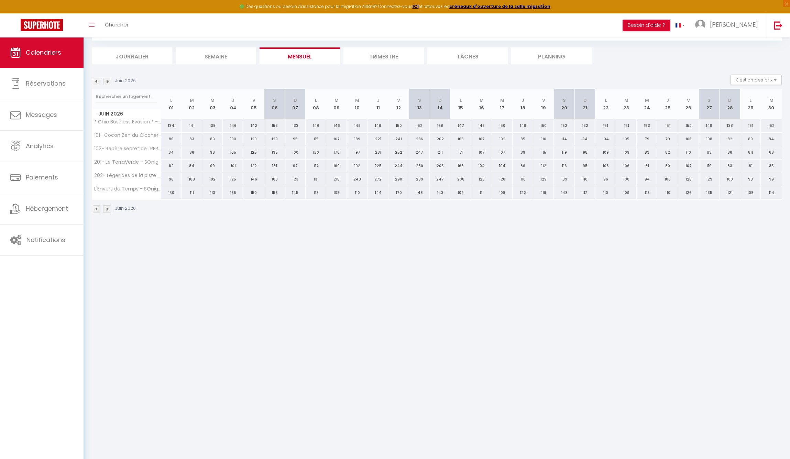
click at [105, 83] on img at bounding box center [107, 82] width 8 height 8
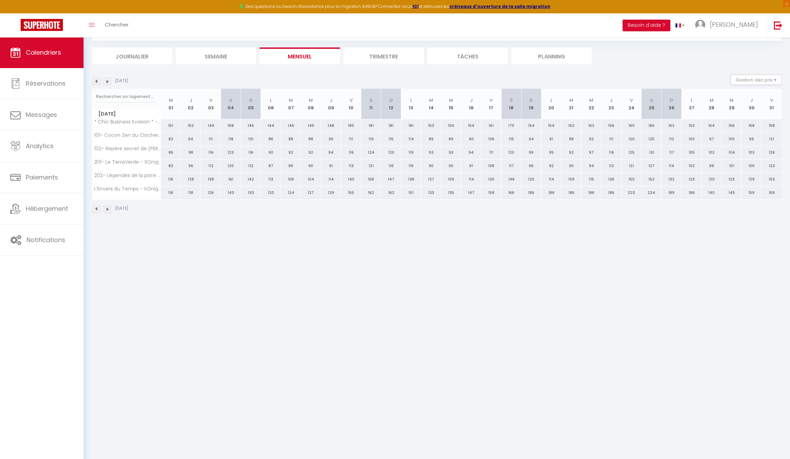
click at [105, 83] on img at bounding box center [107, 82] width 8 height 8
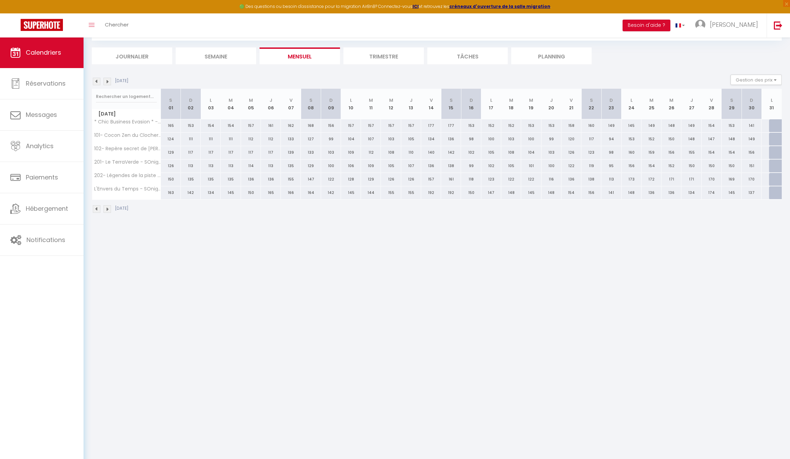
click at [105, 83] on img at bounding box center [107, 82] width 8 height 8
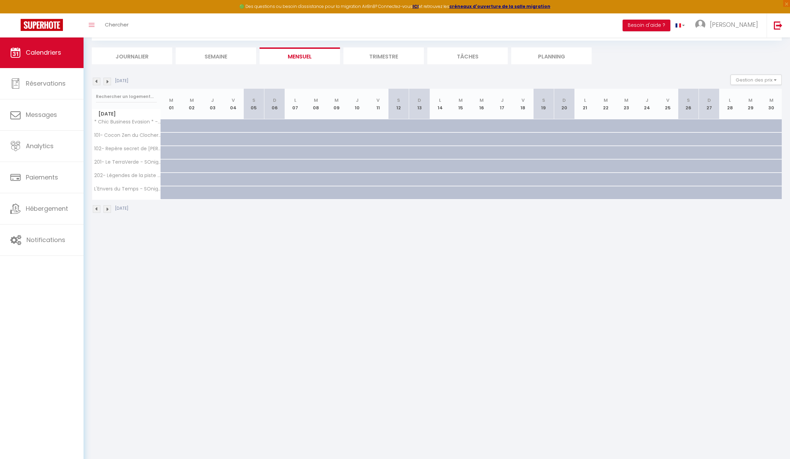
click at [96, 80] on img at bounding box center [97, 82] width 8 height 8
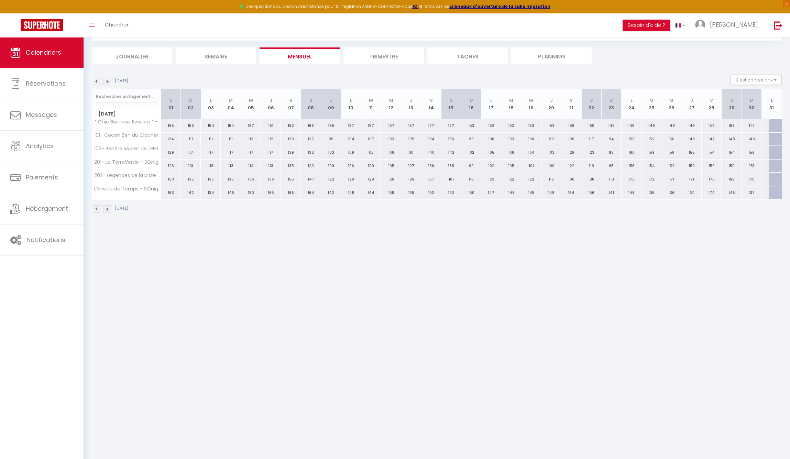
click at [96, 80] on img at bounding box center [97, 82] width 8 height 8
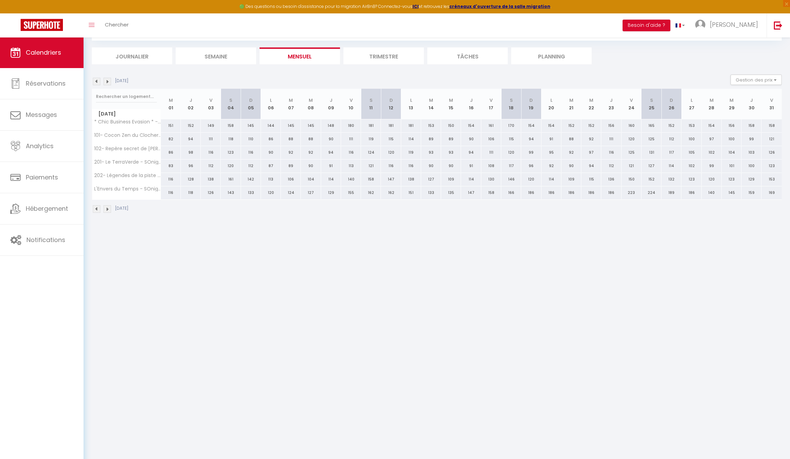
click at [96, 80] on img at bounding box center [97, 82] width 8 height 8
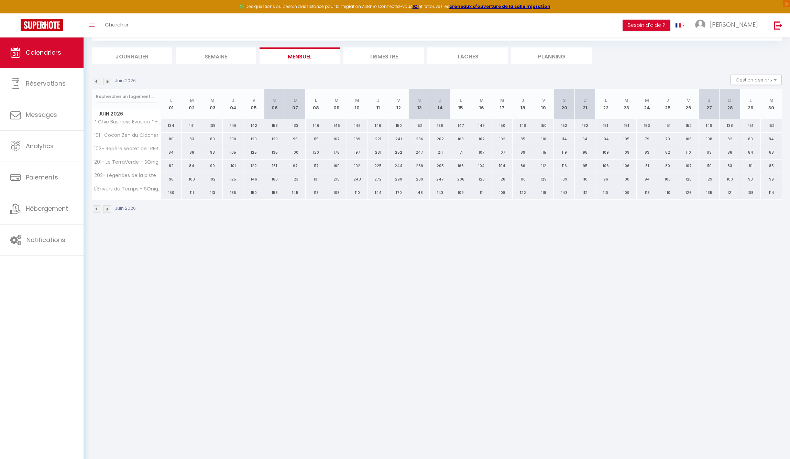
click at [96, 80] on img at bounding box center [97, 82] width 8 height 8
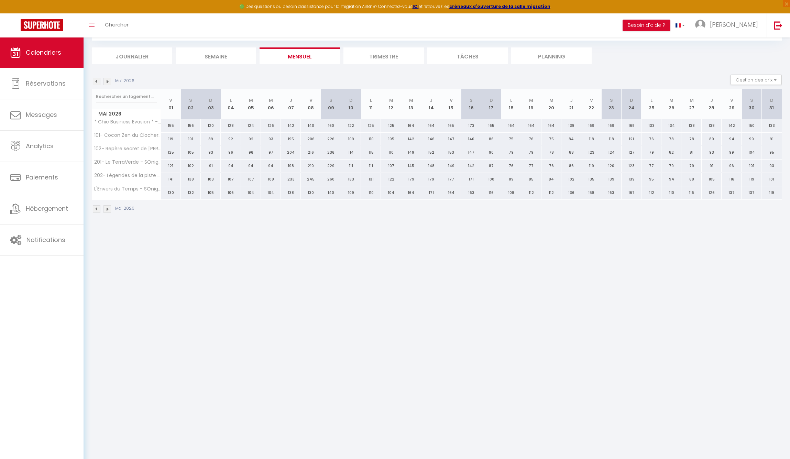
click at [96, 80] on img at bounding box center [97, 82] width 8 height 8
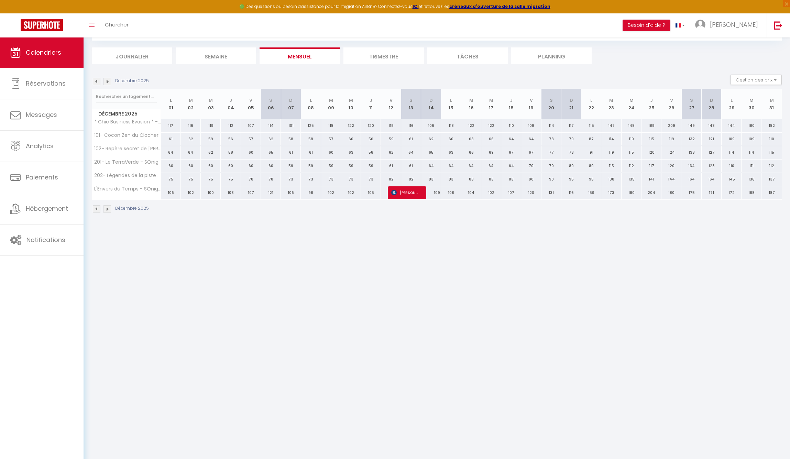
click at [96, 80] on img at bounding box center [97, 82] width 8 height 8
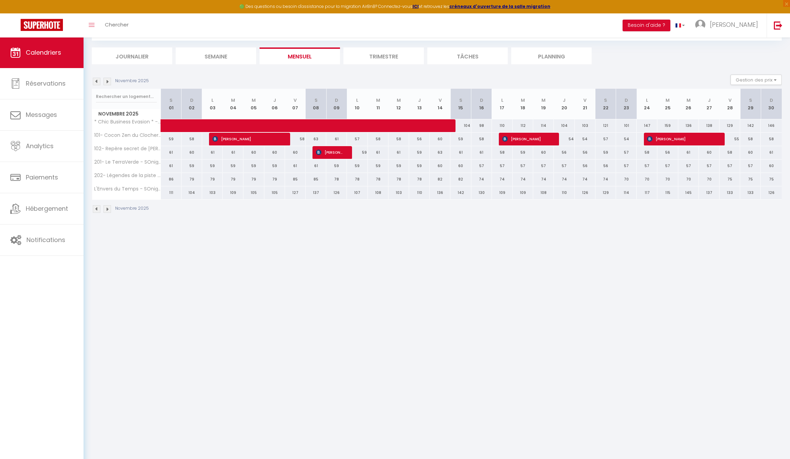
click at [106, 80] on img at bounding box center [107, 82] width 8 height 8
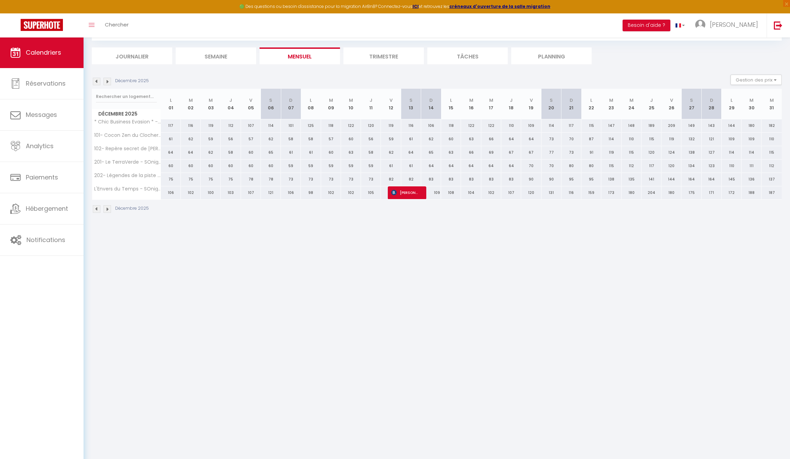
click at [409, 191] on span "[PERSON_NAME] Et [PERSON_NAME] Et Poupon" at bounding box center [404, 192] width 26 height 13
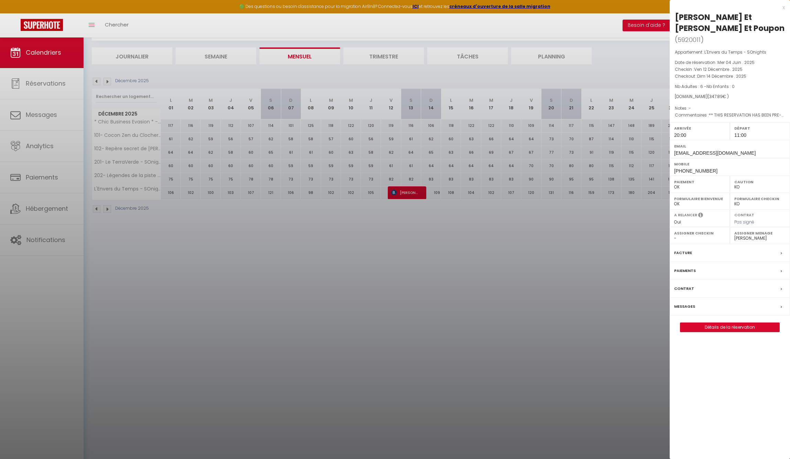
click at [360, 242] on div at bounding box center [395, 229] width 790 height 459
